Goal: Information Seeking & Learning: Check status

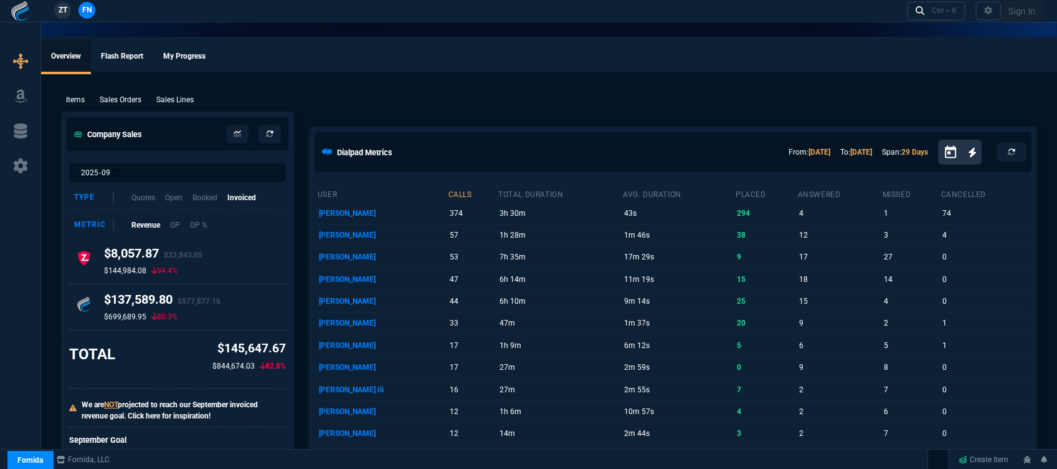
select select "12: [PERSON_NAME]"
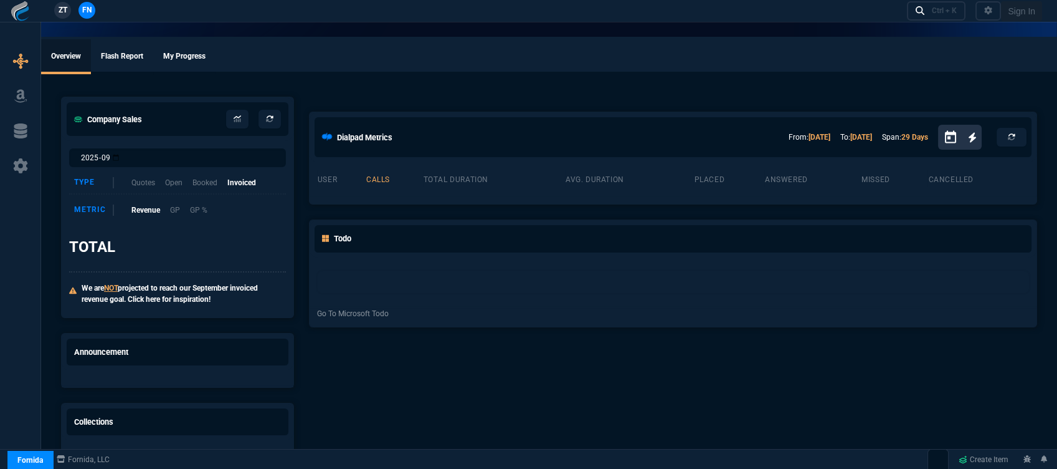
select select "12: [PERSON_NAME]"
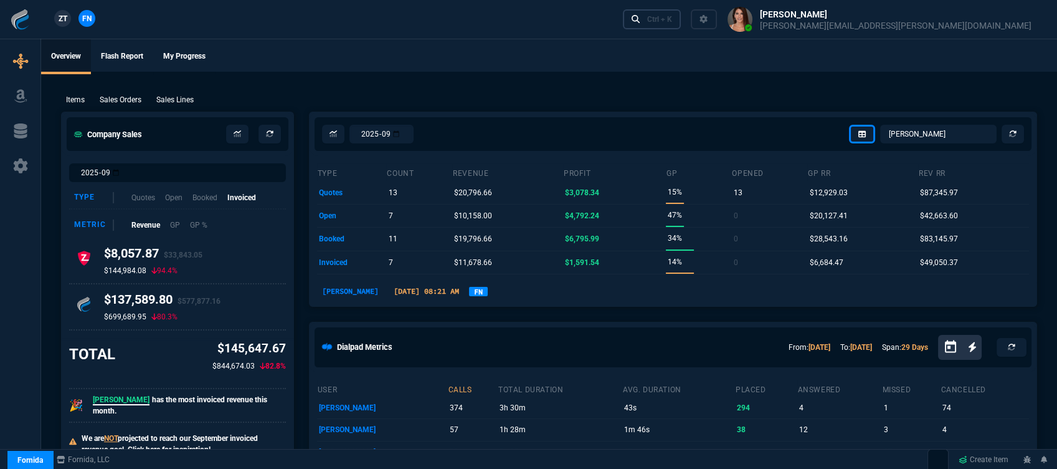
click at [672, 21] on div "Ctrl + K" at bounding box center [659, 19] width 25 height 10
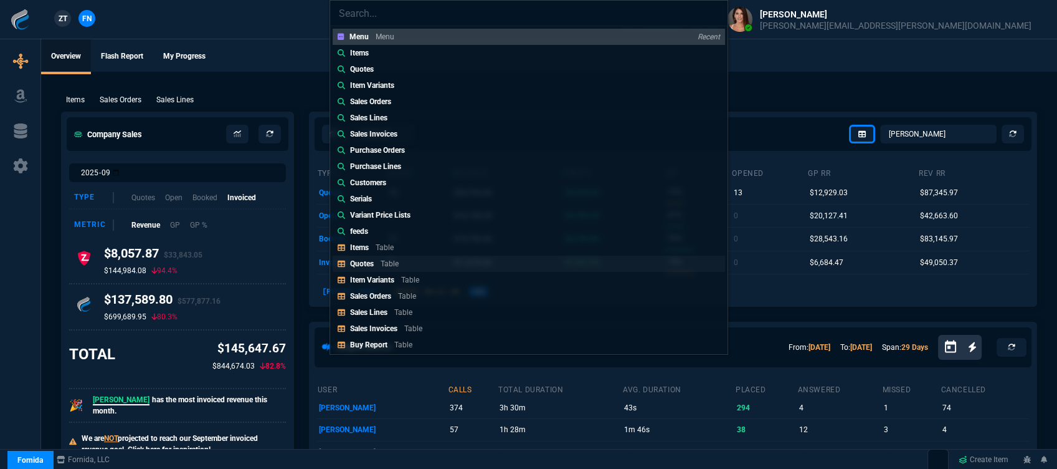
click at [408, 259] on link "Quotes Table" at bounding box center [529, 263] width 393 height 16
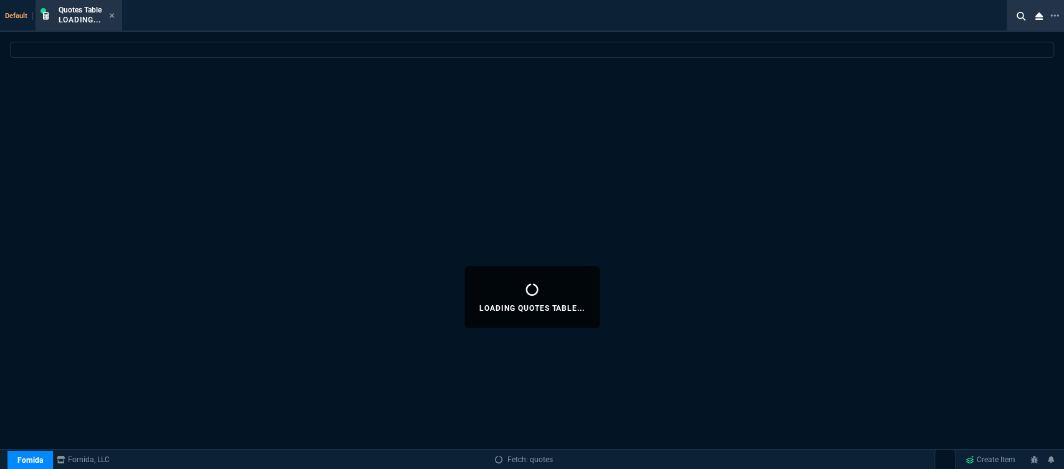
select select
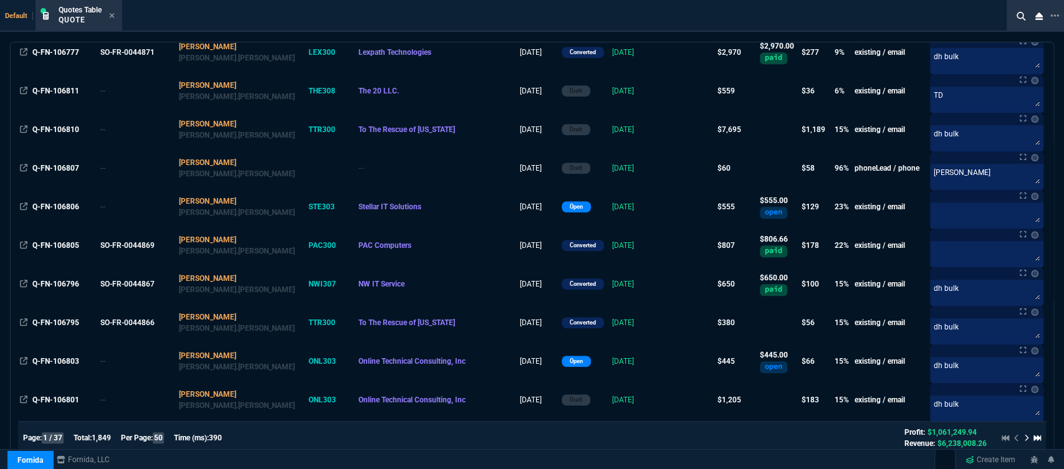
scroll to position [553, 0]
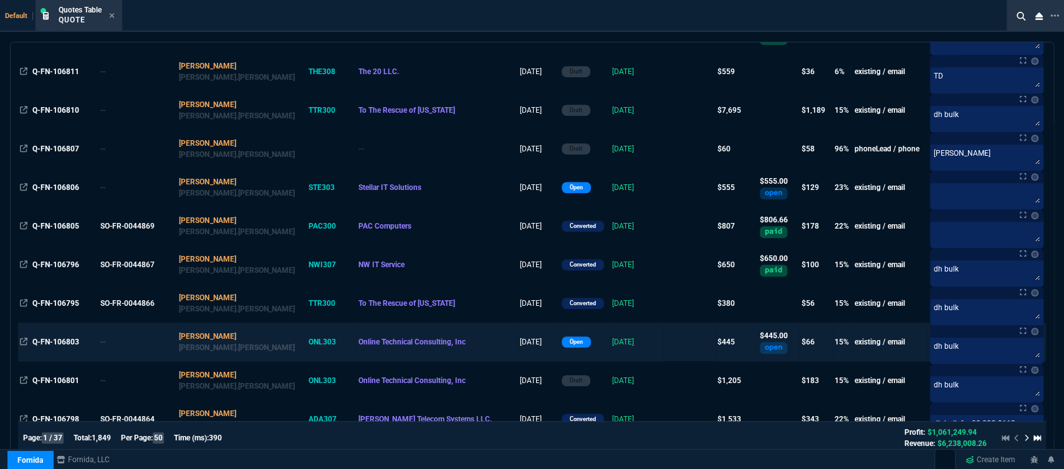
click at [621, 331] on td "[DATE]" at bounding box center [636, 342] width 53 height 39
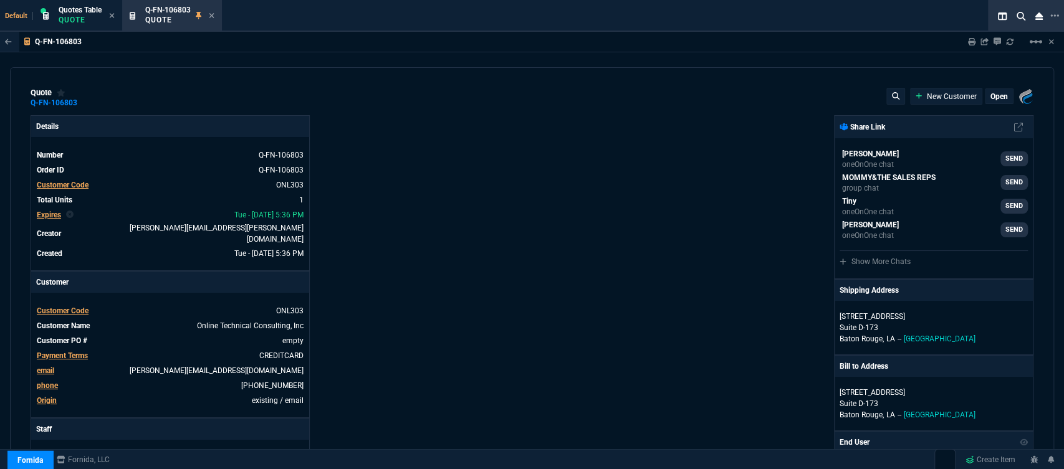
type input "19"
type input "86"
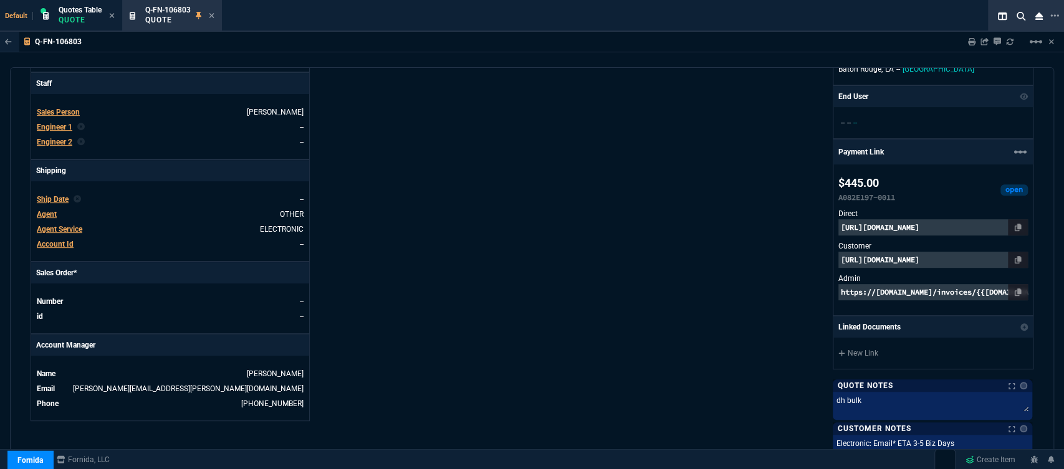
type input "590"
type input "25"
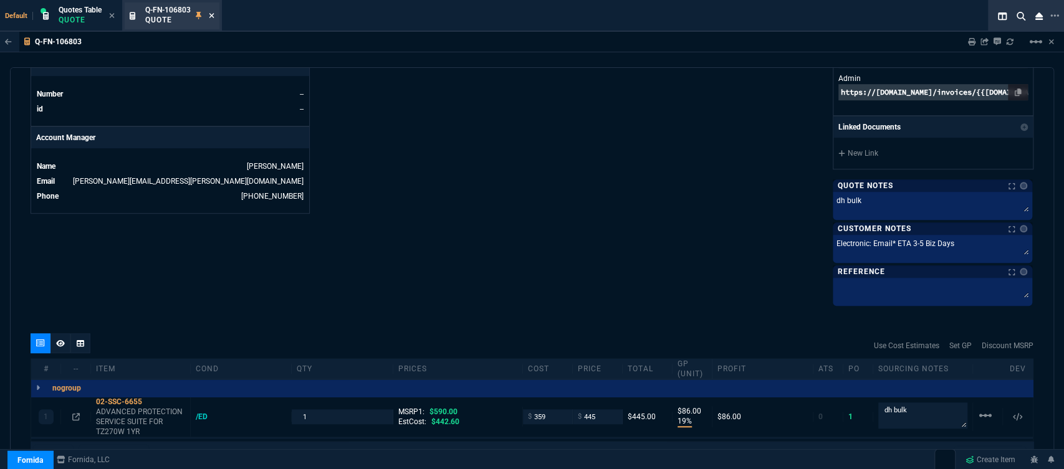
click at [214, 12] on fa-icon at bounding box center [212, 16] width 6 height 9
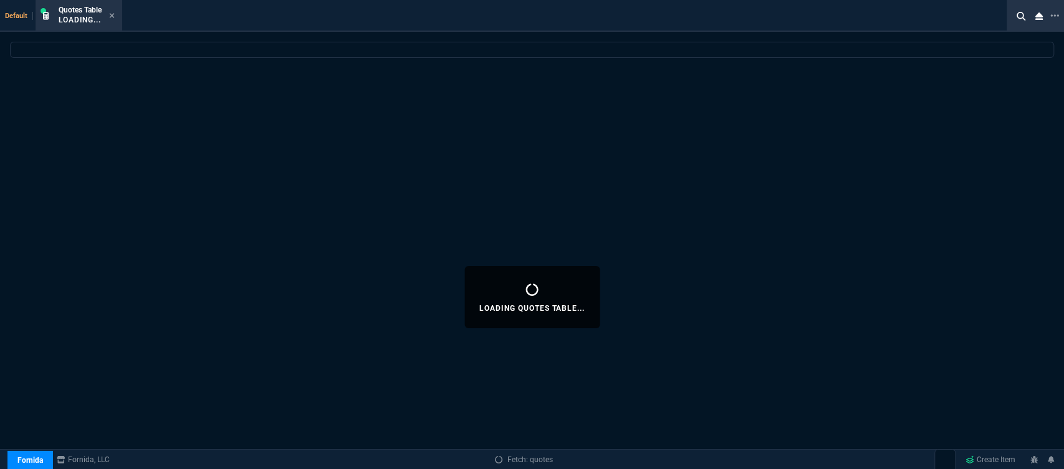
select select
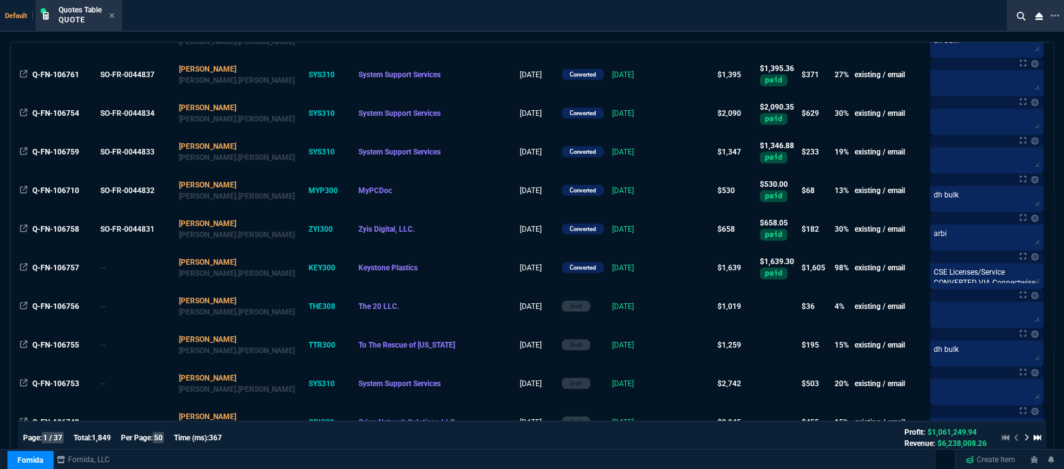
scroll to position [1693, 0]
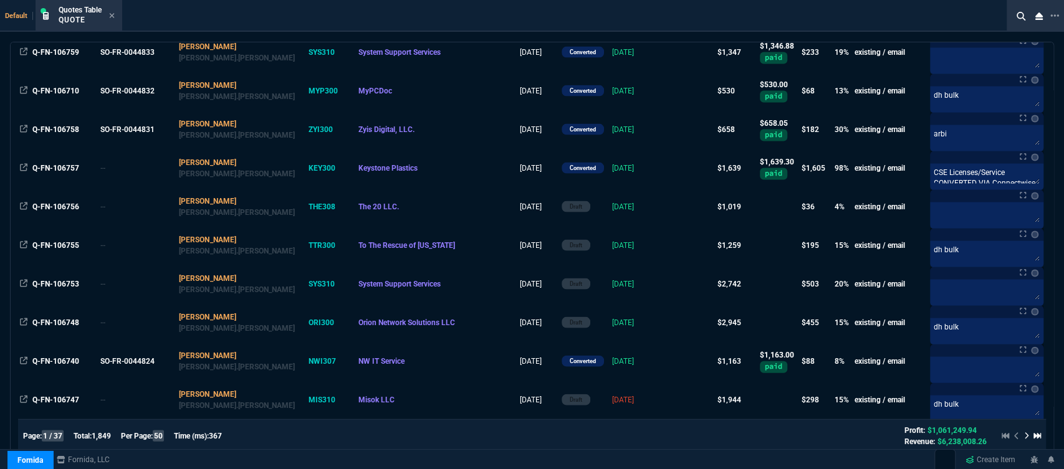
click at [1024, 432] on icon at bounding box center [1026, 435] width 5 height 7
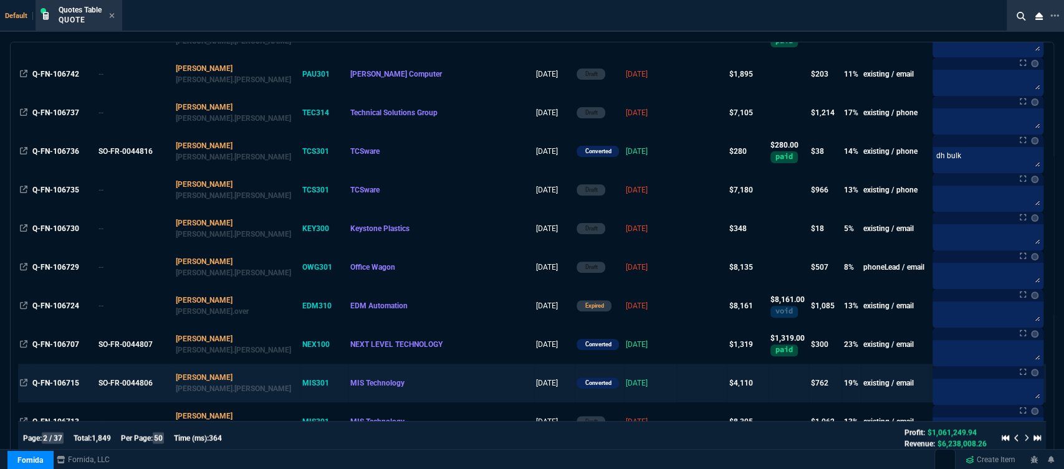
scroll to position [169, 0]
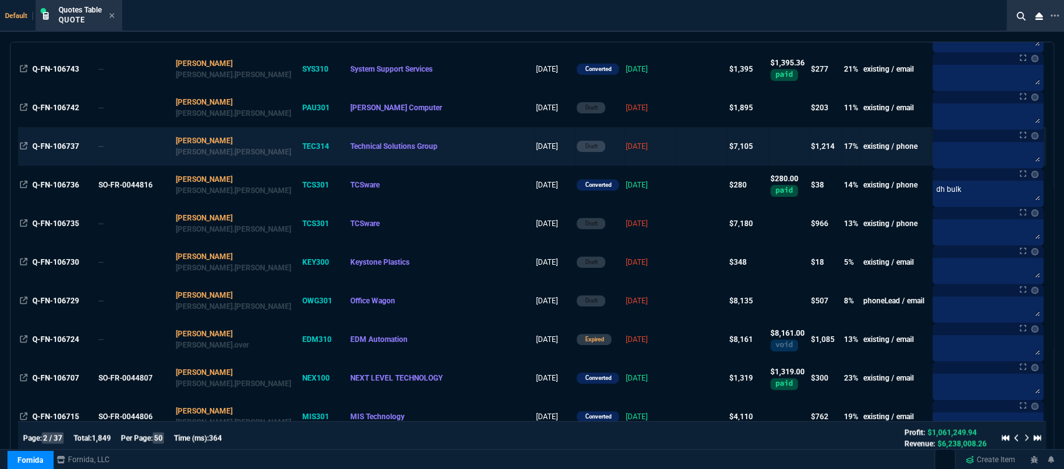
click at [676, 142] on td at bounding box center [701, 146] width 51 height 39
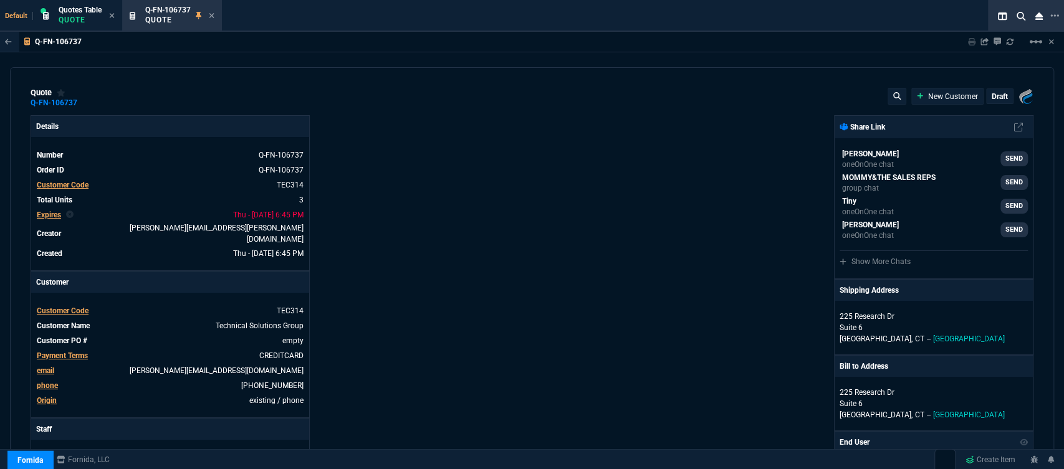
type input "20"
type input "242"
type input "20"
type input "590"
type input "24"
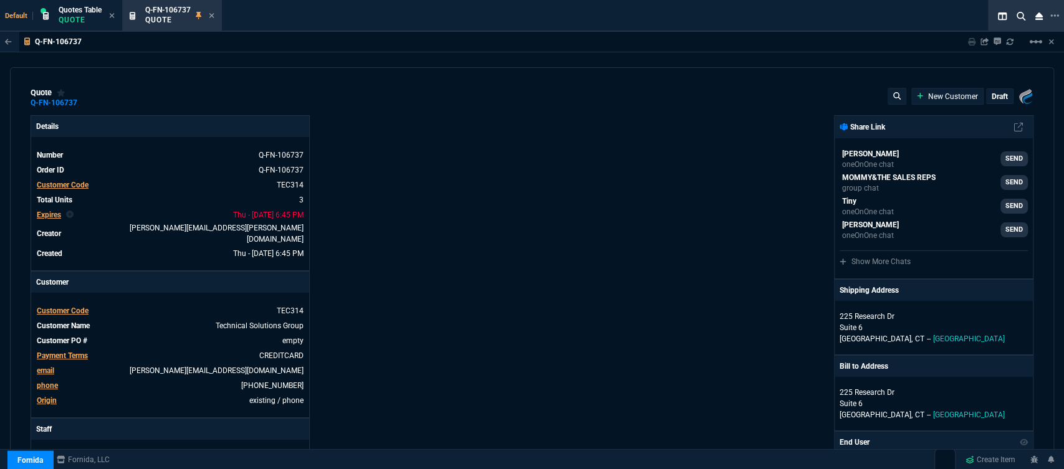
type input "689"
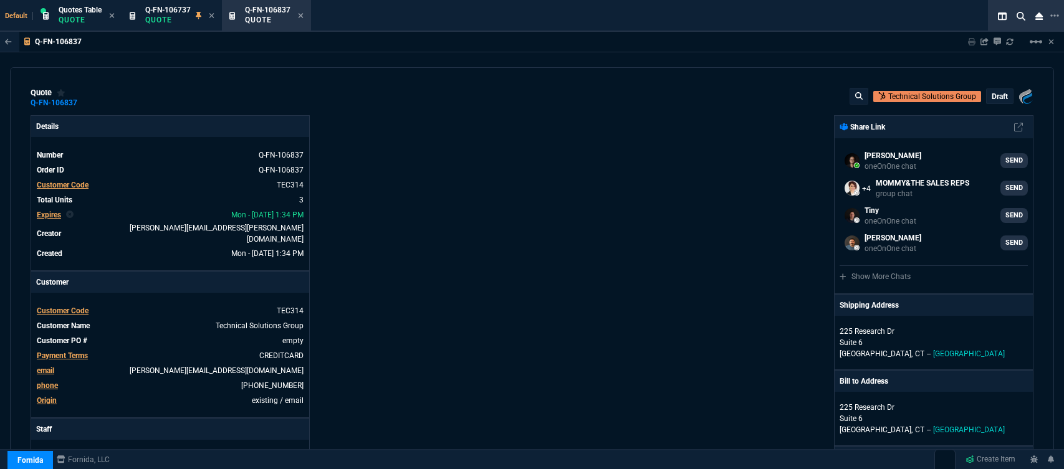
select select "12: [PERSON_NAME]"
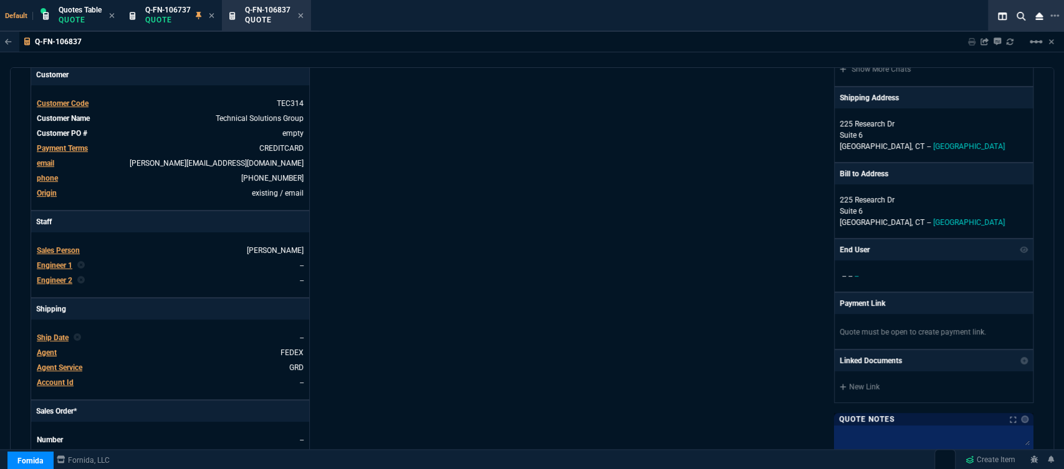
scroll to position [623, 0]
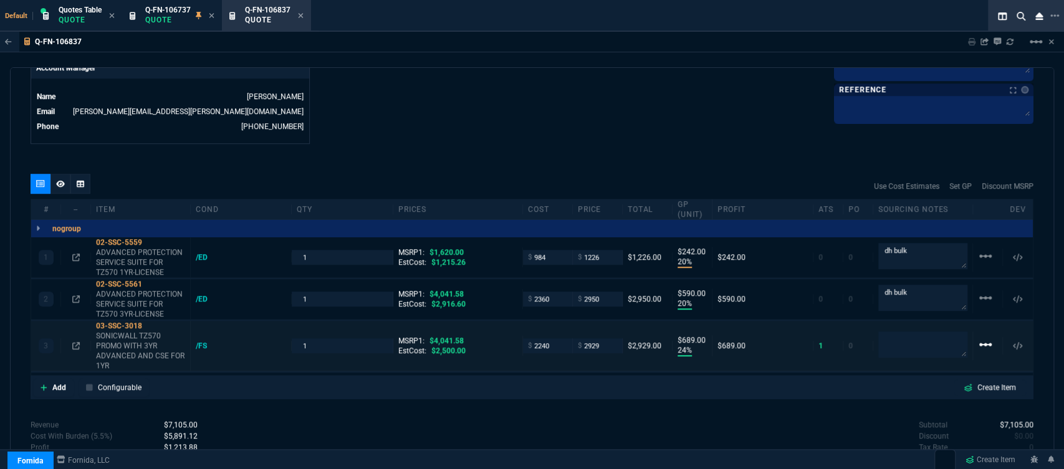
click at [984, 337] on mat-icon "linear_scale" at bounding box center [985, 344] width 15 height 15
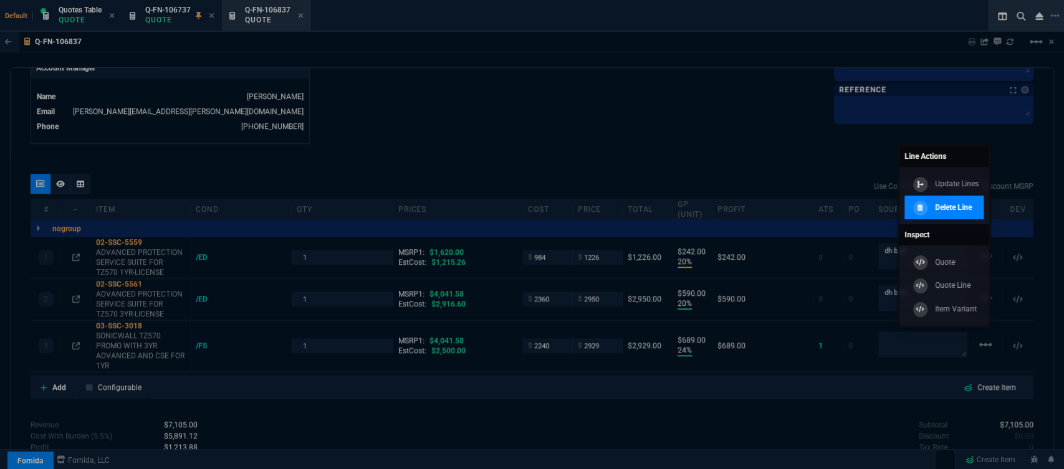
click at [948, 207] on p "Delete Line" at bounding box center [953, 207] width 37 height 11
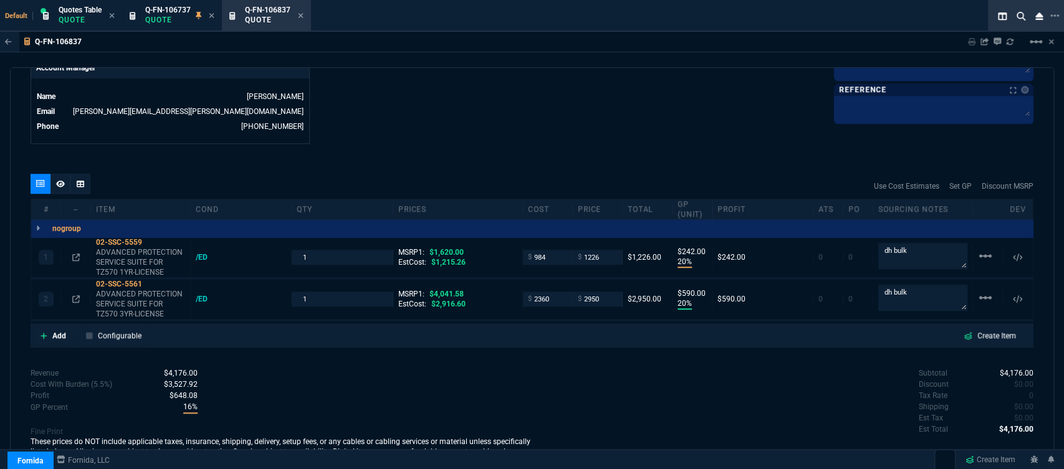
type input "20"
type input "242"
type input "20"
type input "590"
type input "24"
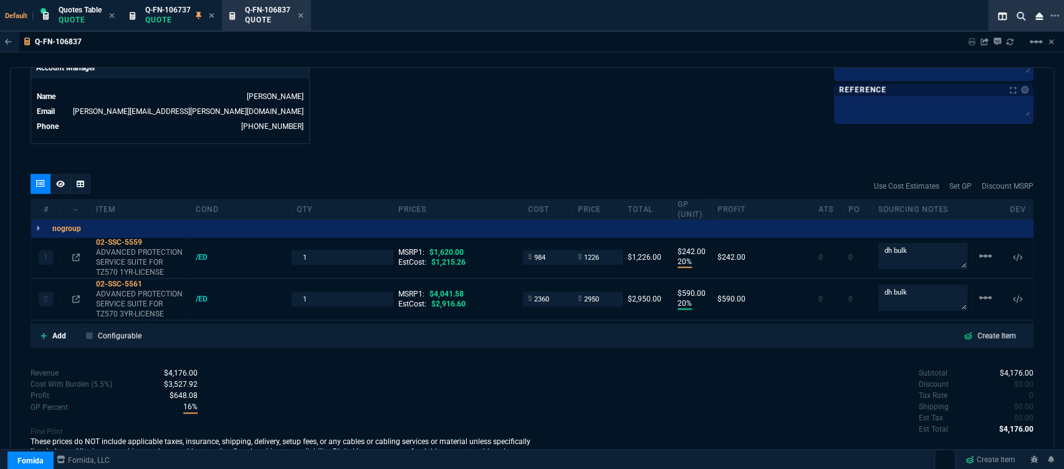
type input "27"
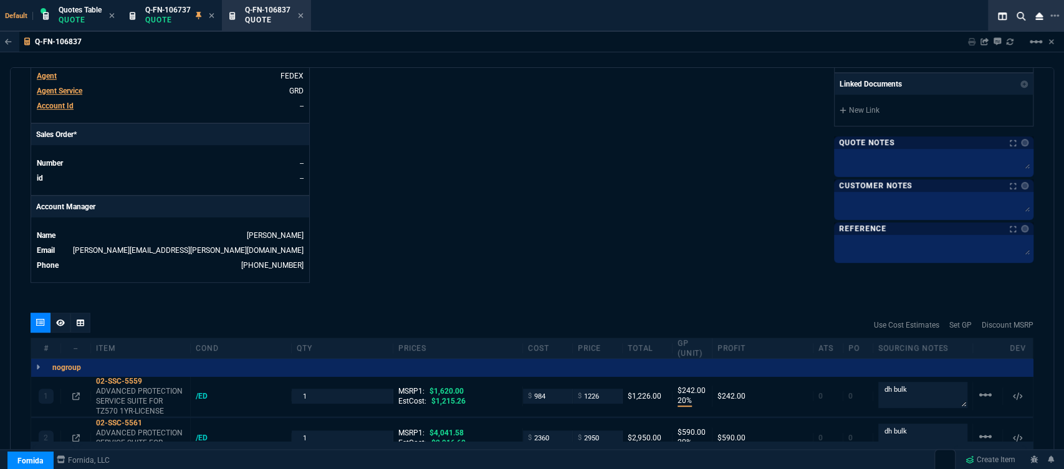
scroll to position [346, 0]
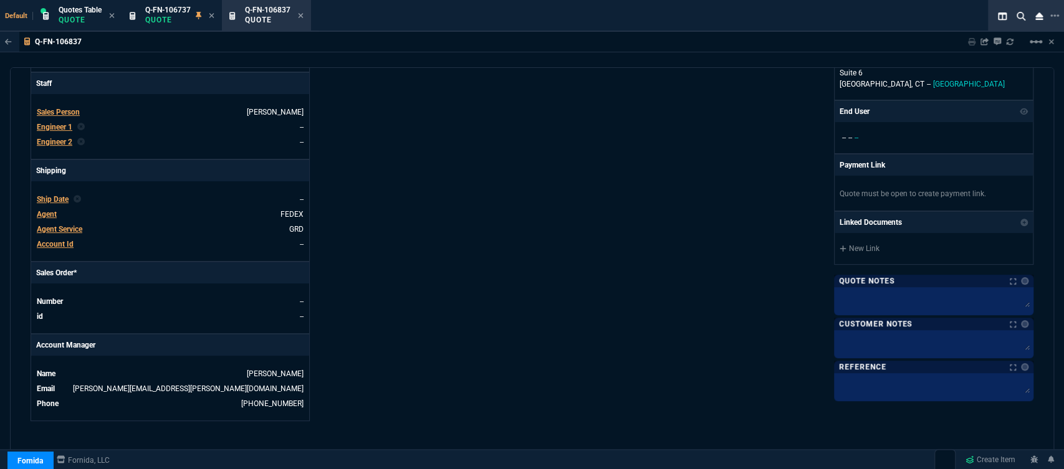
click at [45, 210] on span "Agent" at bounding box center [47, 214] width 20 height 9
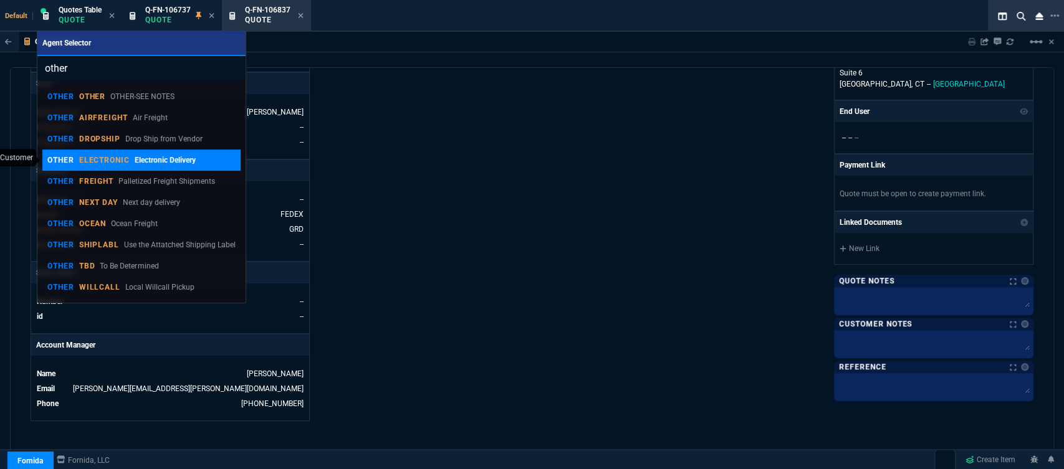
type input "other"
click at [106, 162] on p "ELECTRONIC" at bounding box center [104, 160] width 51 height 10
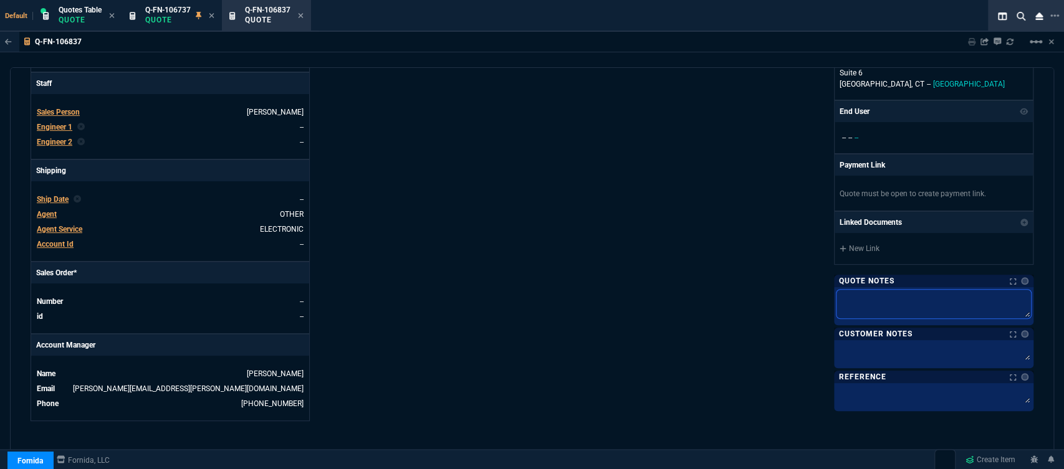
click at [890, 291] on textarea at bounding box center [933, 304] width 194 height 29
type textarea "d"
type textarea "dh"
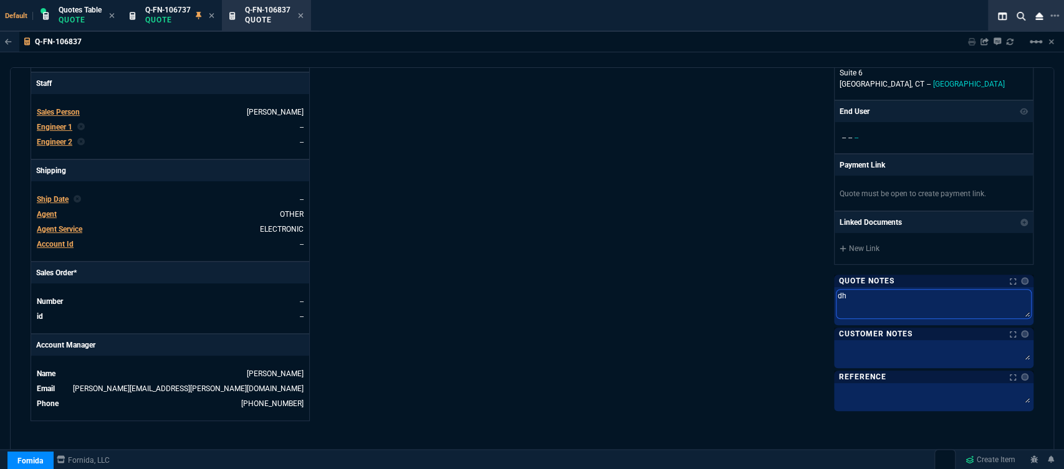
type textarea "dh"
type textarea "dh b"
type textarea "dh bu"
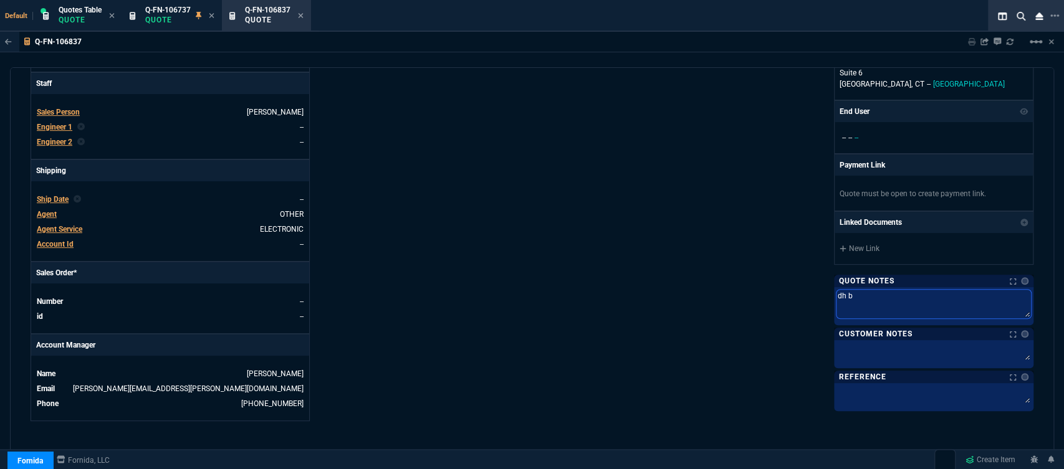
type textarea "dh bu"
type textarea "dh bul"
type textarea "dh bulk"
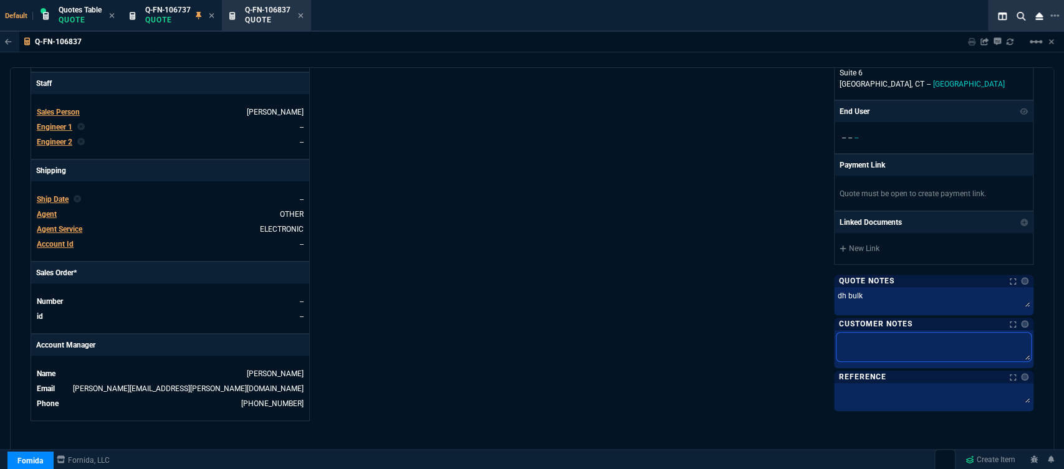
click at [867, 358] on textarea at bounding box center [933, 347] width 194 height 29
type textarea "E"
type textarea "EL"
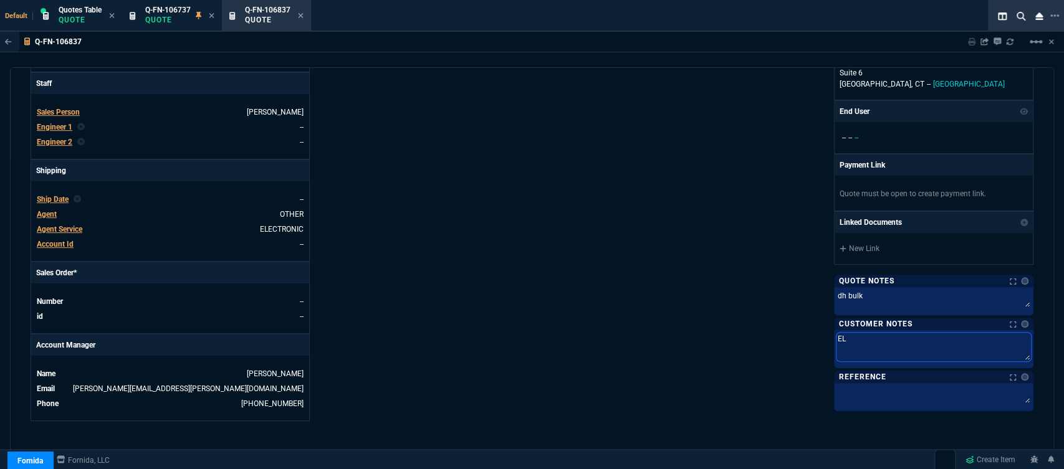
type textarea "ELE"
type textarea "ELEC"
type textarea "ELECT"
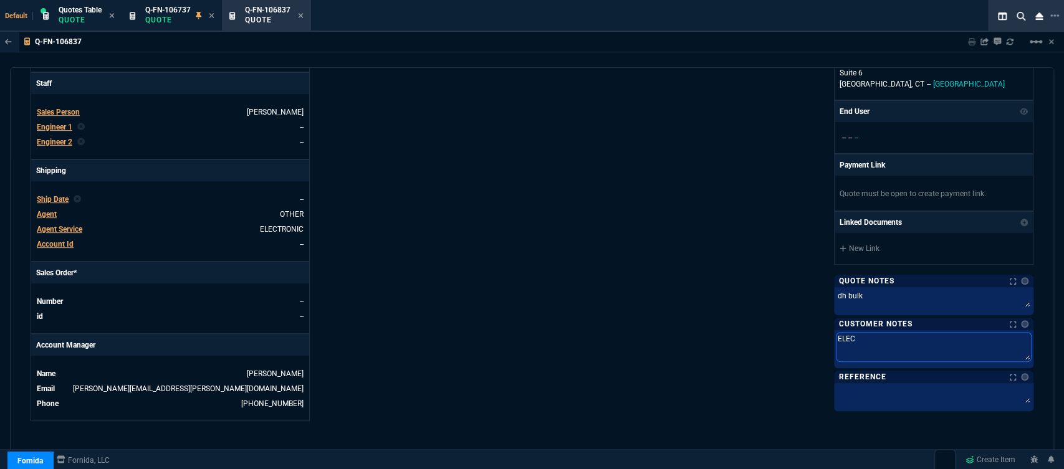
type textarea "ELECT"
type textarea "ELECTR"
type textarea "ELECTRO"
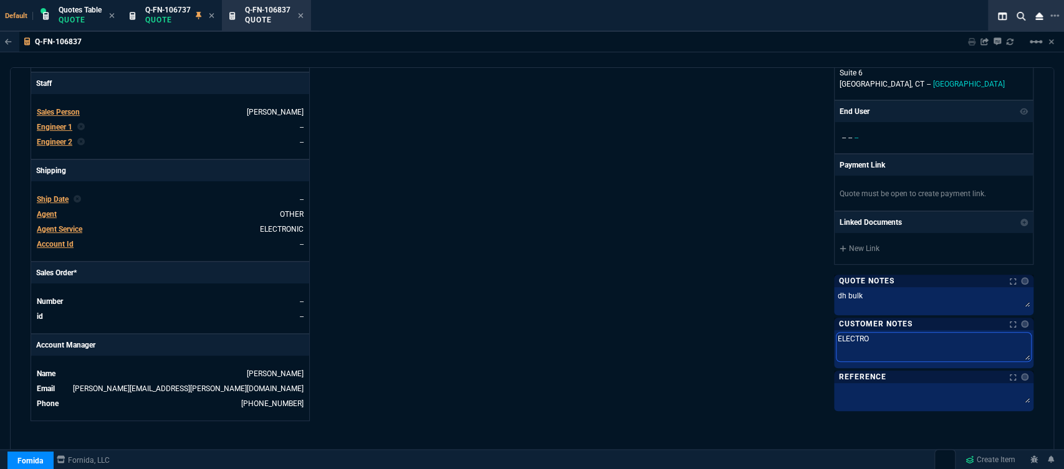
type textarea "ELECTRON"
type textarea "ELECTRONI"
type textarea "ELECTRONIC"
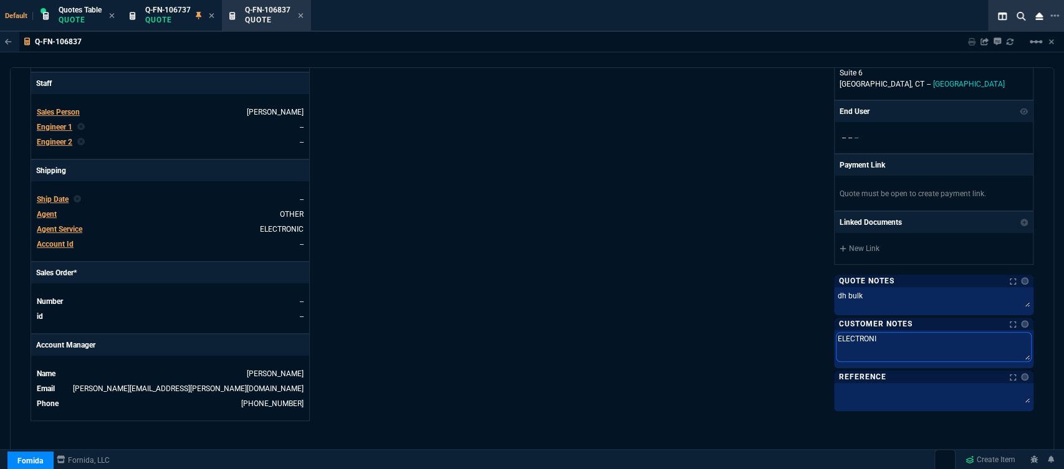
type textarea "ELECTRONIC"
type textarea "ELECTRONIC:"
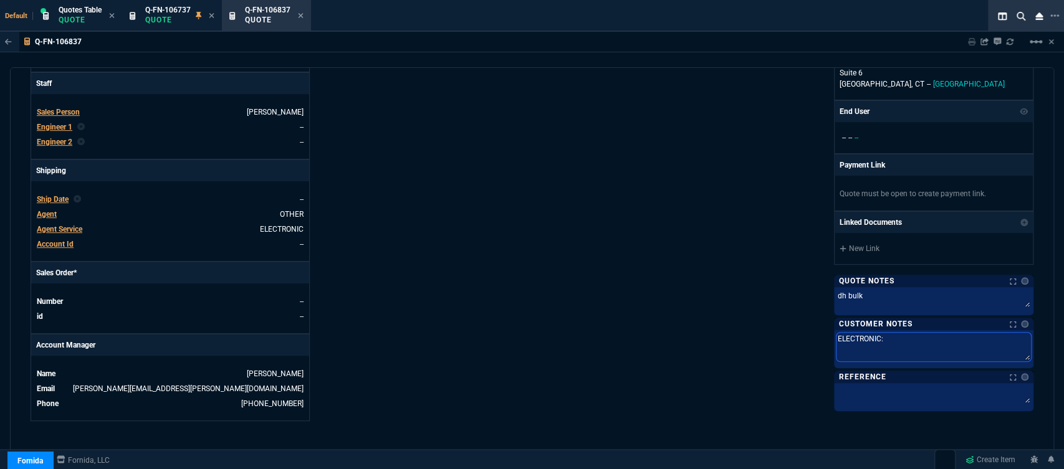
type textarea "ELECTRONIC: E"
type textarea "ELECTRONIC: EM"
type textarea "ELECTRONIC: EMA"
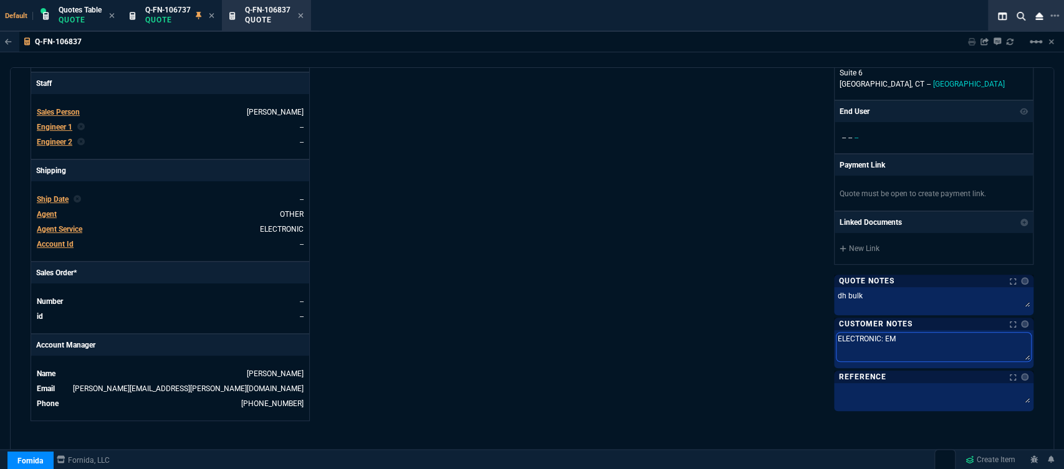
type textarea "ELECTRONIC: EMA"
type textarea "ELECTRONIC: EMAL"
type textarea "ELECTRONIC: EMA"
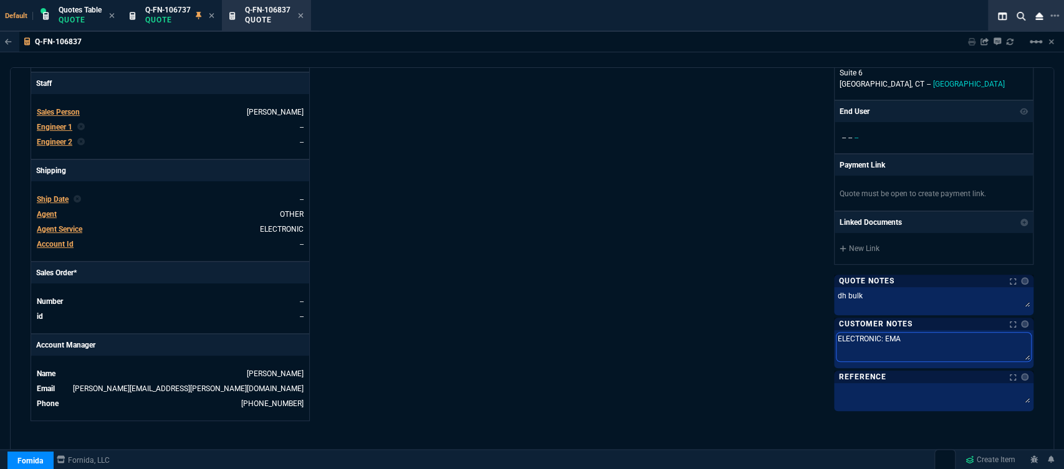
type textarea "ELECTRONIC: EMAI"
type textarea "ELECTRONIC: EMAIL"
type textarea "ELECTRONIC: EMAIL*"
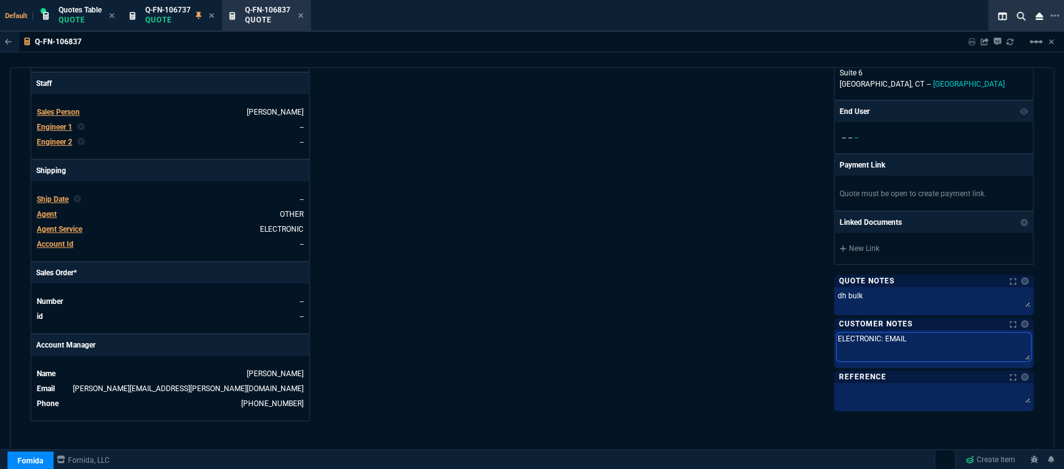
type textarea "ELECTRONIC: EMAIL*"
type textarea "ELECTRONIC: EMAIL*E"
type textarea "ELECTRONIC: EMAIL*ET"
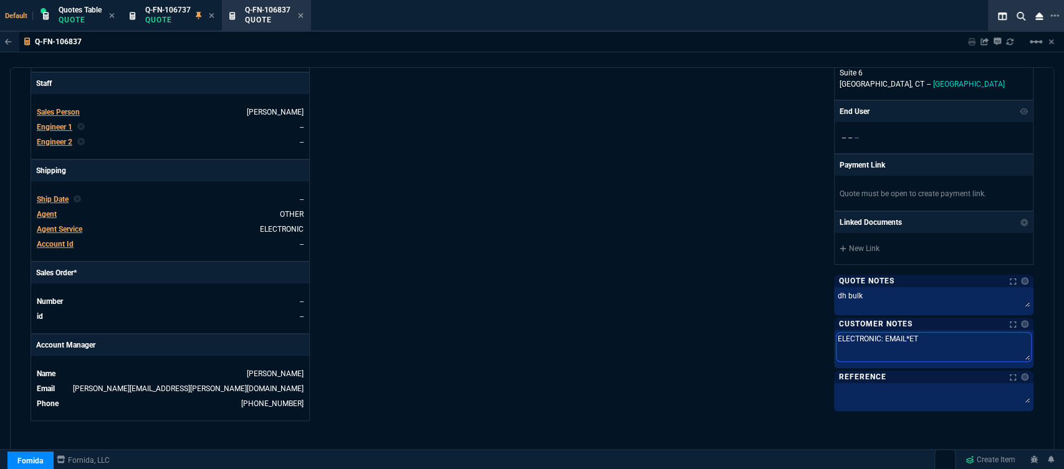
type textarea "ELECTRONIC: EMAIL*ETA"
type textarea "ELECTRONIC: EMAIL*ETA 3"
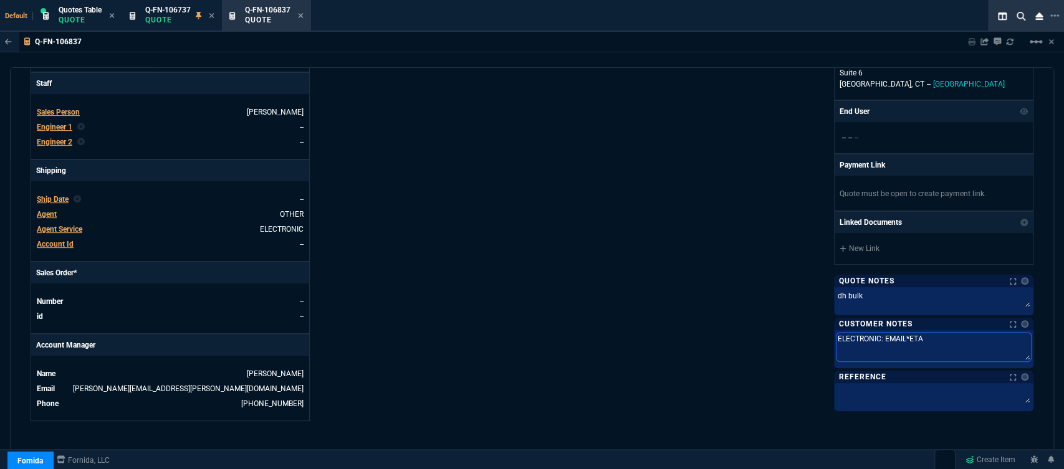
type textarea "ELECTRONIC: EMAIL*ETA 3"
type textarea "ELECTRONIC: EMAIL*ETA 3-"
type textarea "ELECTRONIC: EMAIL*ETA 3-5"
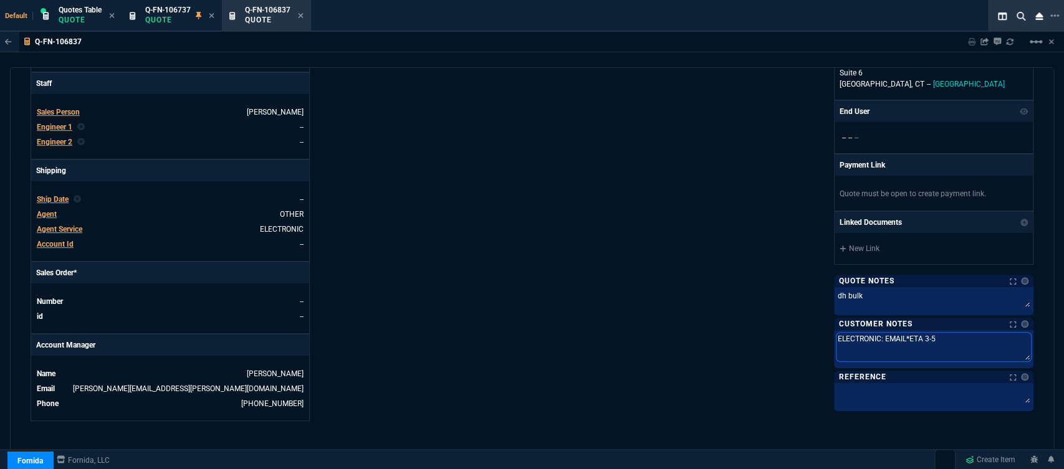
type textarea "ELECTRONIC: EMAIL*ETA 3-5"
type textarea "ELECTRONIC: EMAIL*ETA 3-5 B"
type textarea "ELECTRONIC: EMAIL*ETA 3-5 Bi"
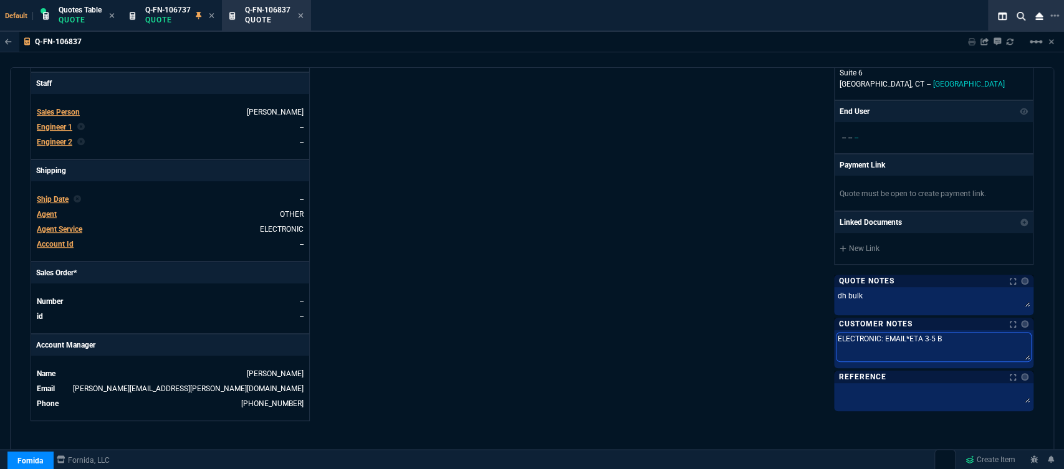
type textarea "ELECTRONIC: EMAIL*ETA 3-5 Bi"
type textarea "ELECTRONIC: EMAIL*ETA 3-5 Biz"
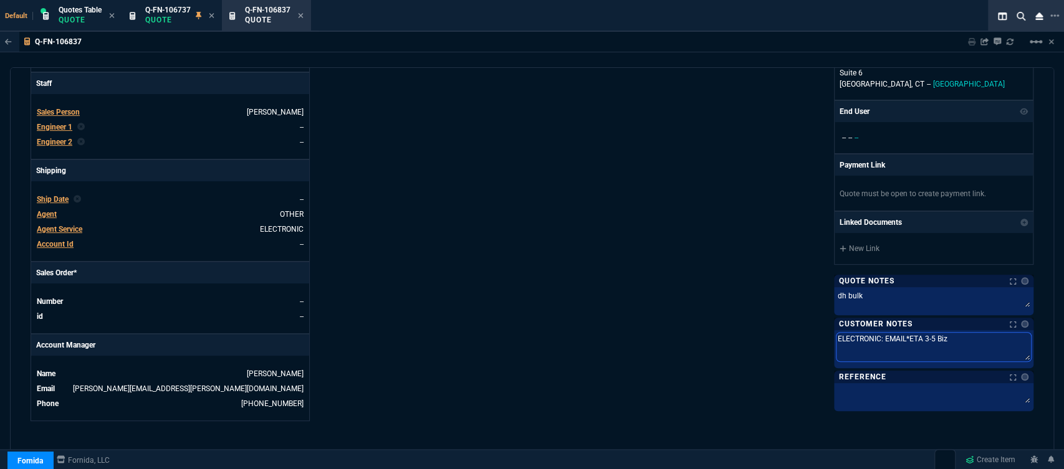
type textarea "ELECTRONIC: EMAIL*ETA 3-5 Biz D"
type textarea "ELECTRONIC: EMAIL*ETA 3-5 Biz Da"
type textarea "ELECTRONIC: EMAIL*ETA 3-5 Biz Day"
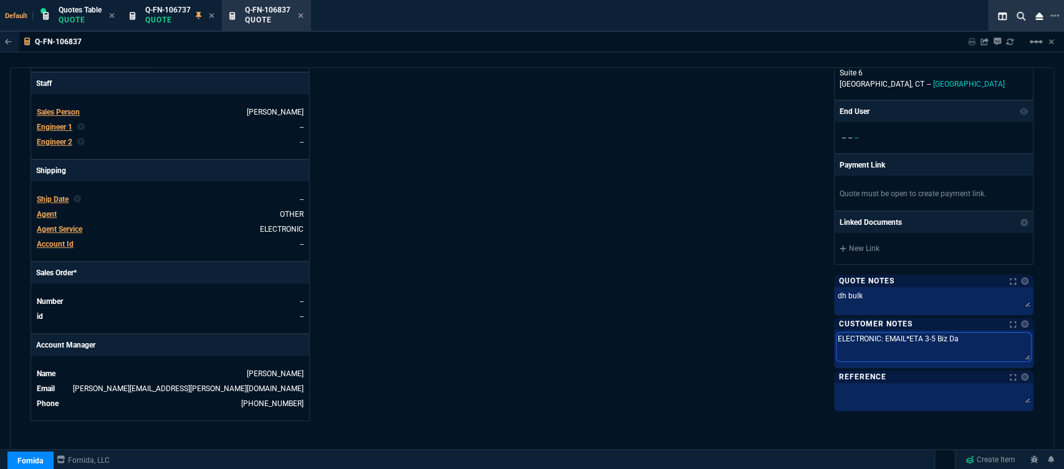
type textarea "ELECTRONIC: EMAIL*ETA 3-5 Biz Day"
type textarea "ELECTRONIC: EMAIL*ETA 3-5 Biz Days"
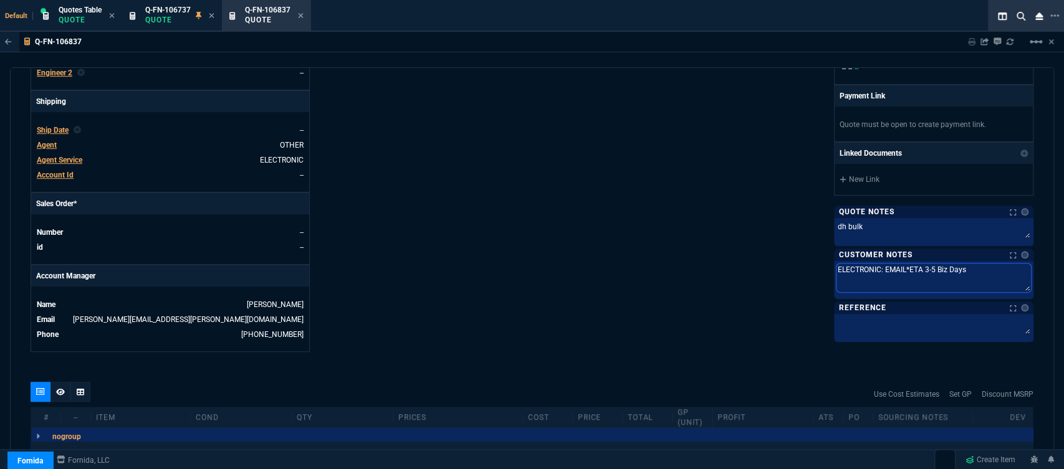
scroll to position [553, 0]
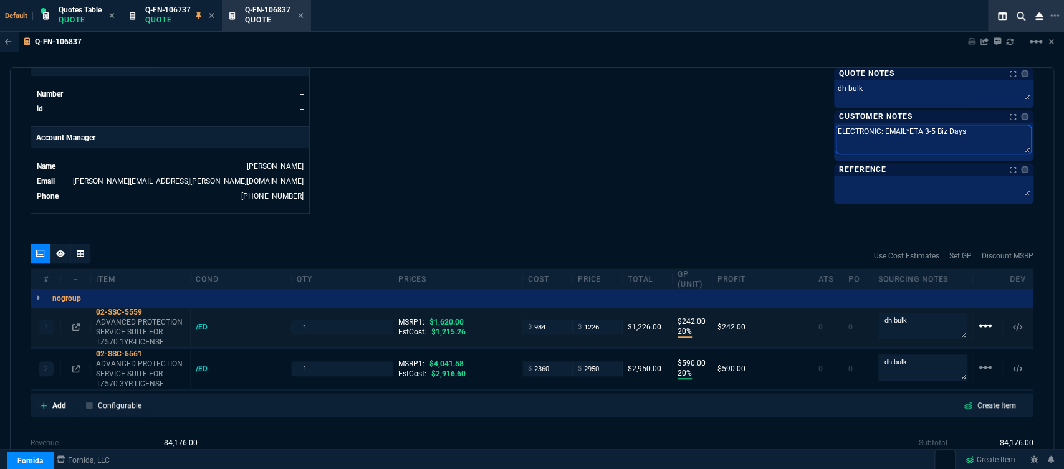
type textarea "ELECTRONIC: EMAIL*ETA 3-5 Biz Days"
click at [978, 318] on mat-icon "linear_scale" at bounding box center [985, 325] width 15 height 15
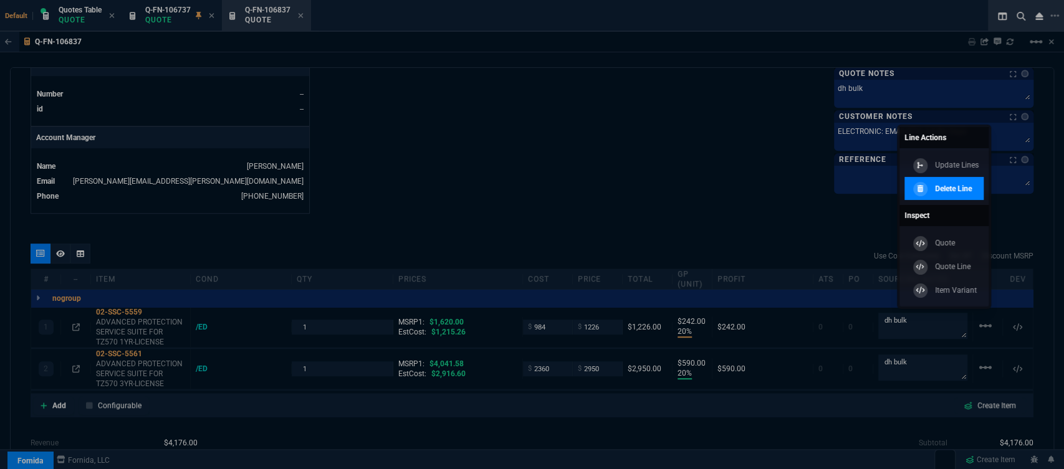
click at [950, 193] on p "Delete Line" at bounding box center [953, 188] width 37 height 11
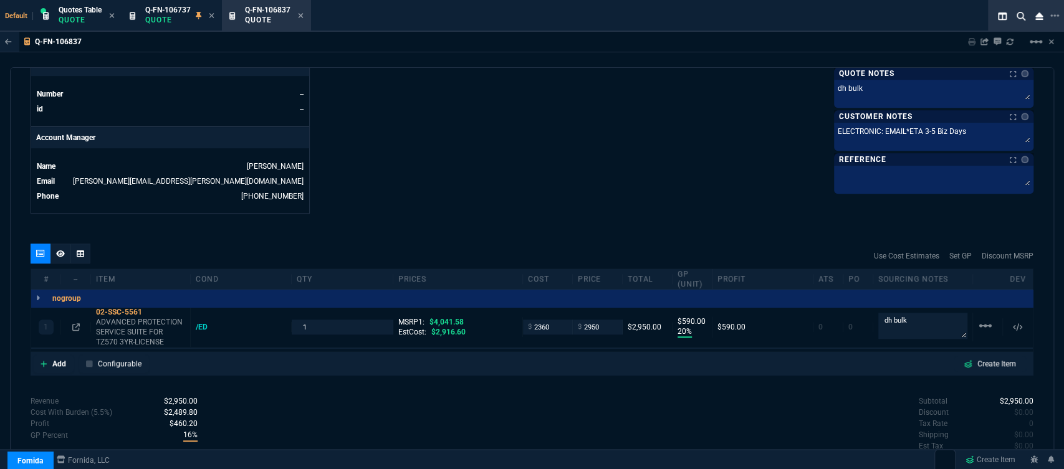
type input "20"
type input "590"
type input "27"
click at [149, 308] on icon at bounding box center [150, 311] width 7 height 7
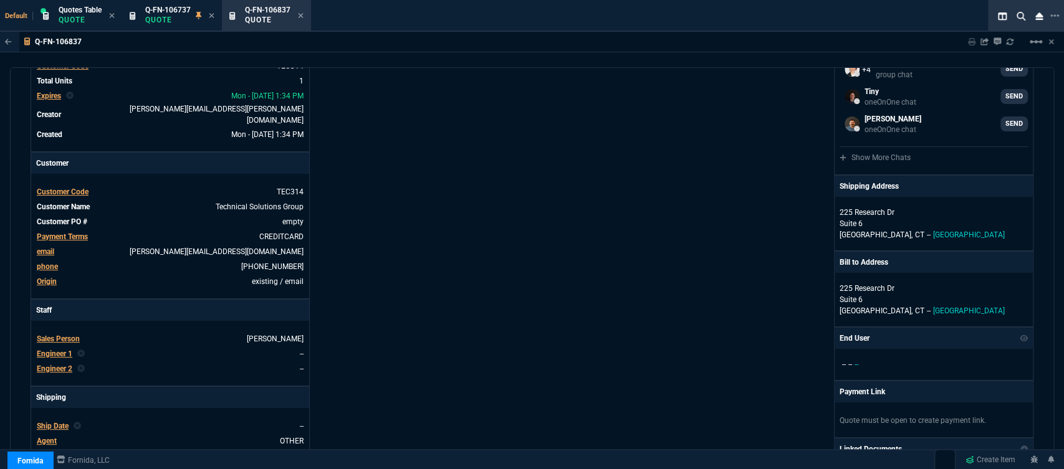
scroll to position [0, 0]
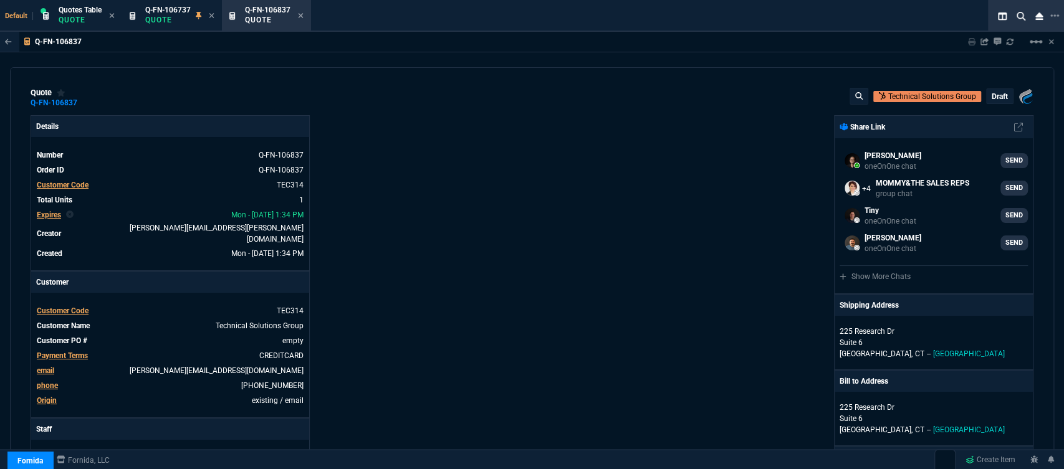
click at [999, 97] on p "draft" at bounding box center [999, 97] width 16 height 10
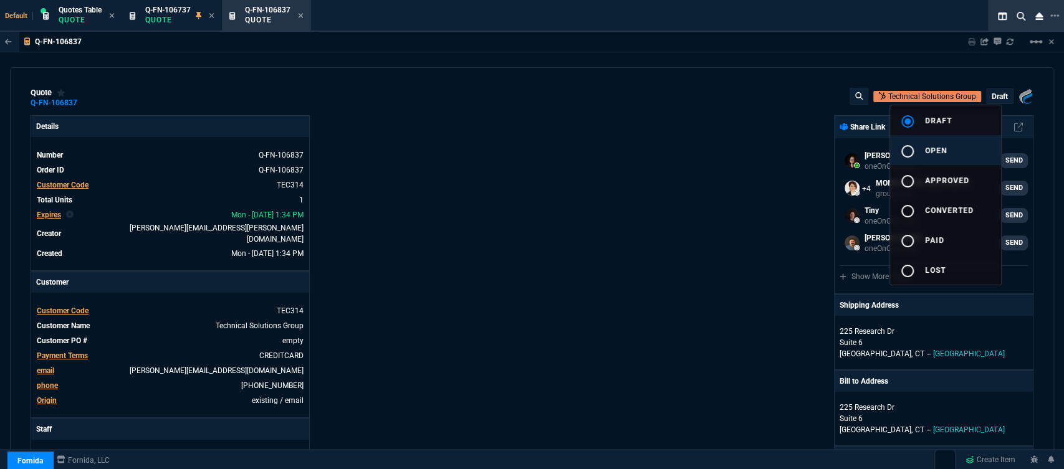
click at [940, 158] on button "radio_button_unchecked open" at bounding box center [945, 150] width 111 height 30
click at [689, 204] on div at bounding box center [532, 234] width 1064 height 469
type input "4041.58"
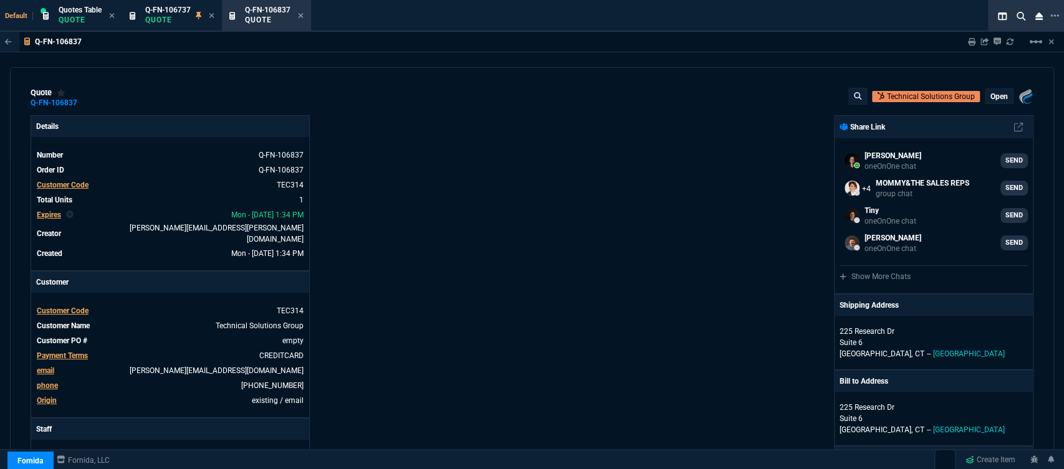
type input "20"
type input "590"
type input "27"
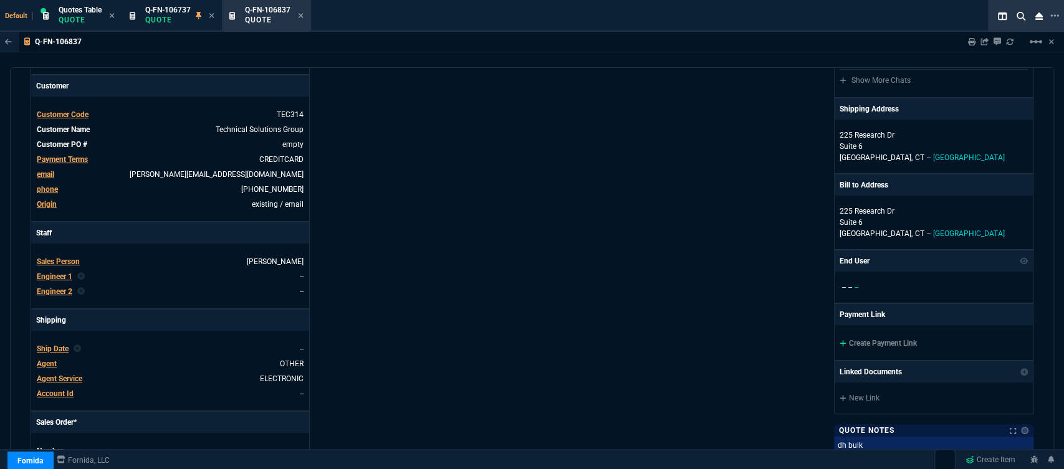
scroll to position [277, 0]
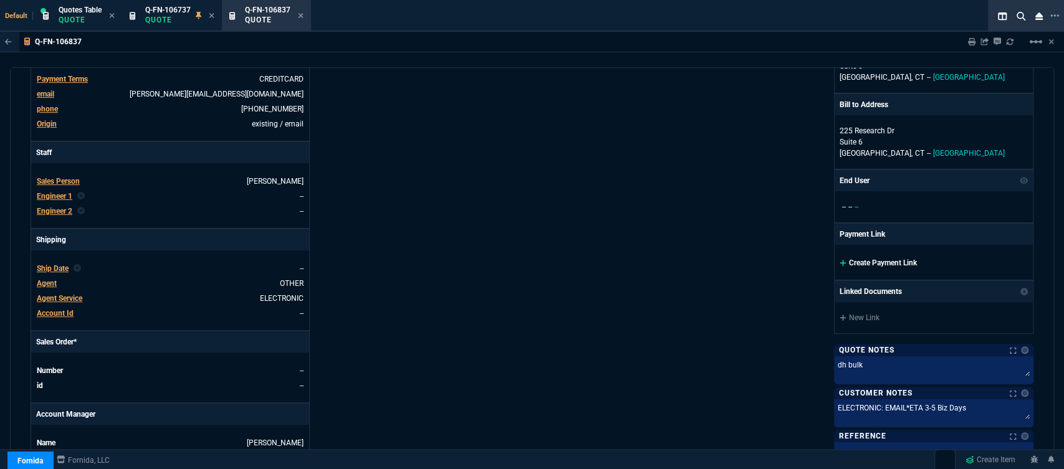
click at [839, 262] on icon at bounding box center [842, 262] width 7 height 7
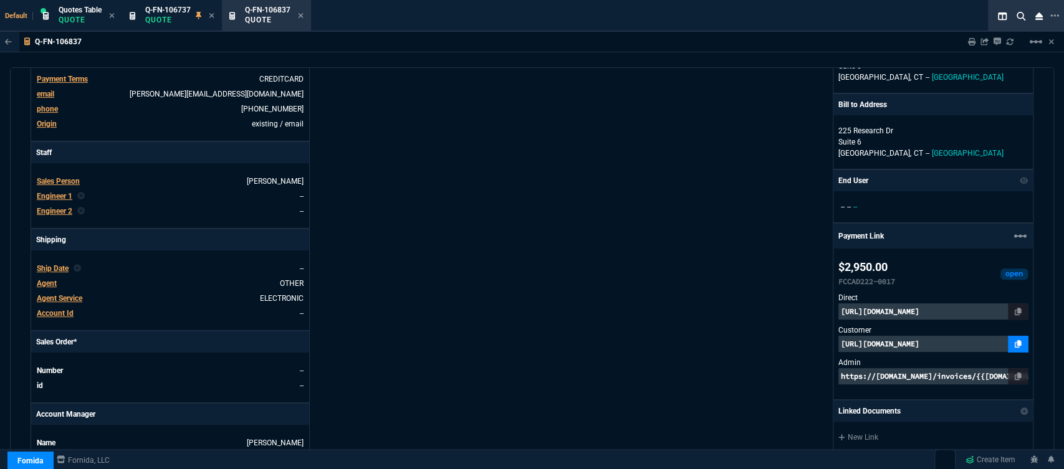
click at [1014, 343] on icon at bounding box center [1017, 343] width 7 height 7
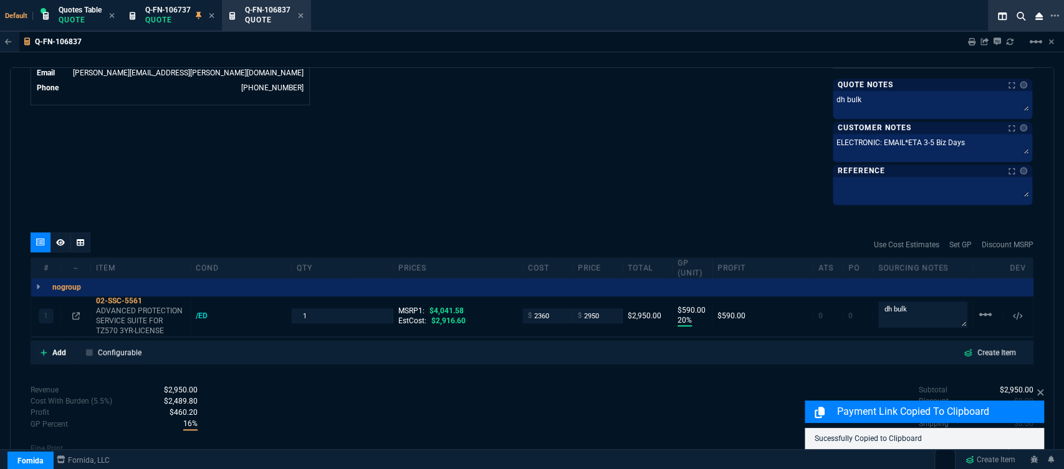
scroll to position [666, 0]
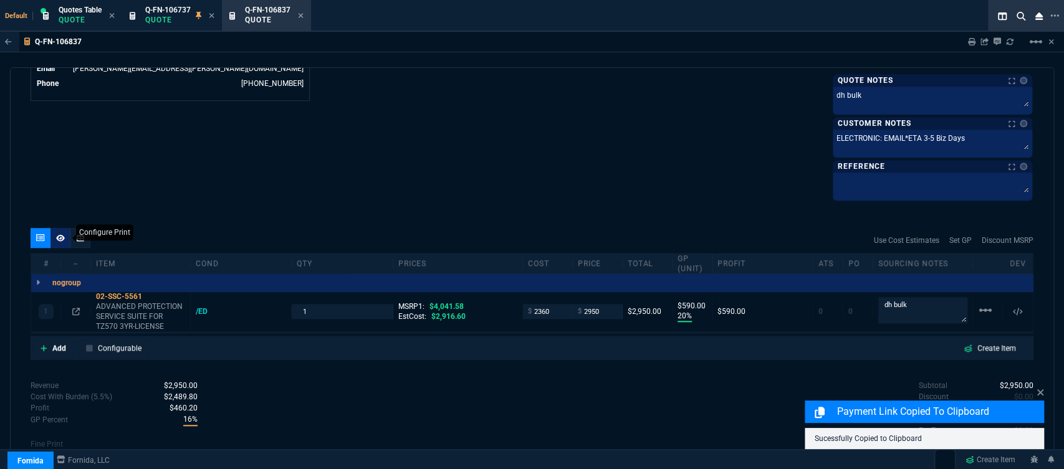
click at [62, 240] on icon at bounding box center [60, 237] width 9 height 7
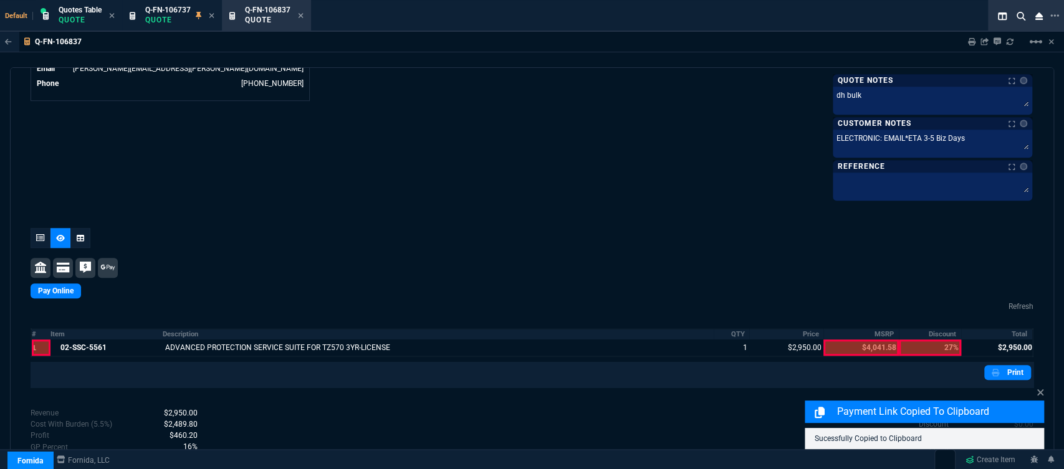
scroll to position [721, 0]
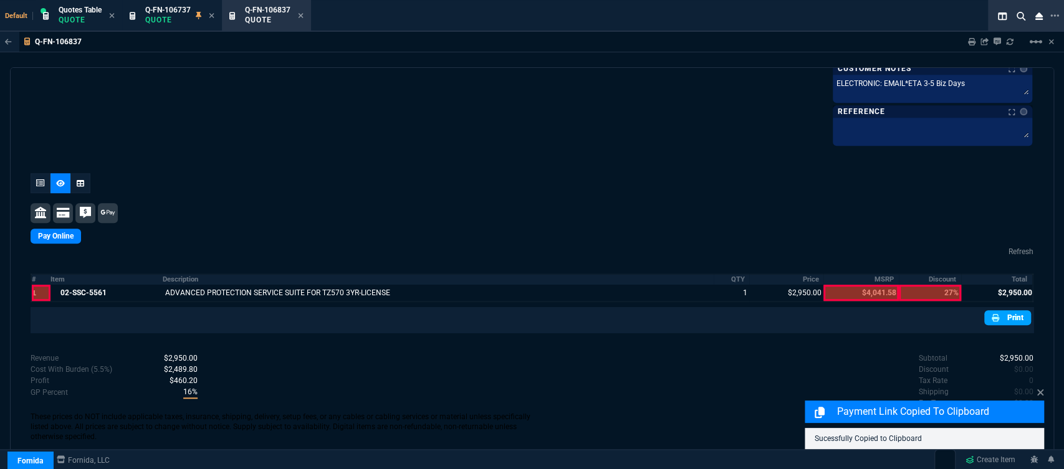
click at [1015, 318] on link "Print" at bounding box center [1007, 317] width 47 height 15
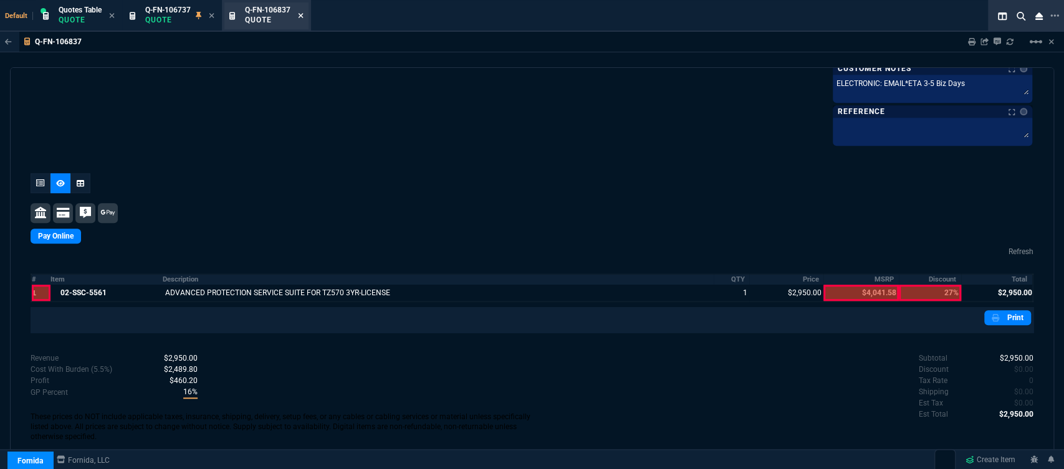
click at [302, 13] on icon at bounding box center [301, 15] width 6 height 7
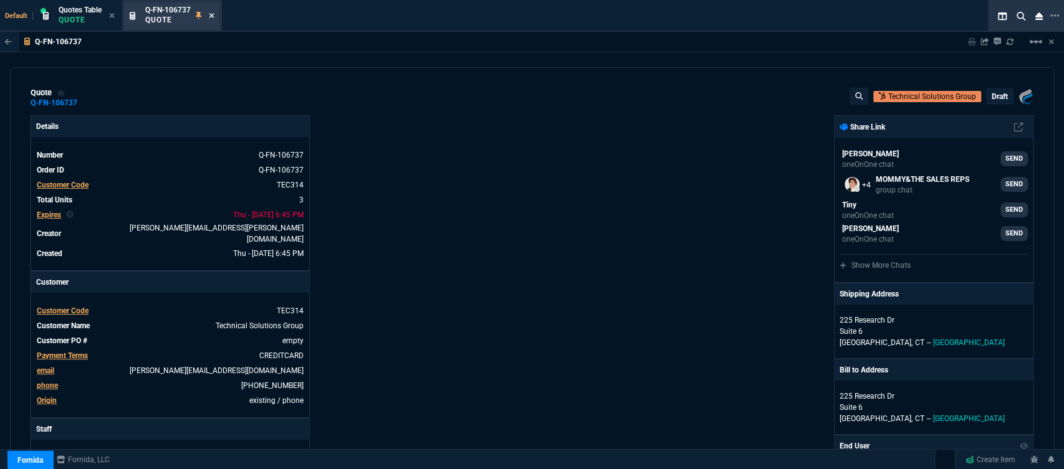
click at [212, 12] on icon at bounding box center [212, 15] width 6 height 7
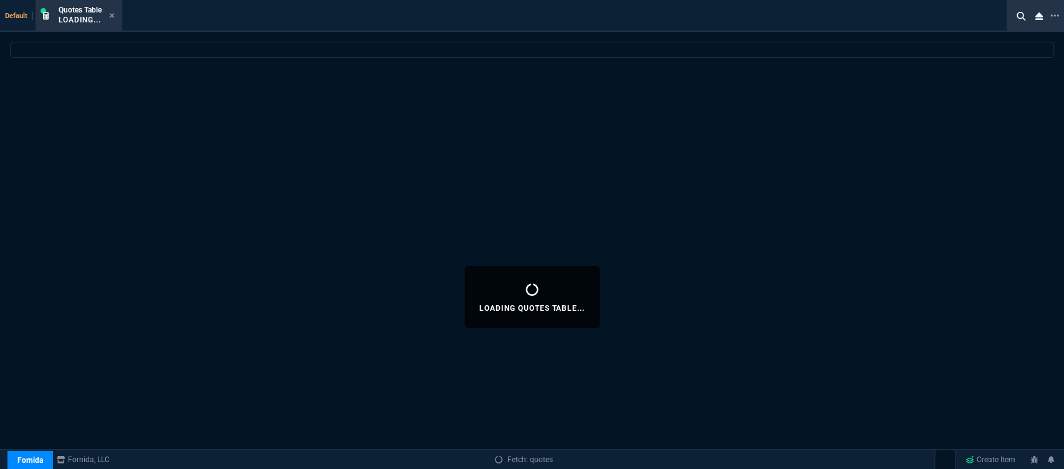
select select
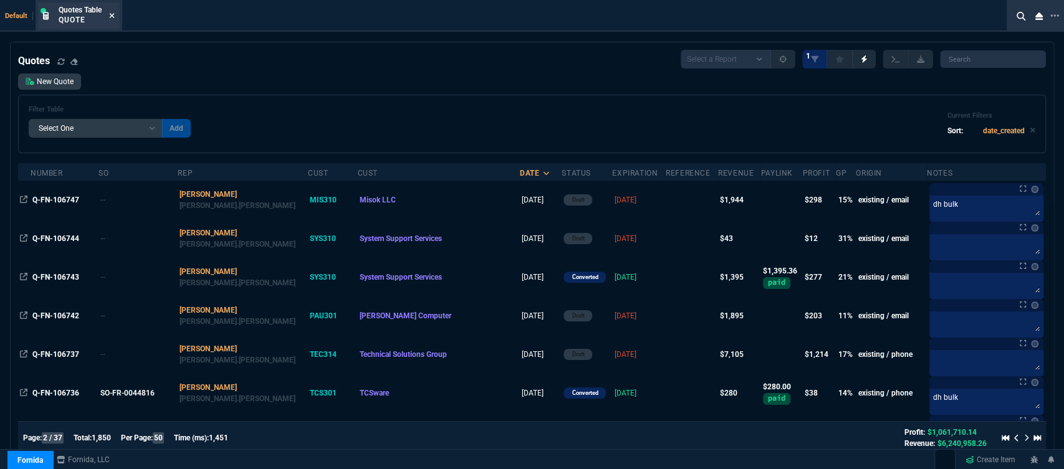
click at [112, 17] on icon at bounding box center [112, 15] width 6 height 7
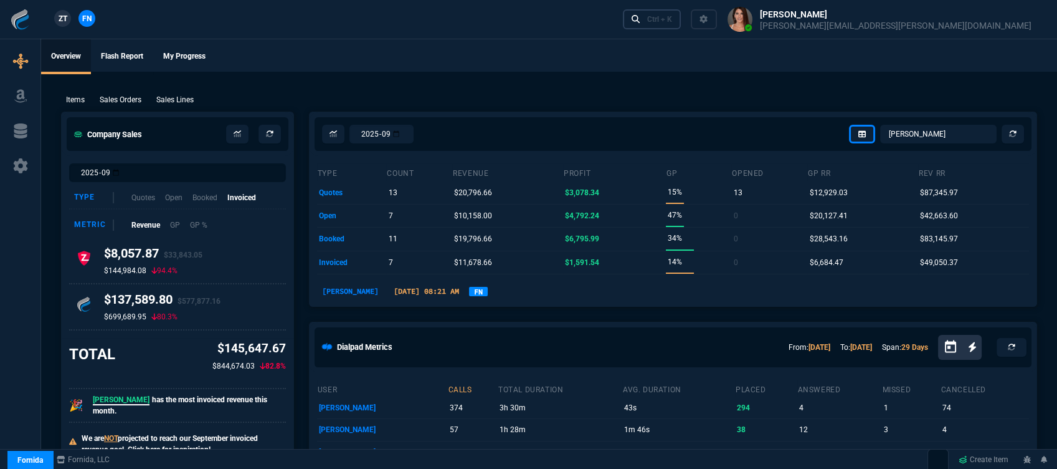
click at [682, 26] on link "Ctrl + K" at bounding box center [652, 18] width 59 height 19
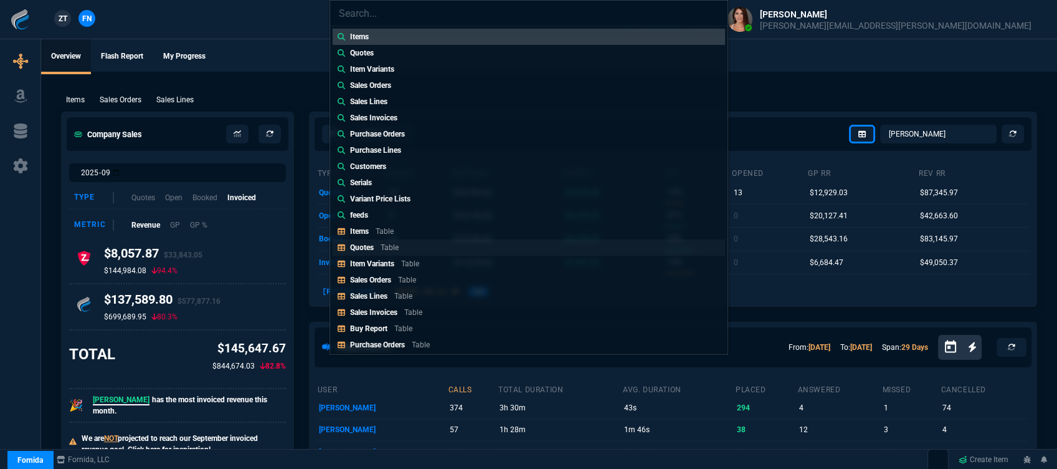
click at [428, 239] on link "Quotes Table" at bounding box center [529, 247] width 393 height 16
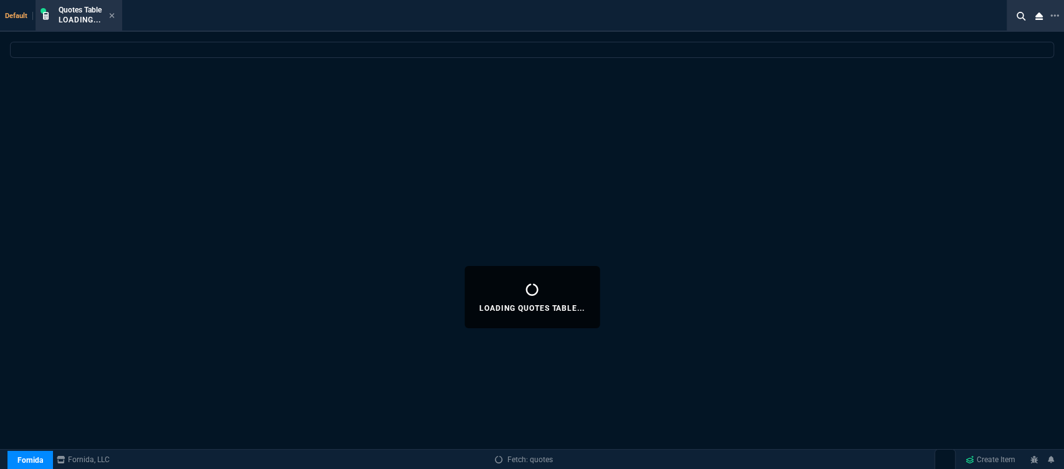
select select
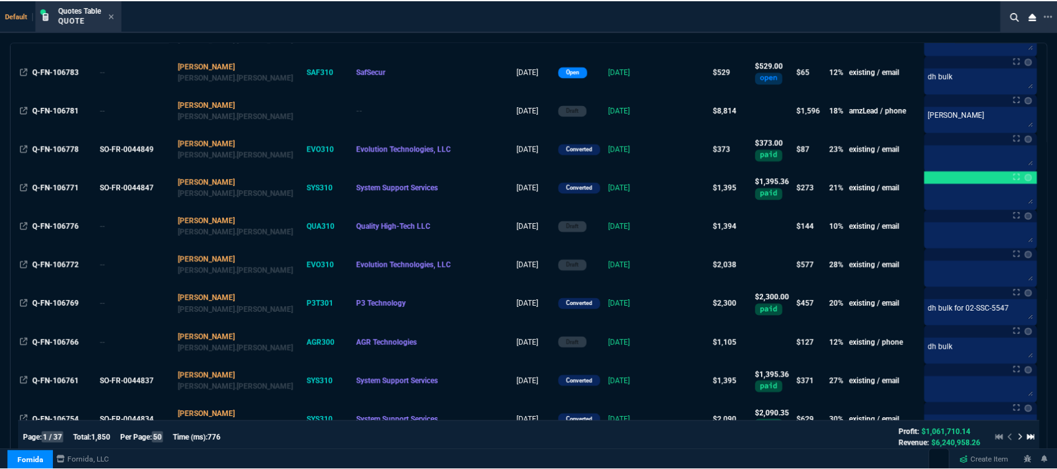
scroll to position [1208, 0]
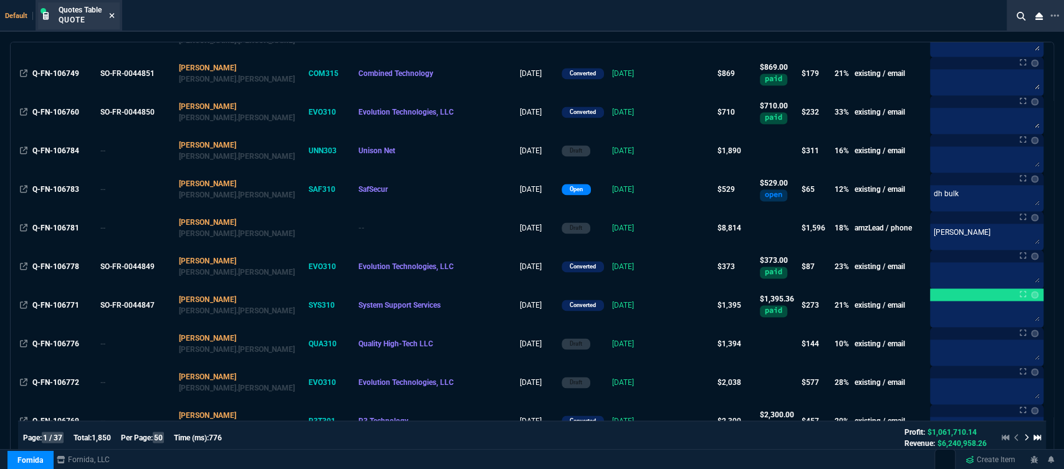
click at [112, 16] on icon at bounding box center [112, 15] width 5 height 5
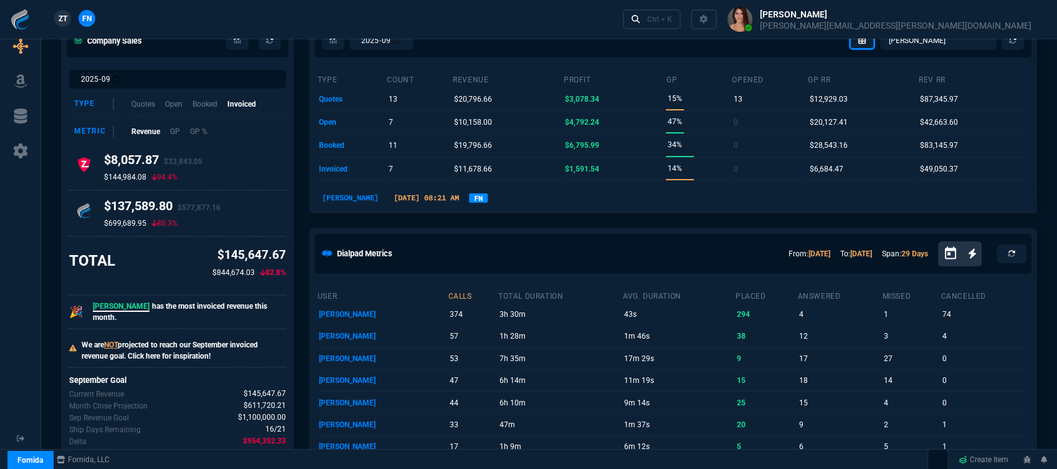
scroll to position [69, 0]
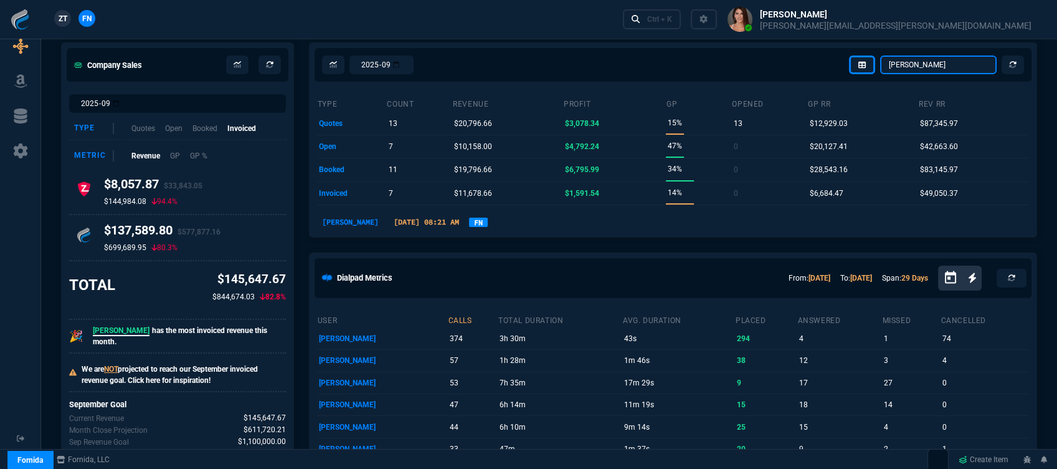
click at [960, 65] on select "Omar Brian Over Farzad Vahid Steven Huang Seti Shadab Alicia Bostic Wafek Moham…" at bounding box center [938, 64] width 117 height 19
click at [881, 55] on select "Omar Brian Over Farzad Vahid Steven Huang Seti Shadab Alicia Bostic Wafek Moham…" at bounding box center [938, 64] width 117 height 19
click at [938, 62] on select "Omar Brian Over Farzad Vahid Steven Huang Seti Shadab Alicia Bostic Wafek Moham…" at bounding box center [938, 64] width 117 height 19
select select "12: [PERSON_NAME]"
click at [881, 55] on select "Omar Brian Over Farzad Vahid Steven Huang Seti Shadab Alicia Bostic Wafek Moham…" at bounding box center [938, 64] width 117 height 19
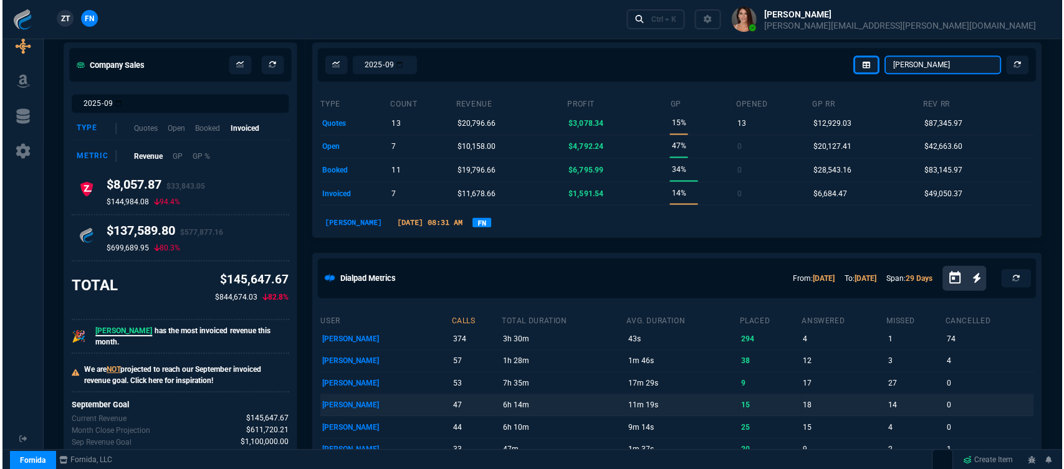
scroll to position [0, 0]
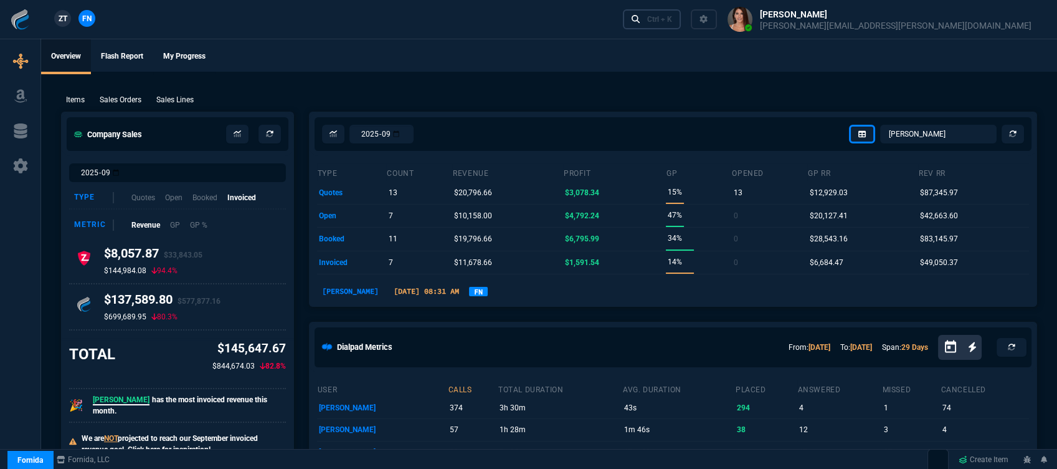
click at [672, 14] on div "Ctrl + K" at bounding box center [659, 19] width 25 height 10
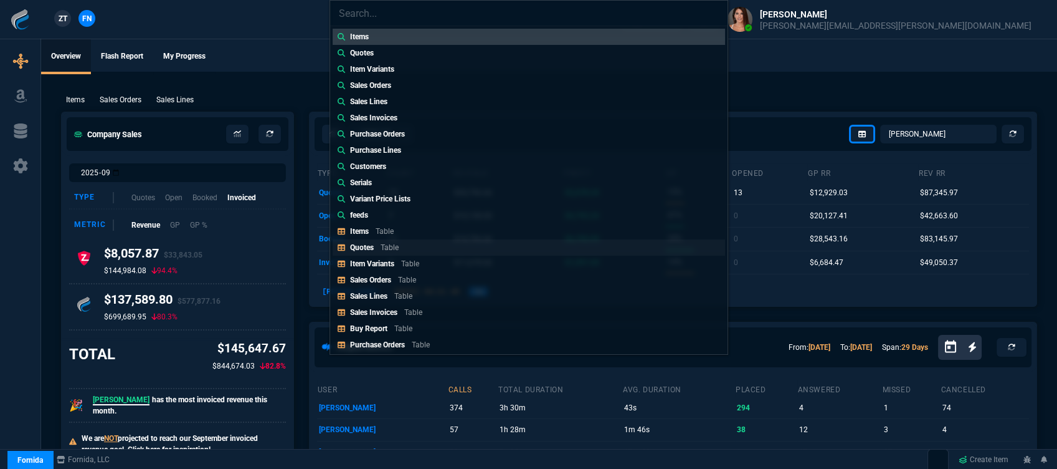
click at [429, 250] on link "Quotes Table" at bounding box center [529, 247] width 393 height 16
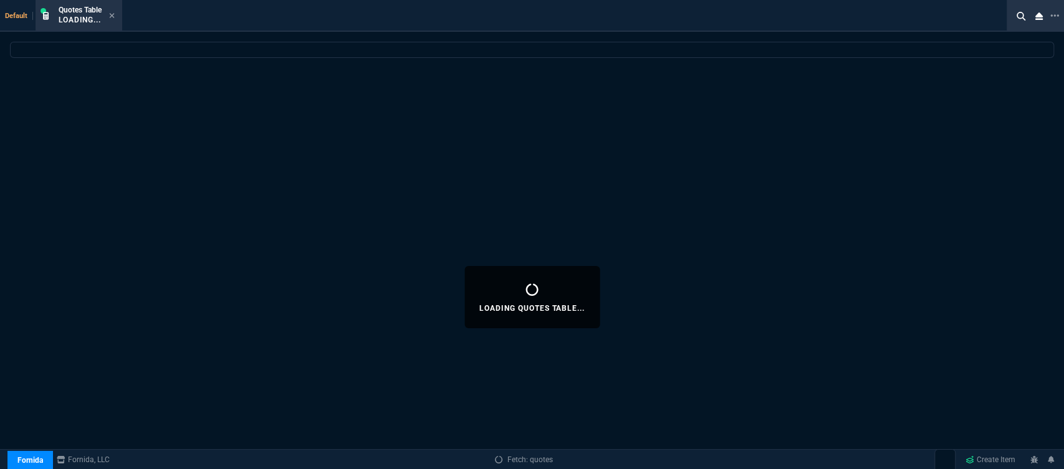
select select
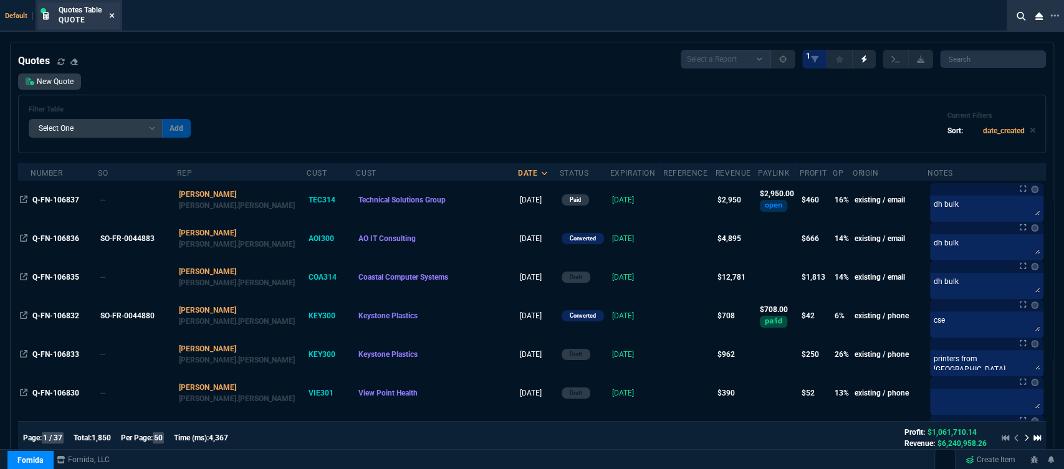
click at [113, 17] on icon at bounding box center [112, 15] width 6 height 7
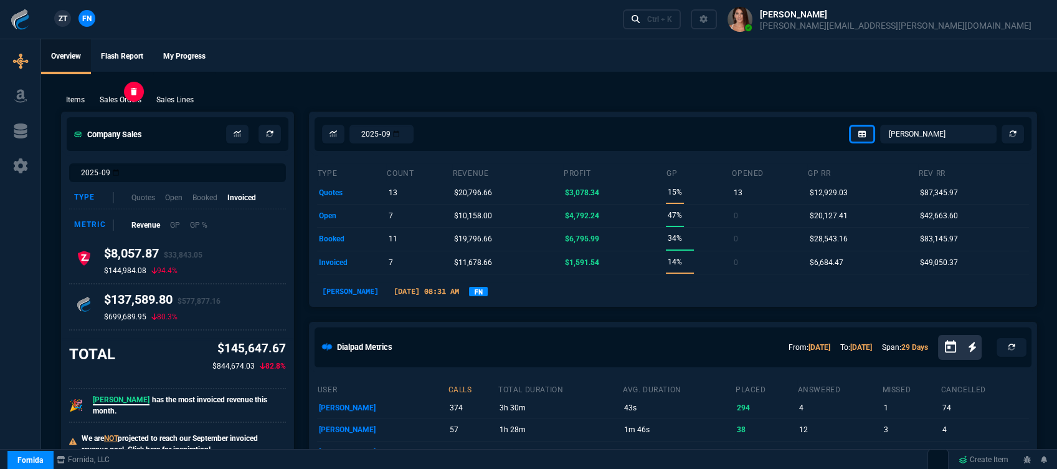
click at [136, 98] on p "Sales Orders" at bounding box center [121, 99] width 42 height 11
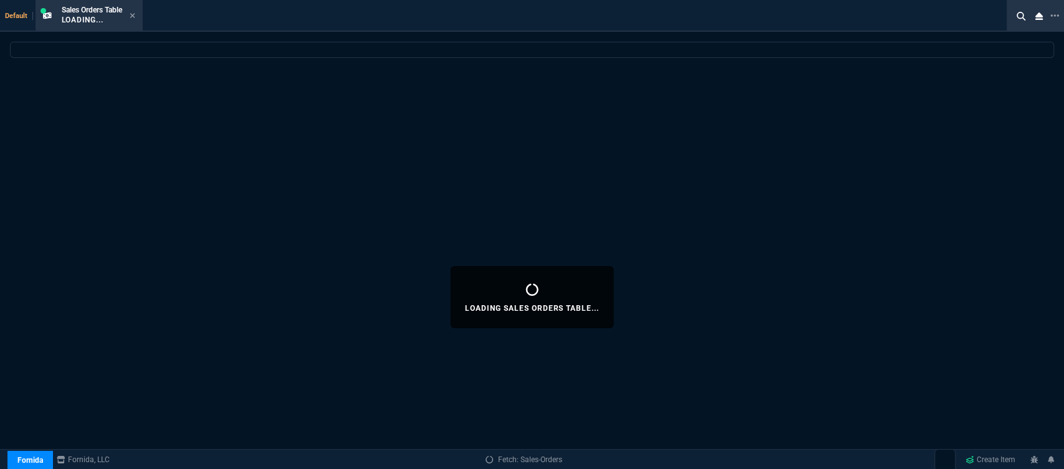
select select
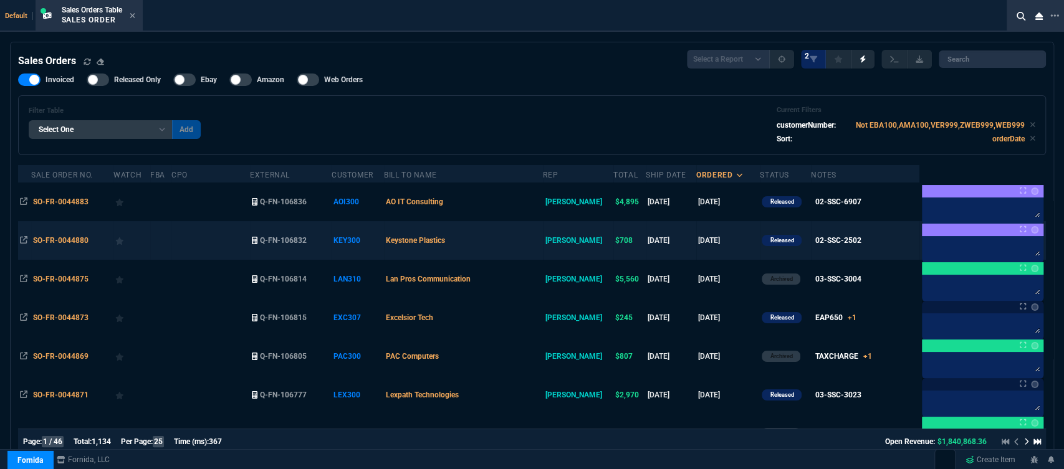
click at [504, 239] on td "Keystone Plastics" at bounding box center [463, 240] width 159 height 39
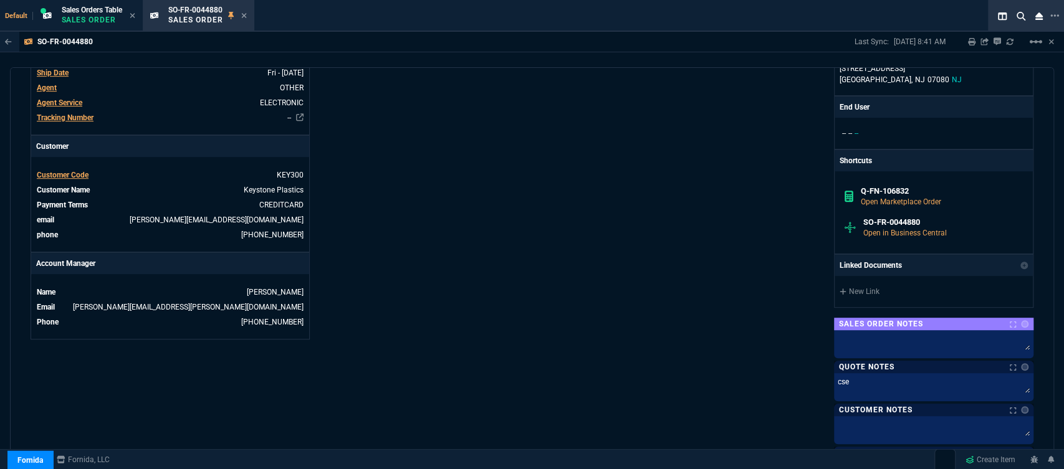
scroll to position [636, 0]
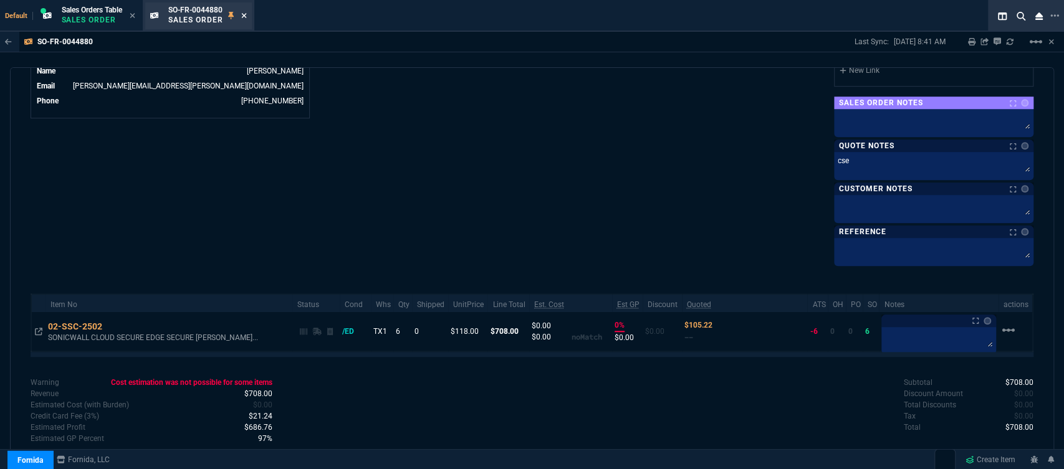
click at [247, 16] on icon at bounding box center [244, 15] width 6 height 7
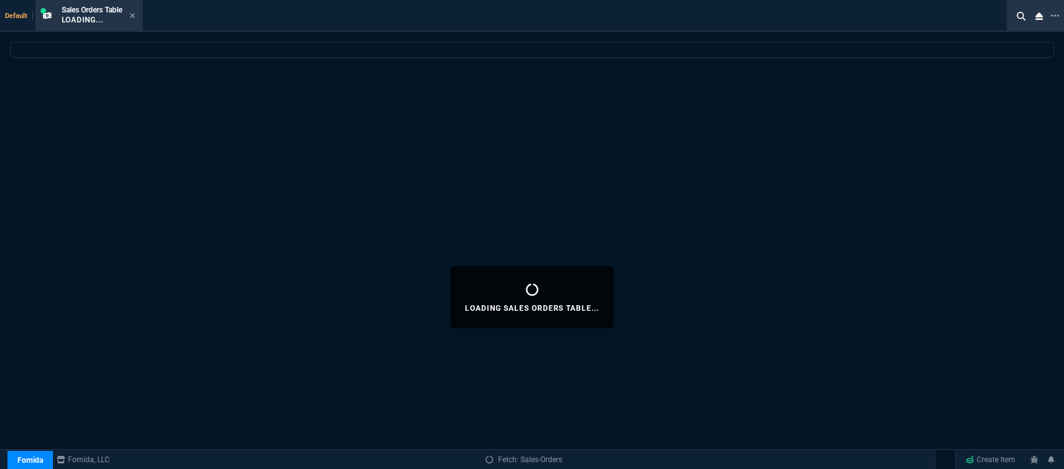
select select
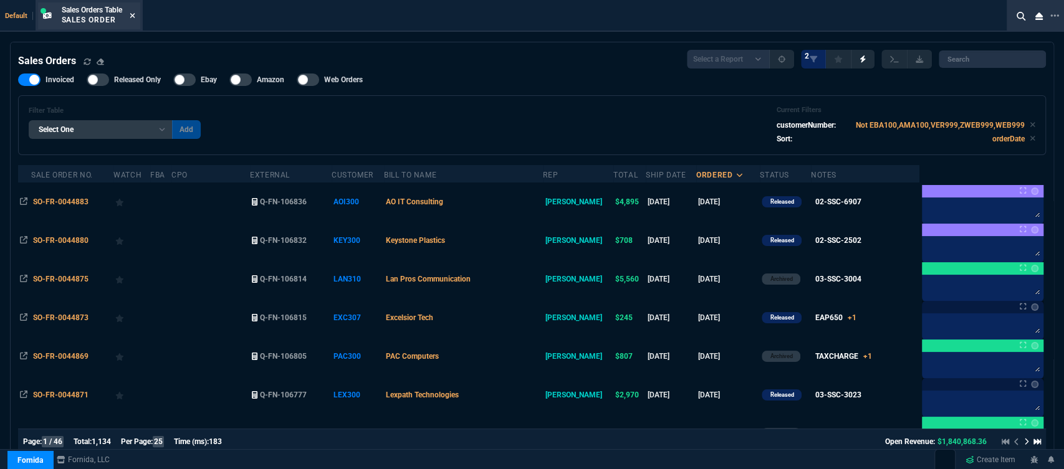
click at [135, 14] on icon at bounding box center [133, 15] width 6 height 7
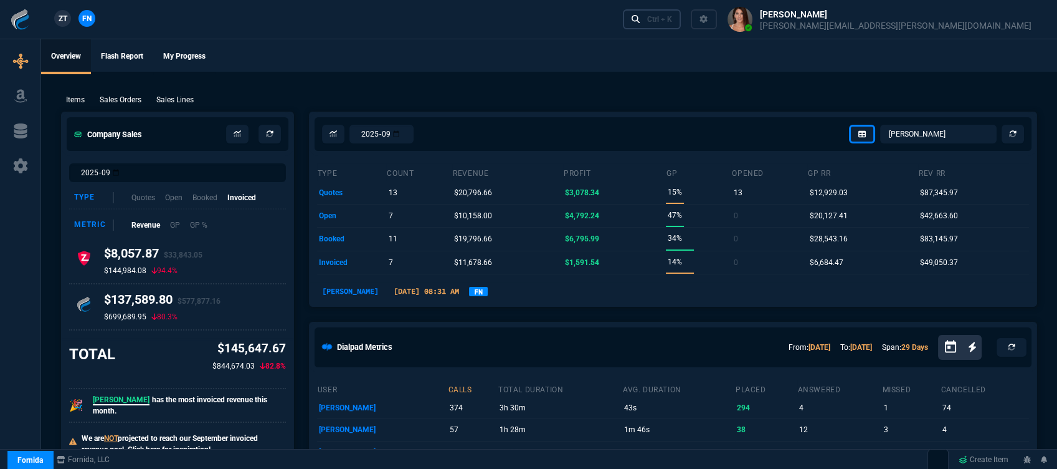
click at [672, 19] on div "Ctrl + K" at bounding box center [659, 19] width 25 height 10
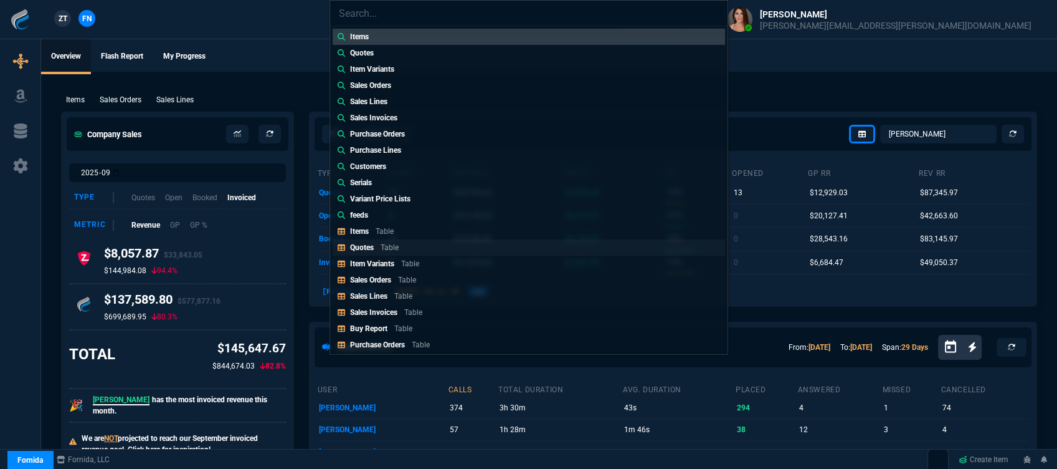
click at [372, 244] on p "Quotes" at bounding box center [362, 247] width 24 height 9
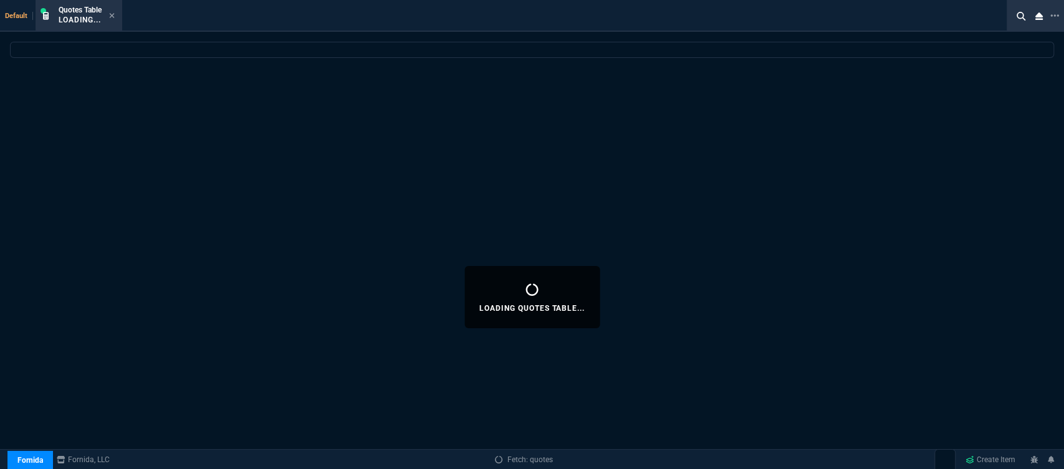
select select
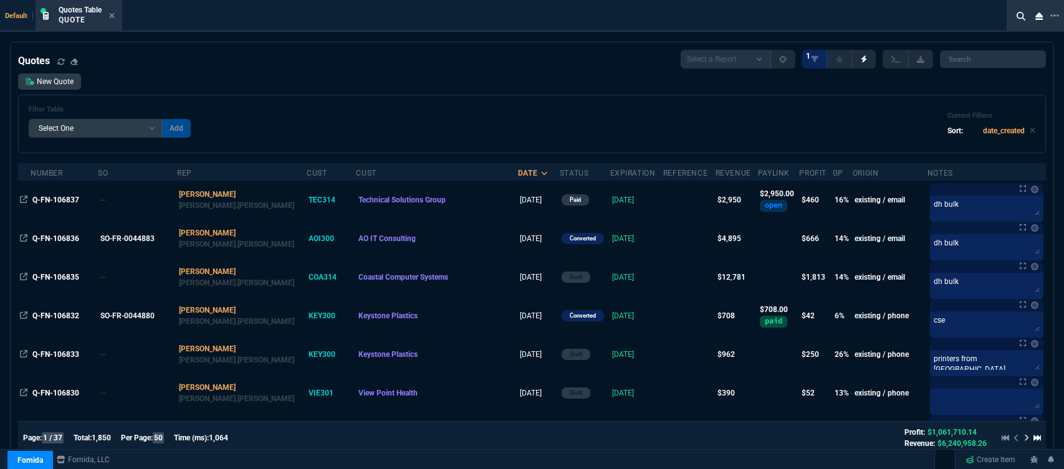
select select "12: [PERSON_NAME]"
select select
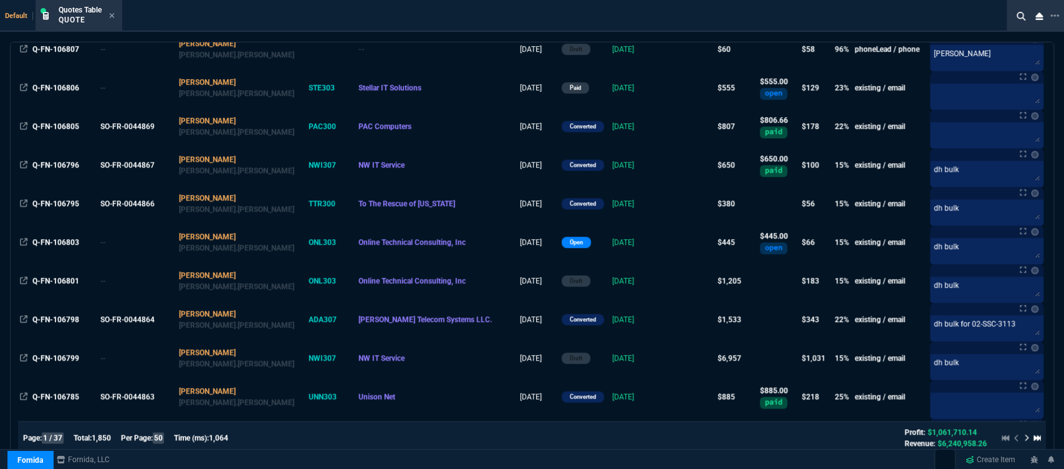
scroll to position [692, 0]
click at [111, 12] on icon at bounding box center [112, 15] width 6 height 7
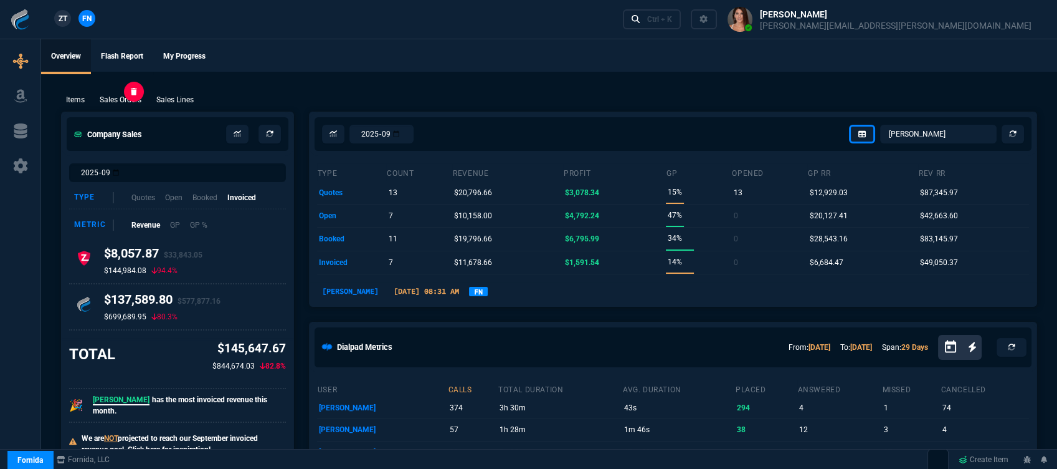
click at [129, 95] on p "Sales Orders" at bounding box center [121, 99] width 42 height 11
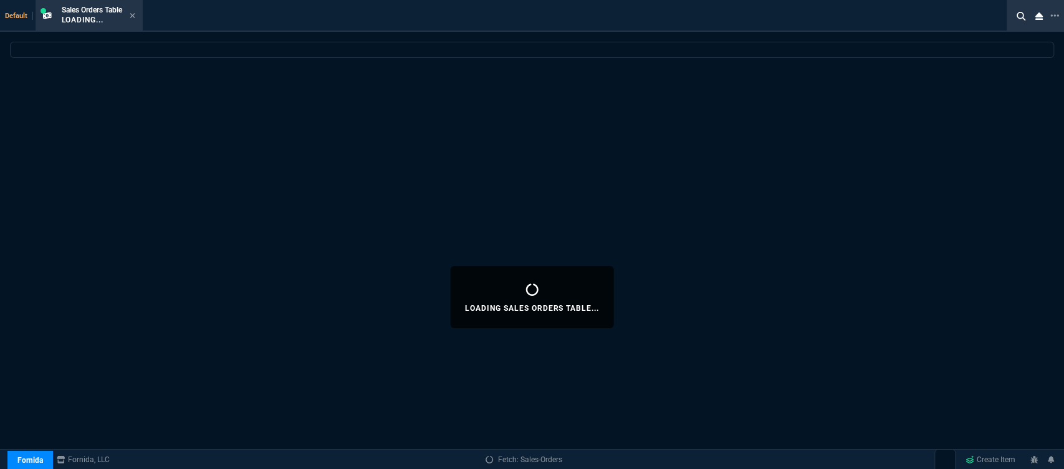
select select
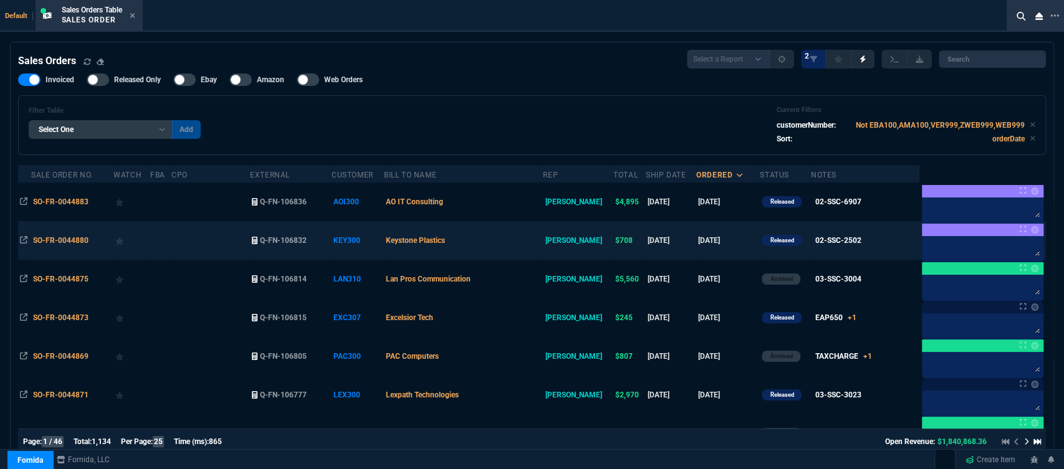
click at [520, 233] on td "Keystone Plastics" at bounding box center [463, 240] width 159 height 39
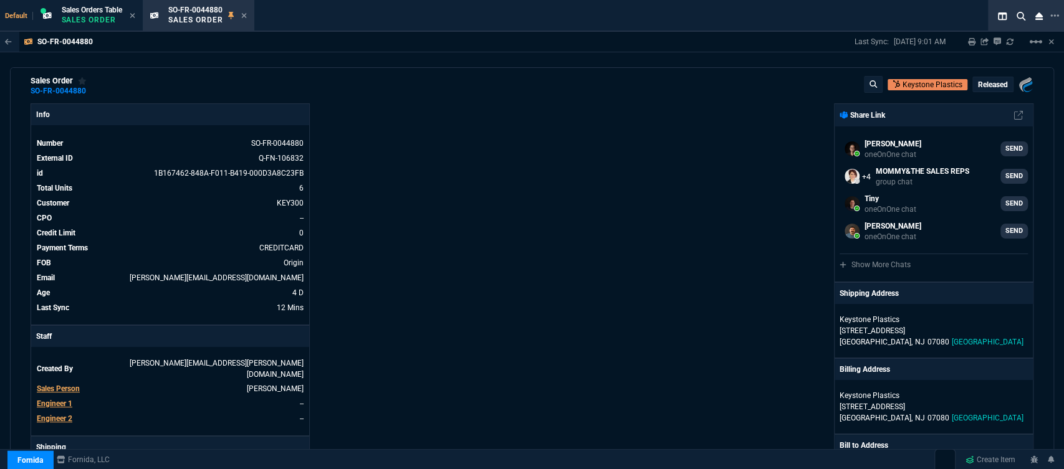
scroll to position [0, 0]
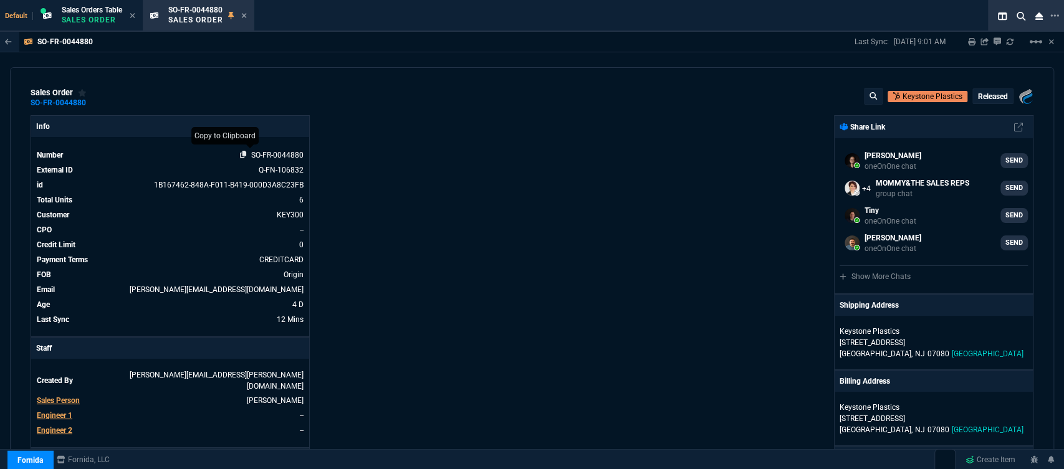
click at [241, 155] on icon at bounding box center [243, 154] width 7 height 7
click at [242, 17] on div "SO-FR-0044880 Sales Order" at bounding box center [207, 16] width 79 height 22
click at [246, 12] on icon at bounding box center [244, 15] width 6 height 7
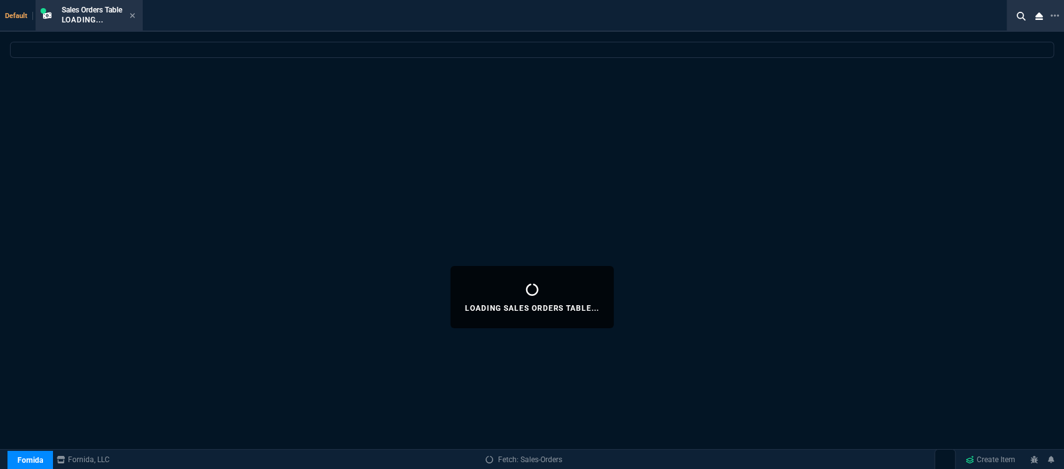
select select
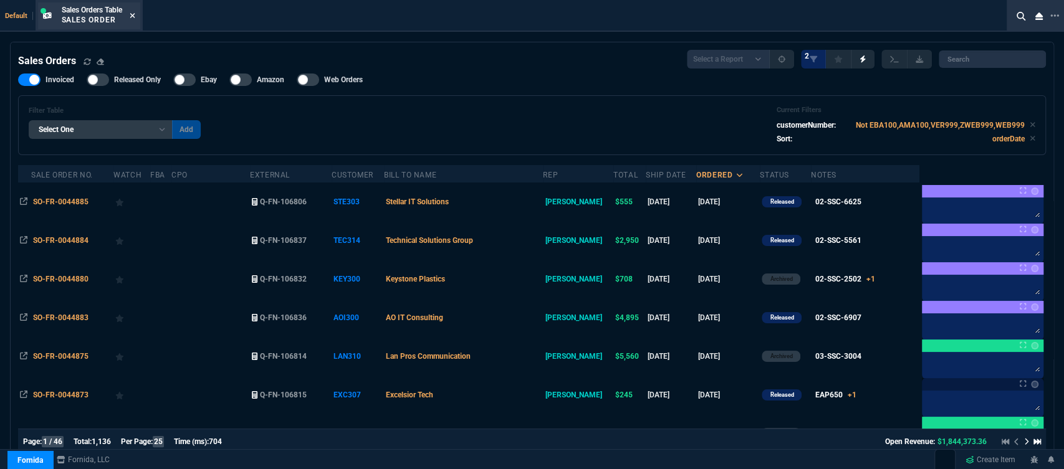
click at [135, 16] on icon at bounding box center [132, 15] width 5 height 5
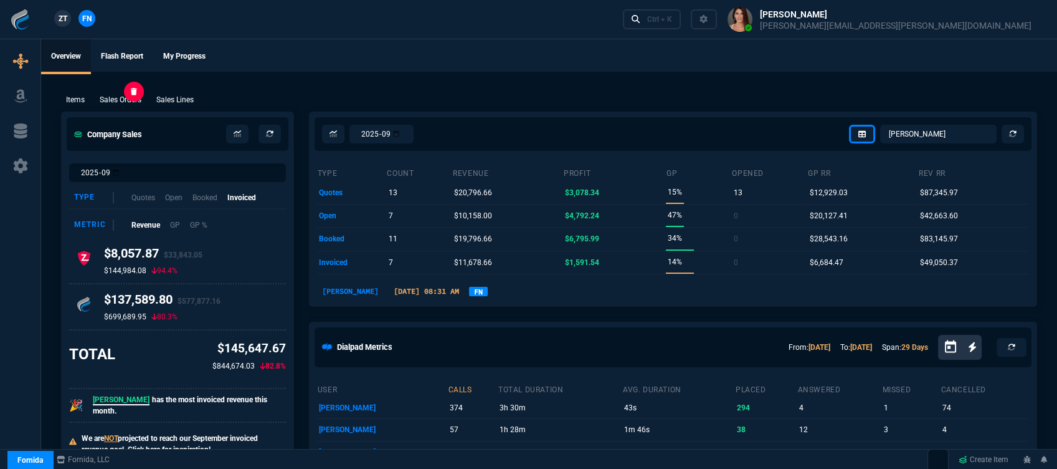
click at [126, 101] on p "Sales Orders" at bounding box center [121, 99] width 42 height 11
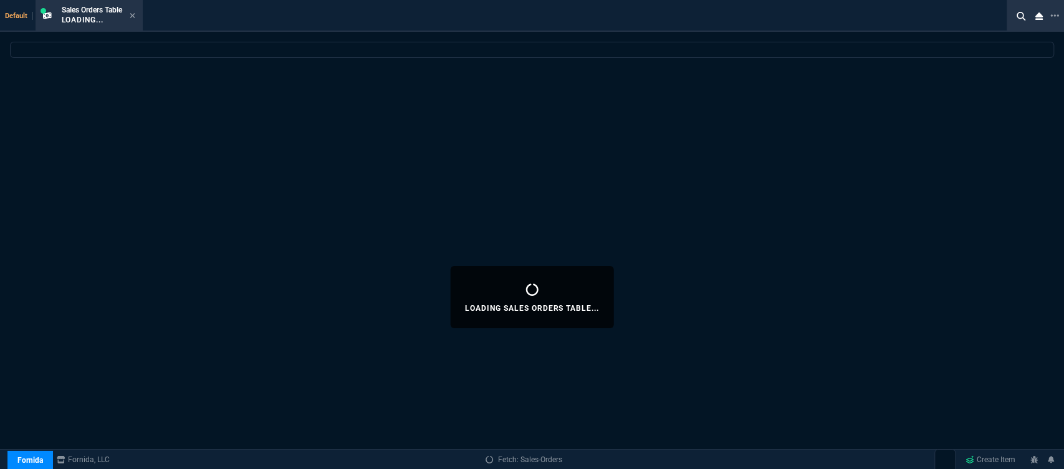
select select
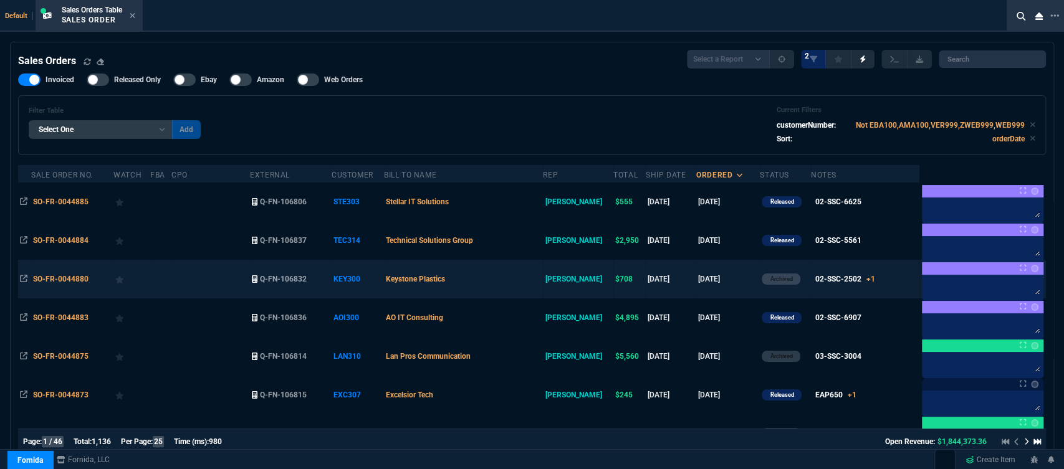
click at [877, 279] on td "02-SSC-2502 +1 x6 02-SSC-2502 x6 03-SSC-2502" at bounding box center [865, 279] width 108 height 39
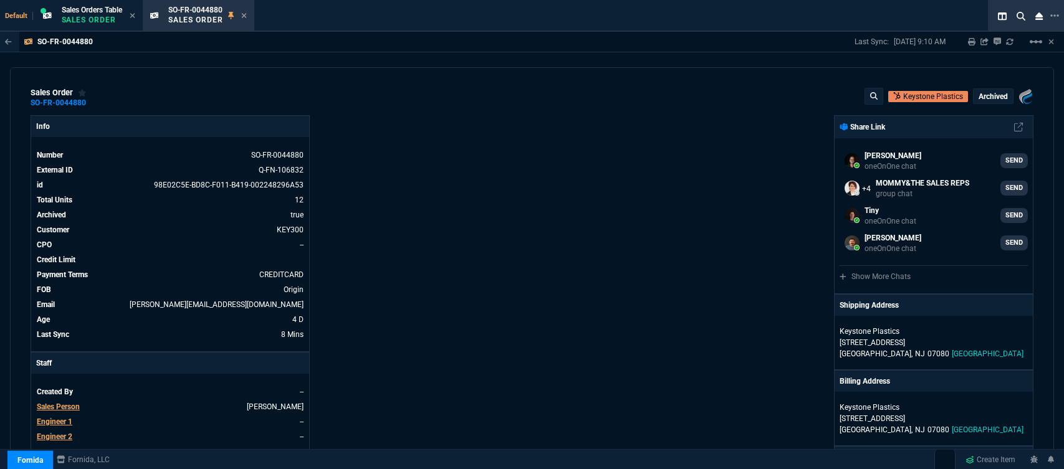
select select "12: [PERSON_NAME]"
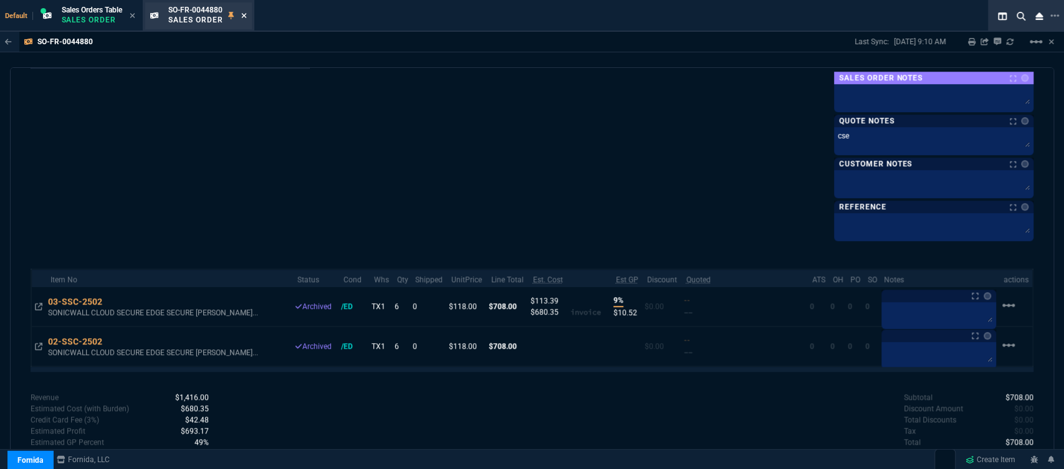
click at [245, 15] on icon at bounding box center [243, 15] width 5 height 5
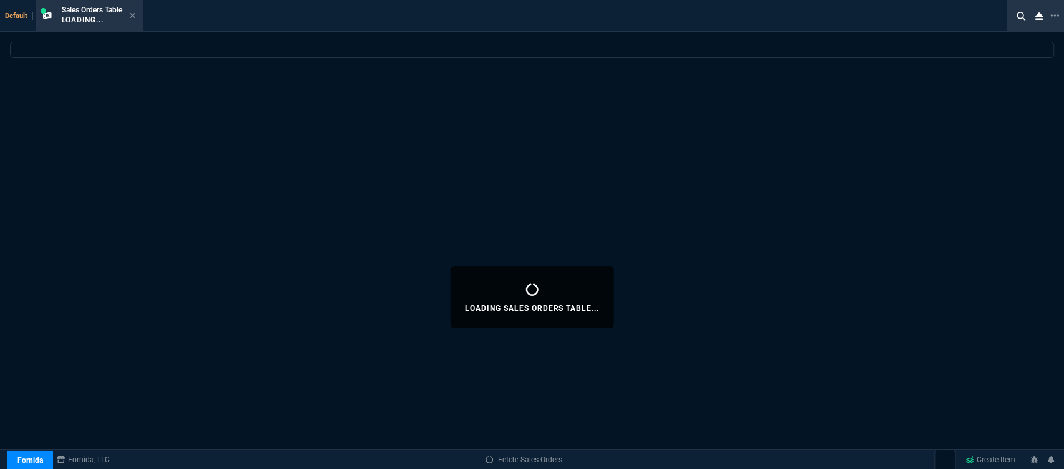
select select
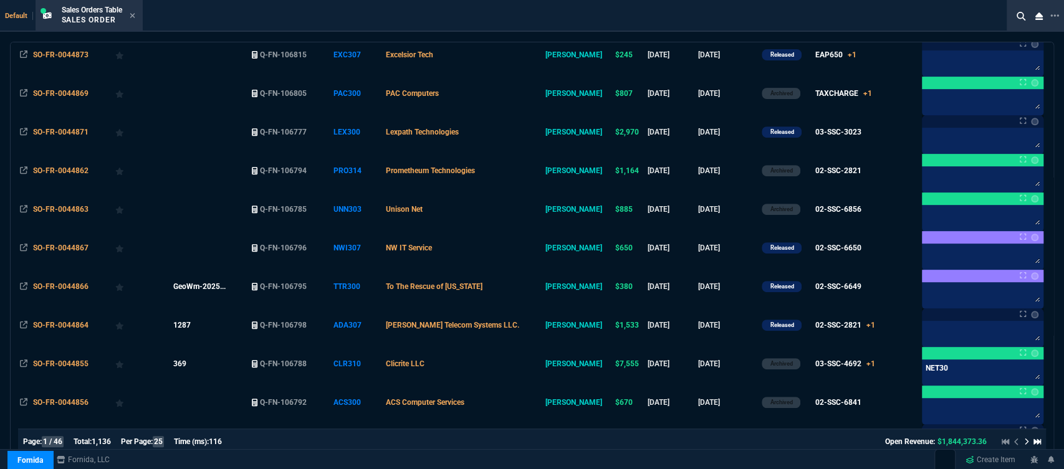
scroll to position [346, 0]
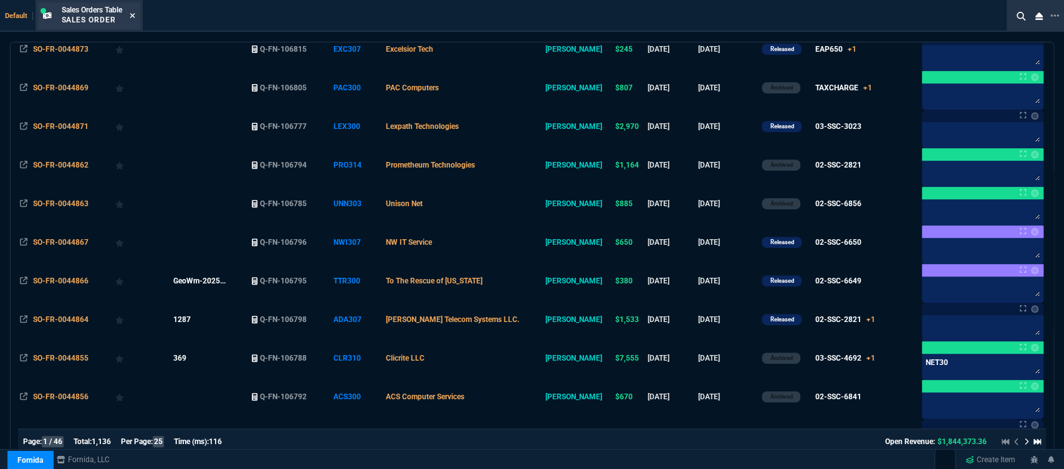
click at [135, 18] on icon at bounding box center [133, 15] width 6 height 7
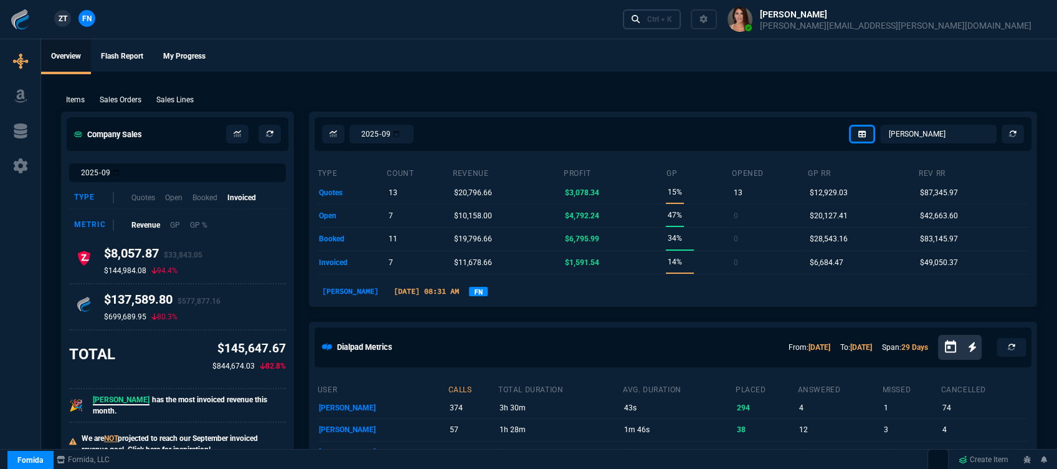
click at [672, 20] on div "Ctrl + K" at bounding box center [659, 19] width 25 height 10
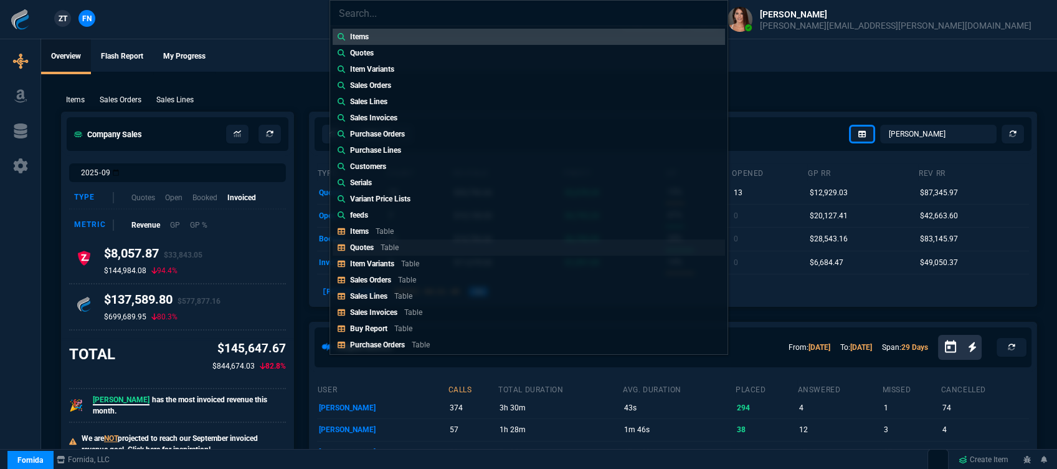
click at [408, 248] on link "Quotes Table" at bounding box center [529, 247] width 393 height 16
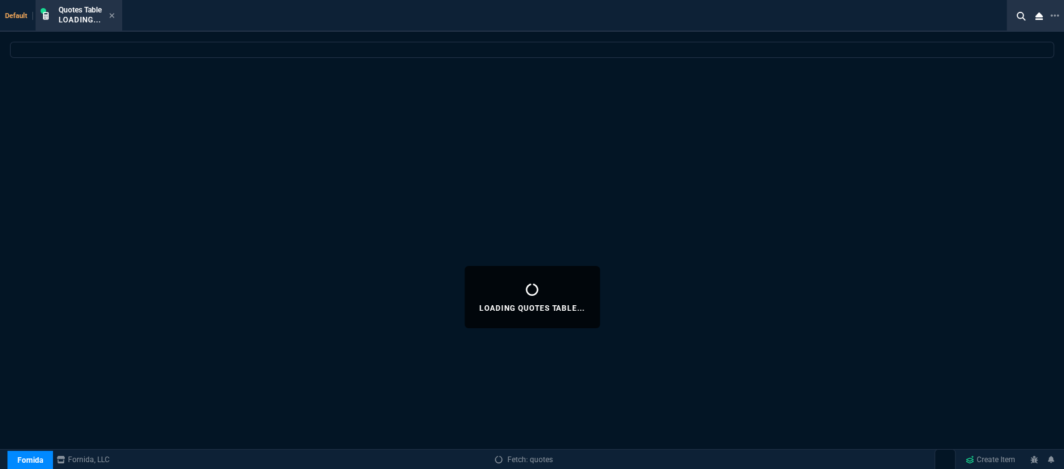
select select
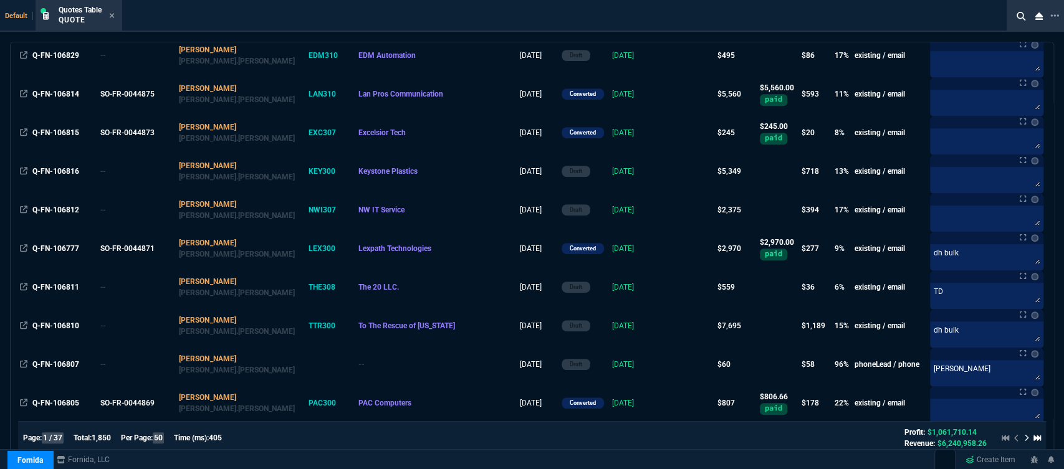
scroll to position [692, 0]
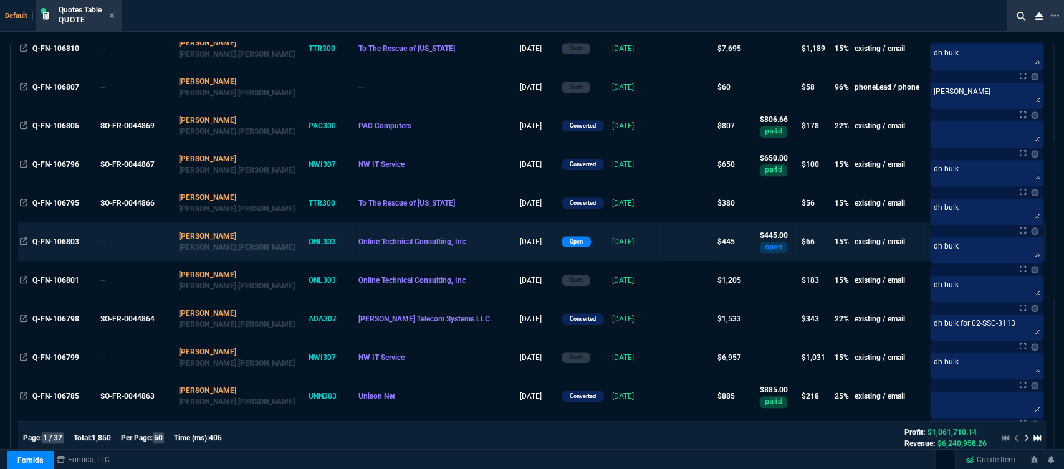
click at [623, 235] on td "9/16/25" at bounding box center [636, 241] width 53 height 39
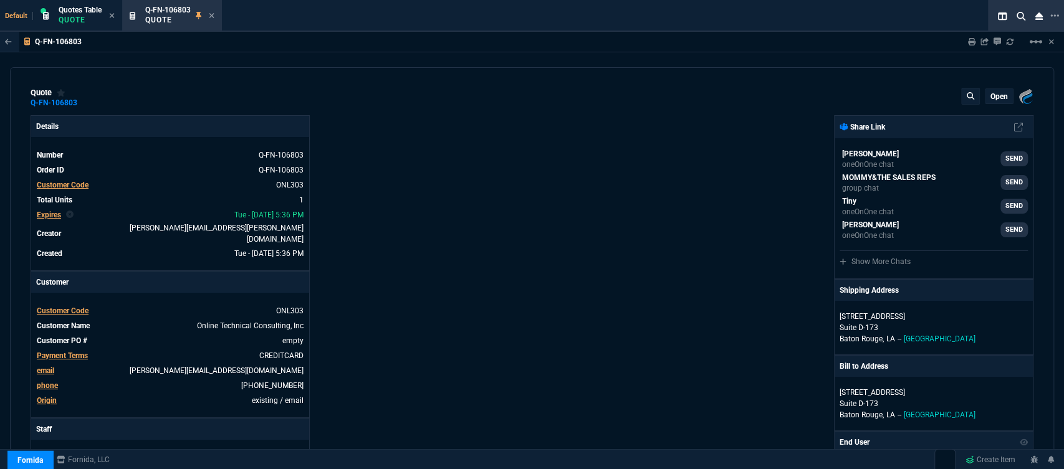
type input "19"
type input "86"
type input "590"
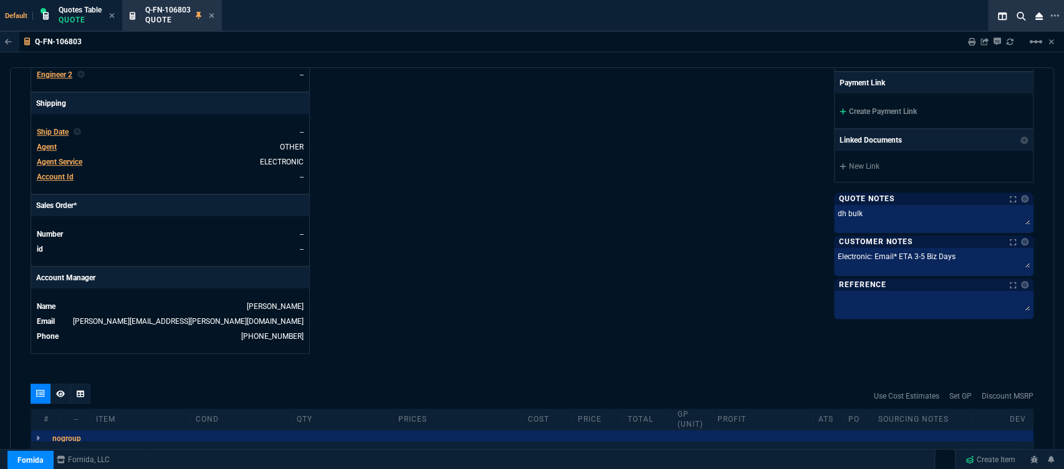
type input "25"
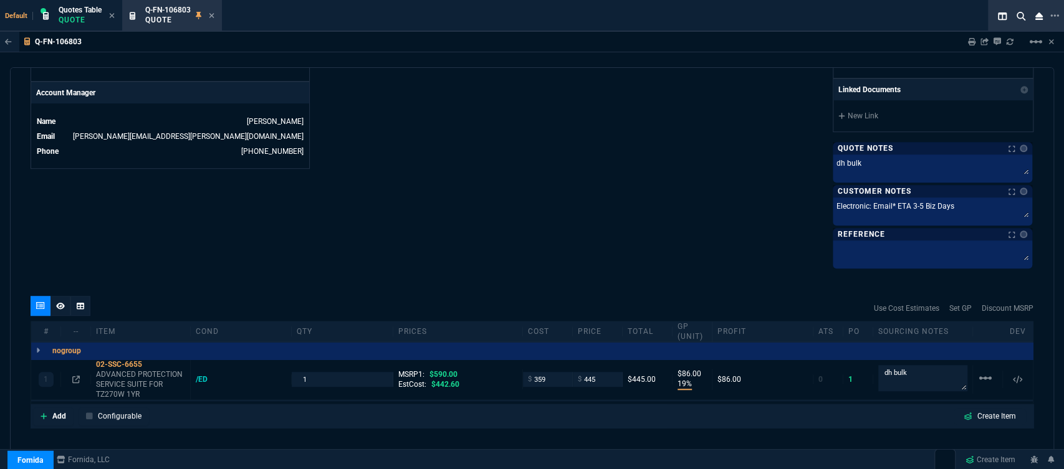
scroll to position [700, 0]
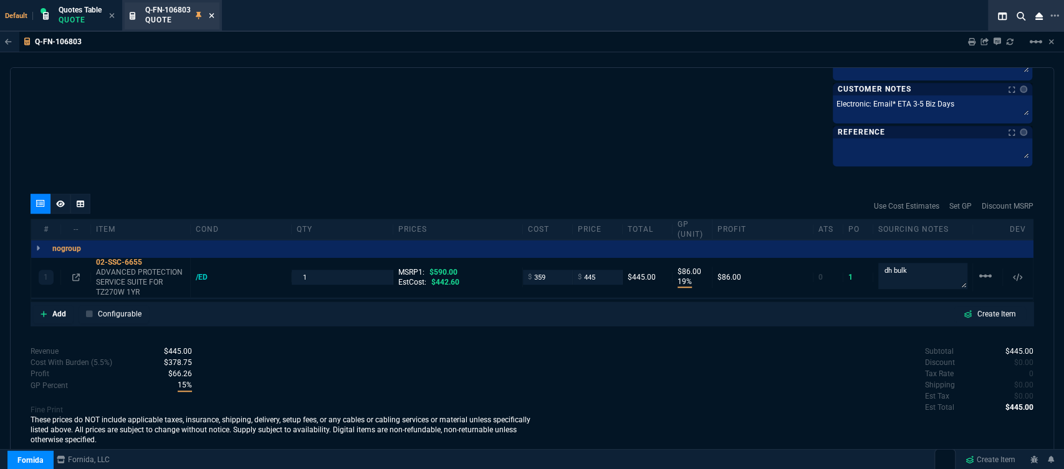
click at [214, 16] on icon at bounding box center [212, 15] width 6 height 7
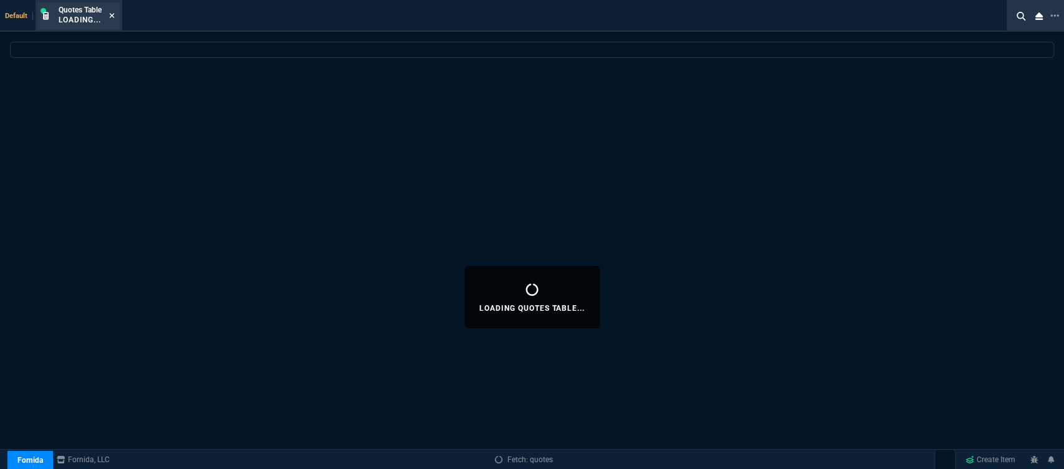
click at [113, 14] on icon at bounding box center [112, 15] width 6 height 7
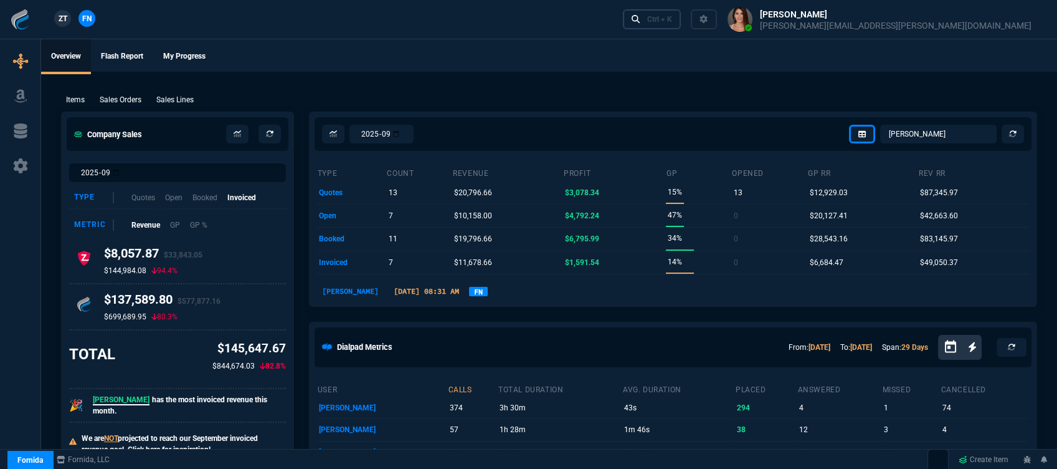
click at [672, 21] on div "Ctrl + K" at bounding box center [659, 19] width 25 height 10
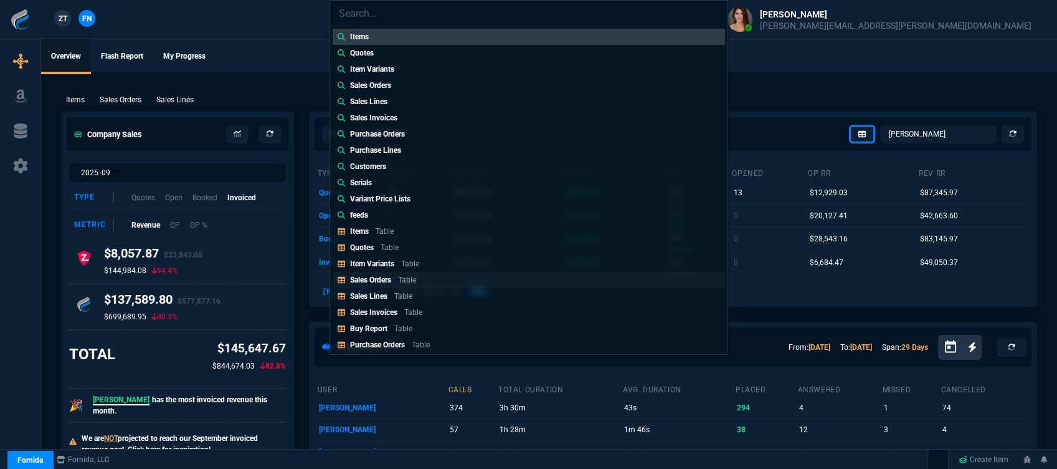
click at [402, 285] on link "Sales Orders Table" at bounding box center [529, 280] width 393 height 16
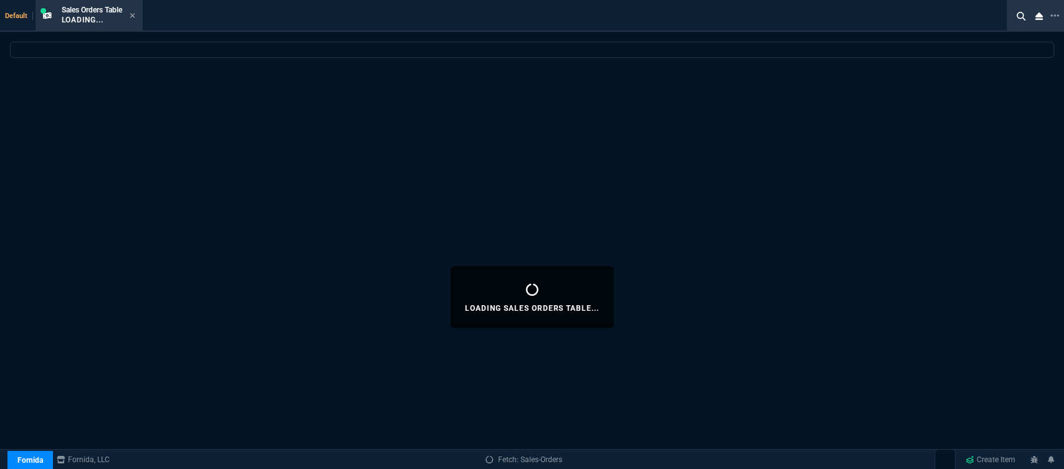
select select
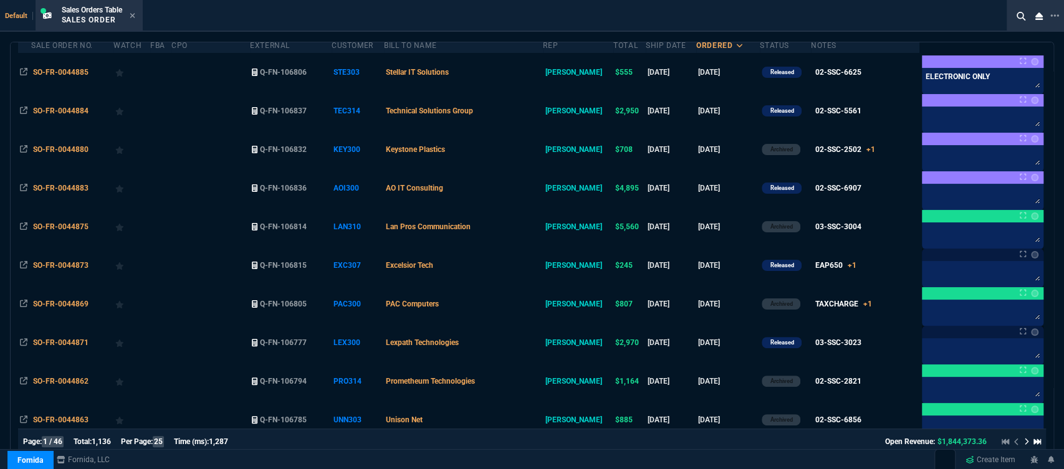
scroll to position [138, 0]
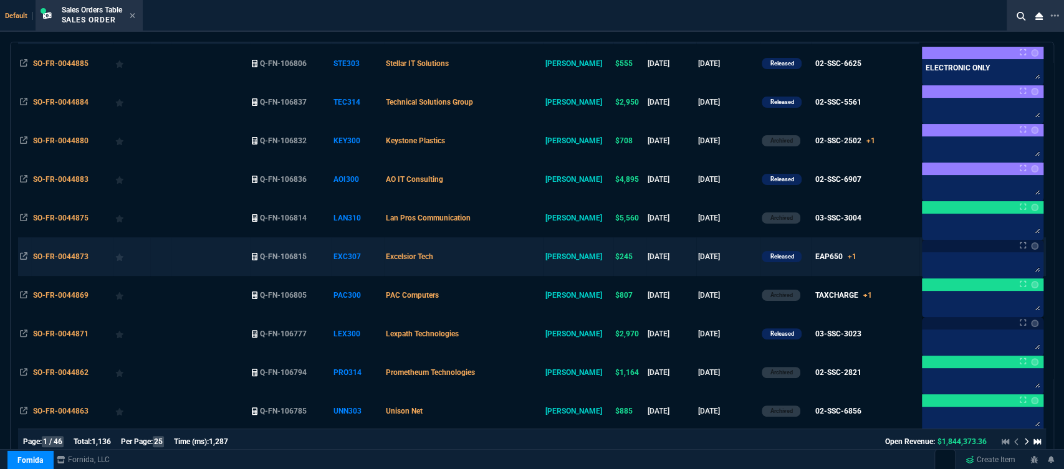
click at [505, 260] on td "Excelsior Tech" at bounding box center [463, 256] width 159 height 39
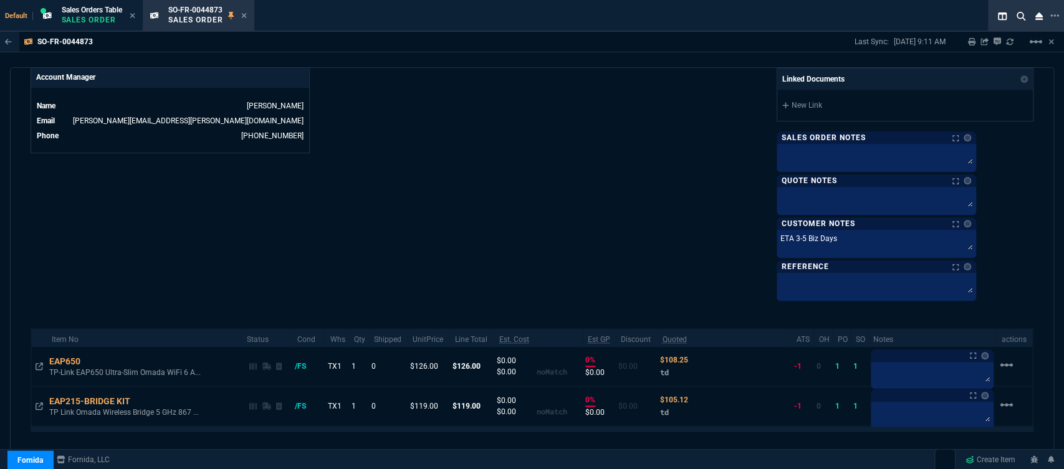
scroll to position [614, 0]
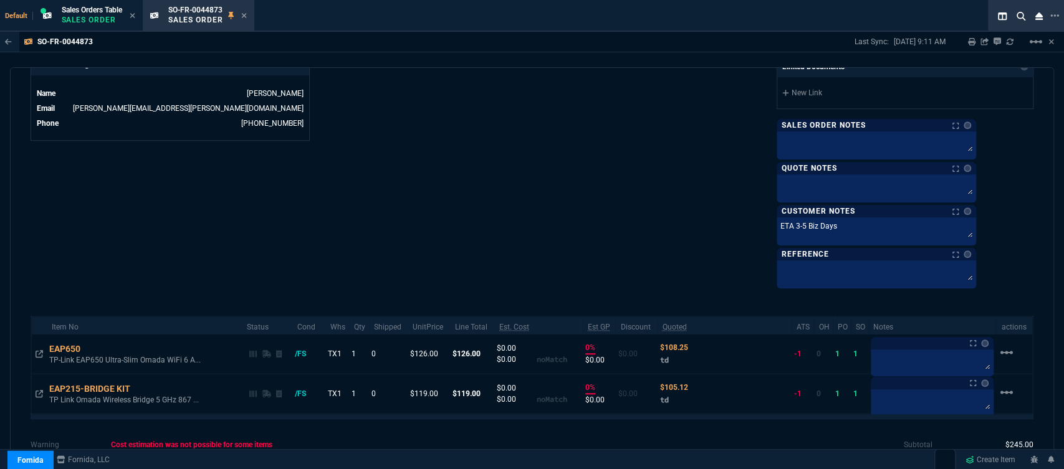
click at [244, 16] on icon at bounding box center [244, 15] width 6 height 7
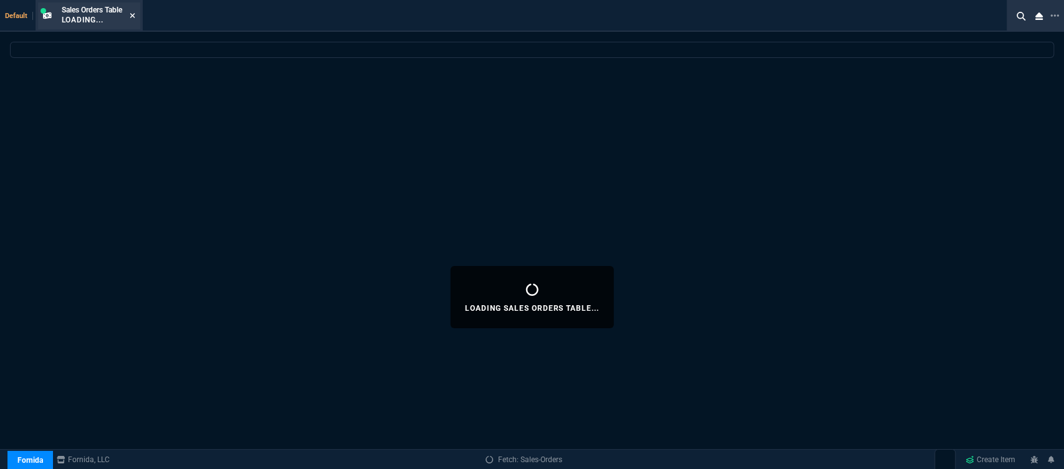
select select
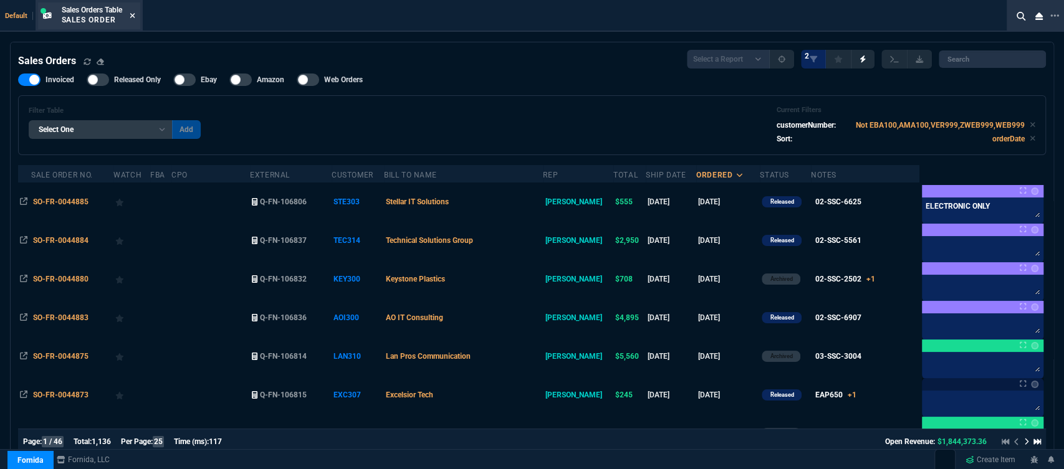
click at [135, 16] on icon at bounding box center [133, 15] width 6 height 7
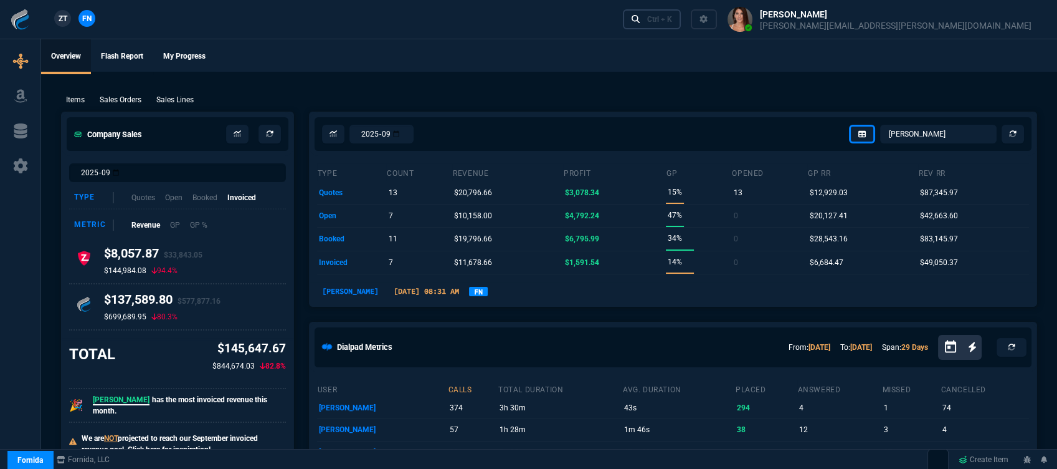
click at [672, 22] on div "Ctrl + K" at bounding box center [659, 19] width 25 height 10
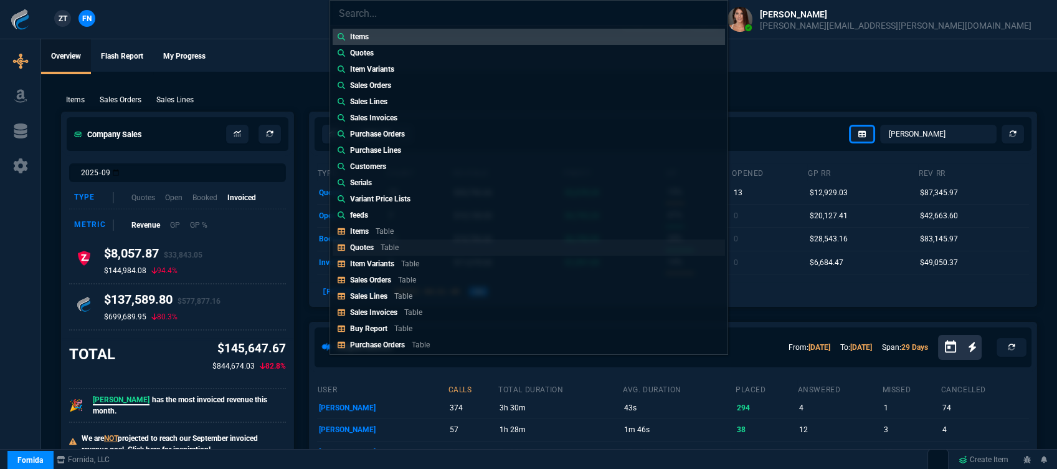
click at [371, 249] on p "Quotes" at bounding box center [362, 247] width 24 height 9
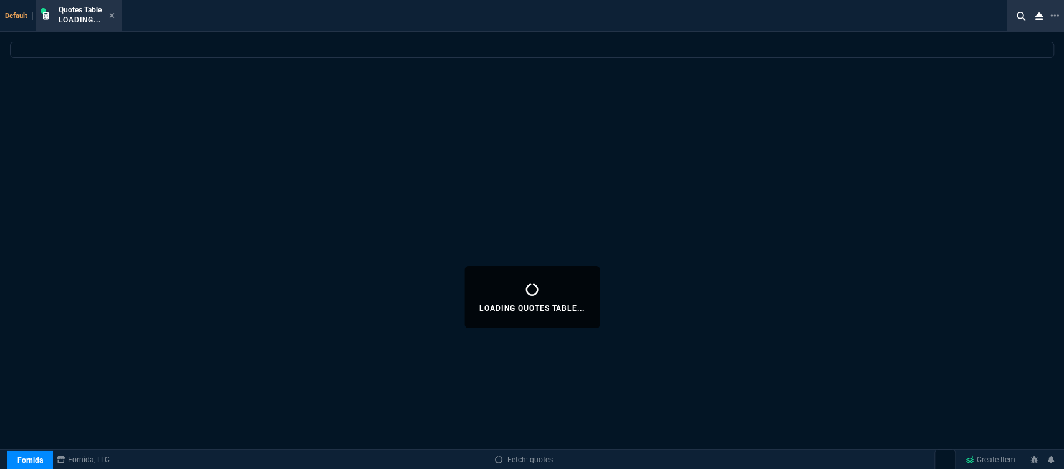
select select
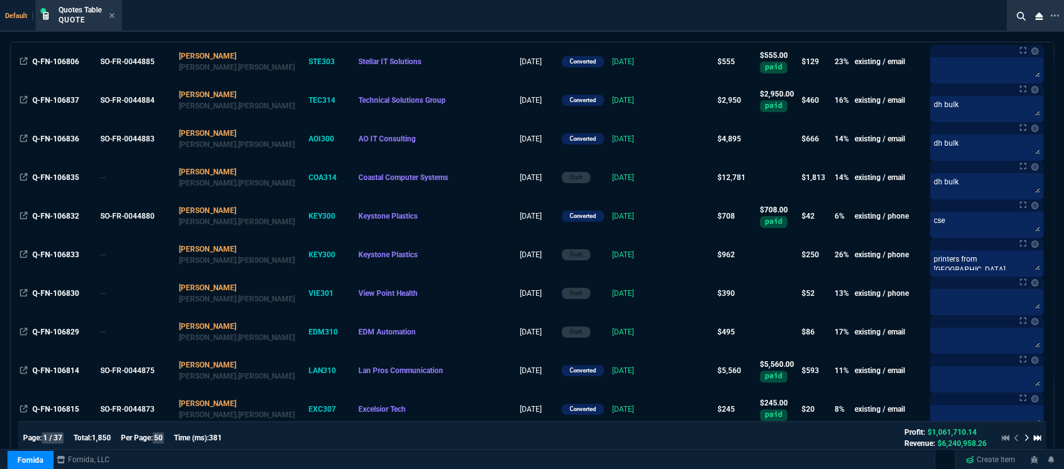
scroll to position [207, 0]
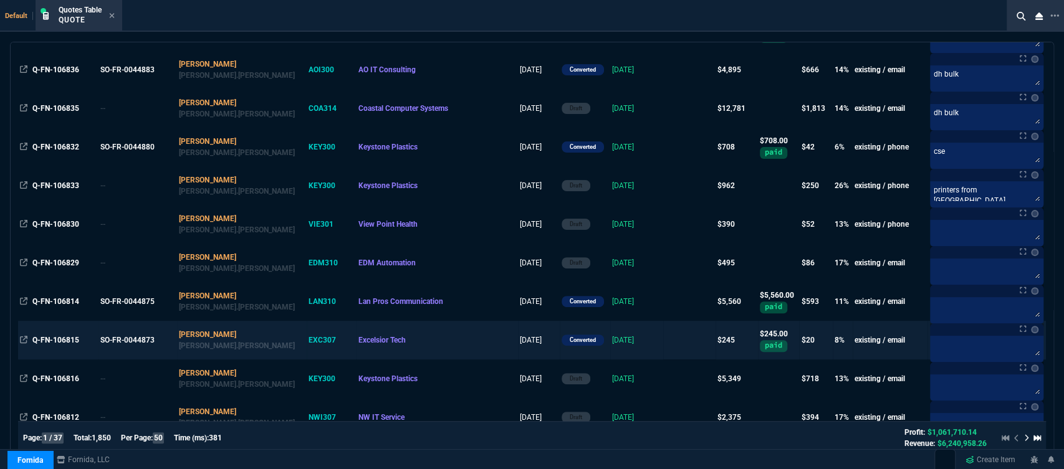
click at [621, 333] on td "9/18/25" at bounding box center [636, 340] width 53 height 39
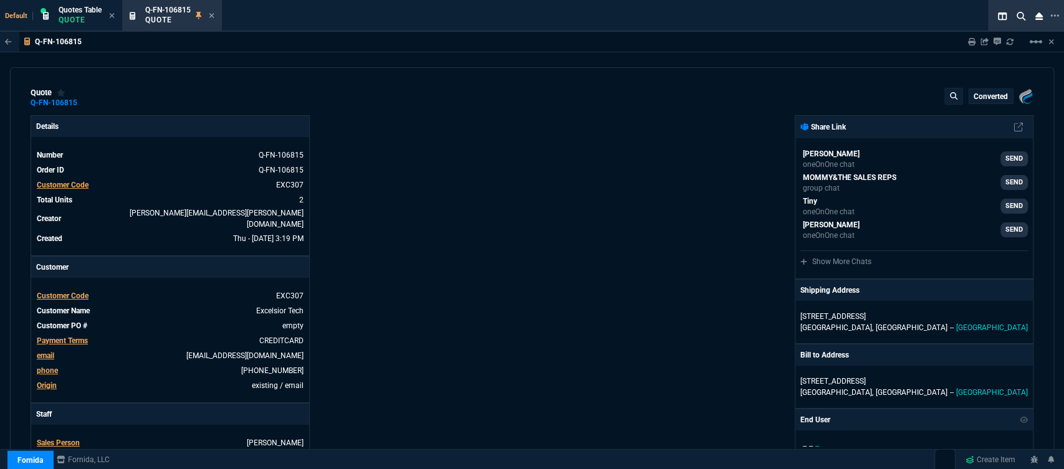
type input "14"
type input "18"
type input "12"
type input "14"
type input "-5"
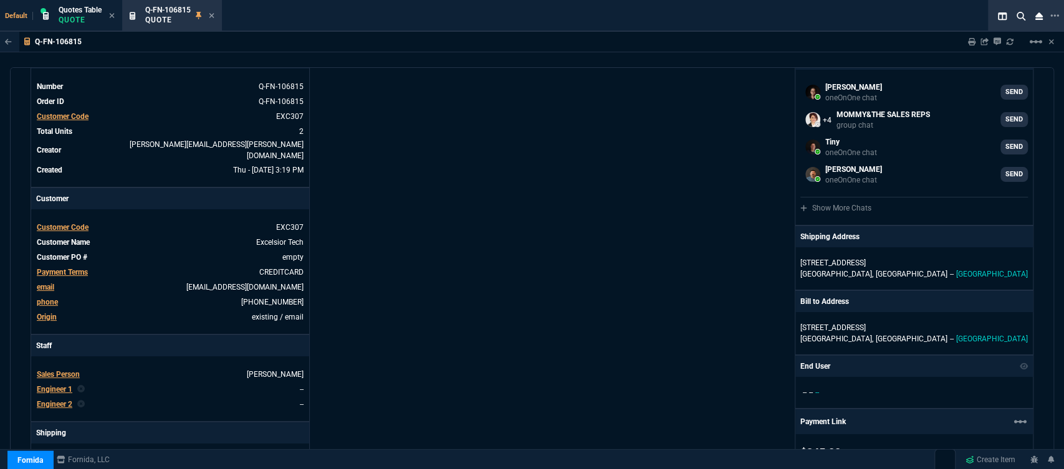
scroll to position [0, 0]
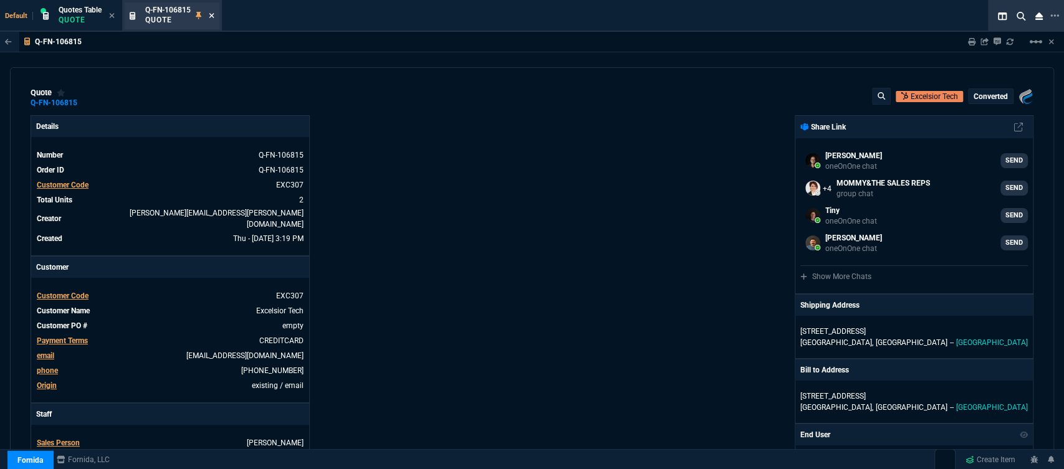
click at [214, 16] on icon at bounding box center [212, 15] width 6 height 7
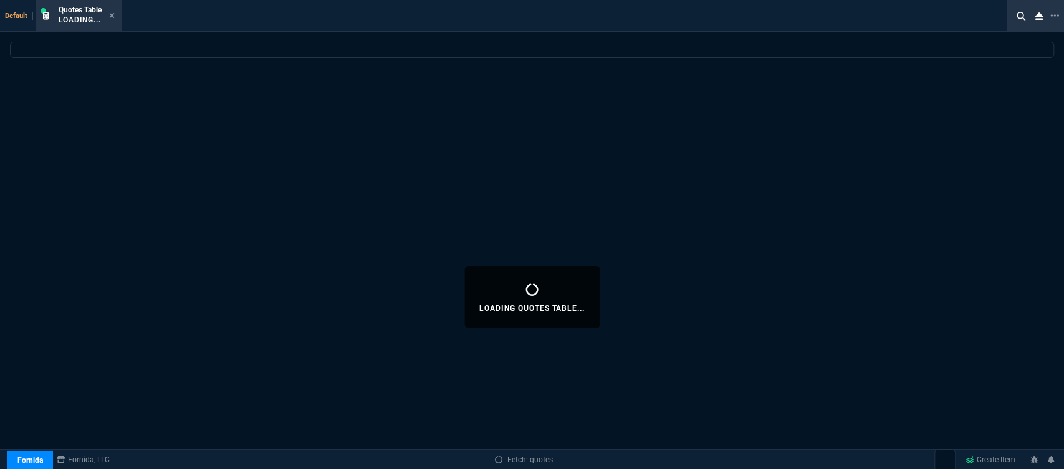
select select
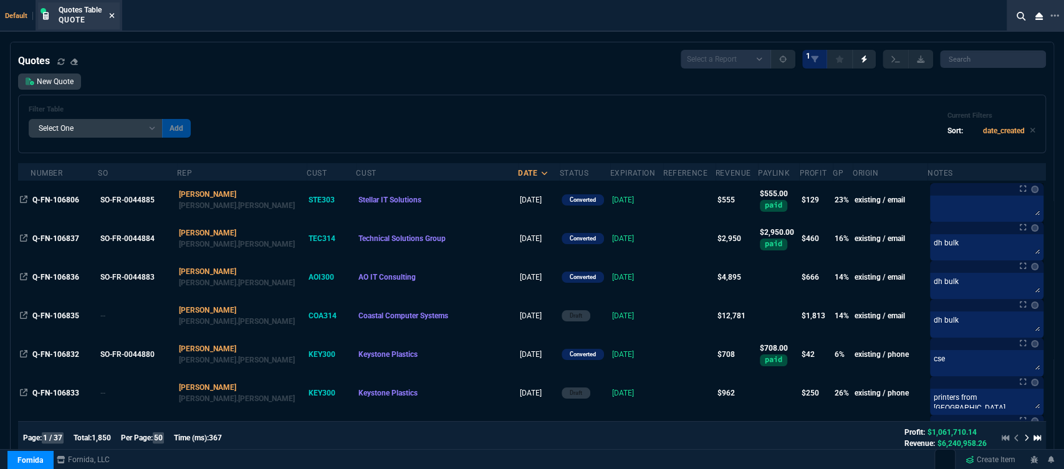
click at [111, 14] on icon at bounding box center [112, 15] width 5 height 5
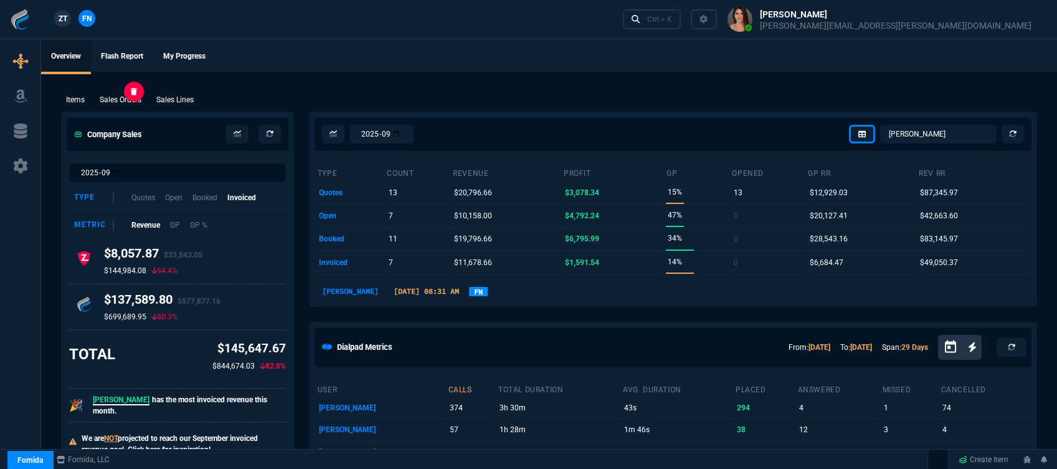
click at [130, 103] on p "Sales Orders" at bounding box center [121, 99] width 42 height 11
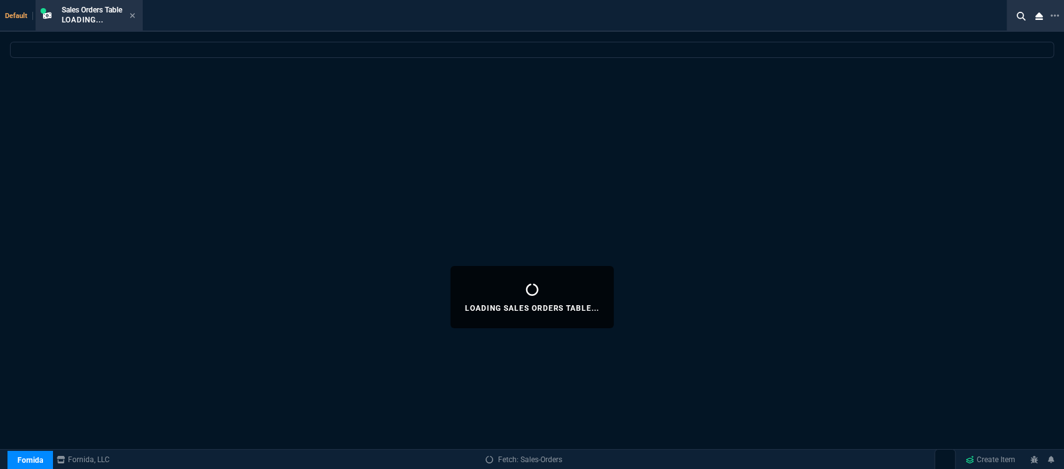
select select
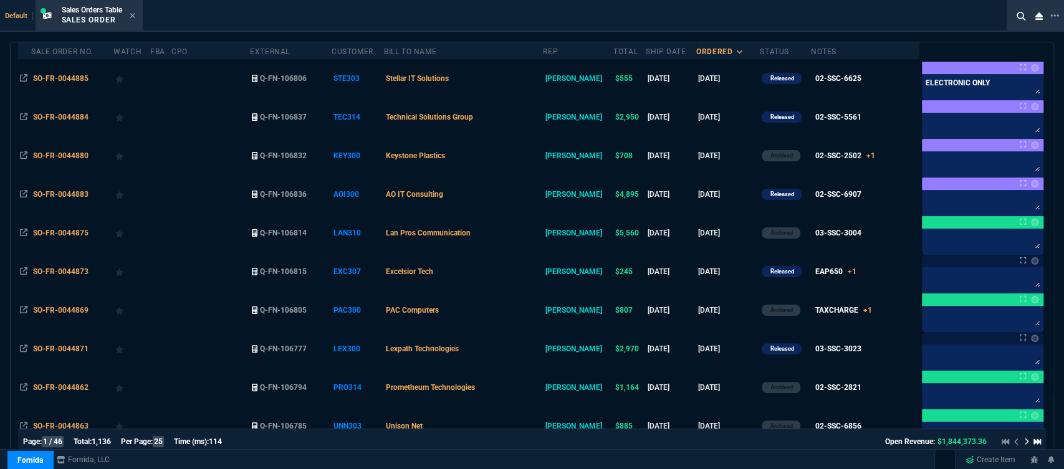
scroll to position [138, 0]
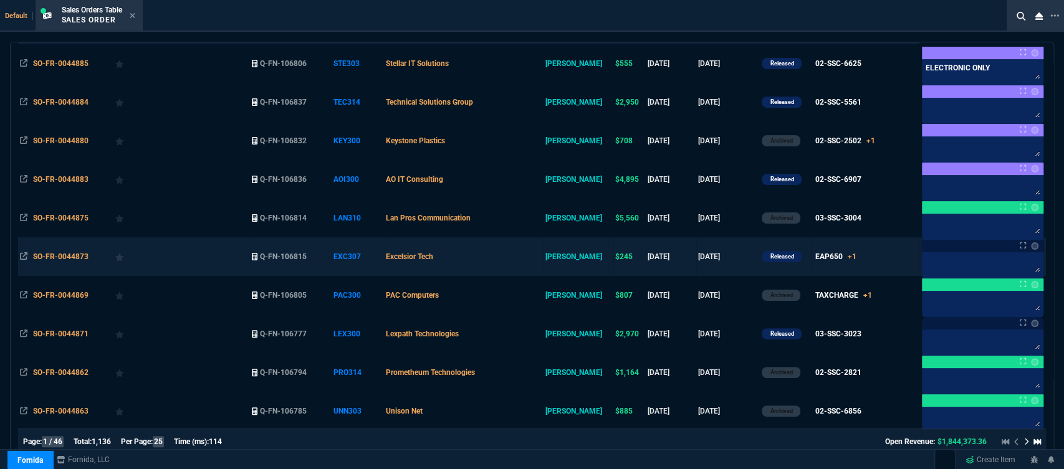
click at [510, 256] on td "Excelsior Tech" at bounding box center [463, 256] width 159 height 39
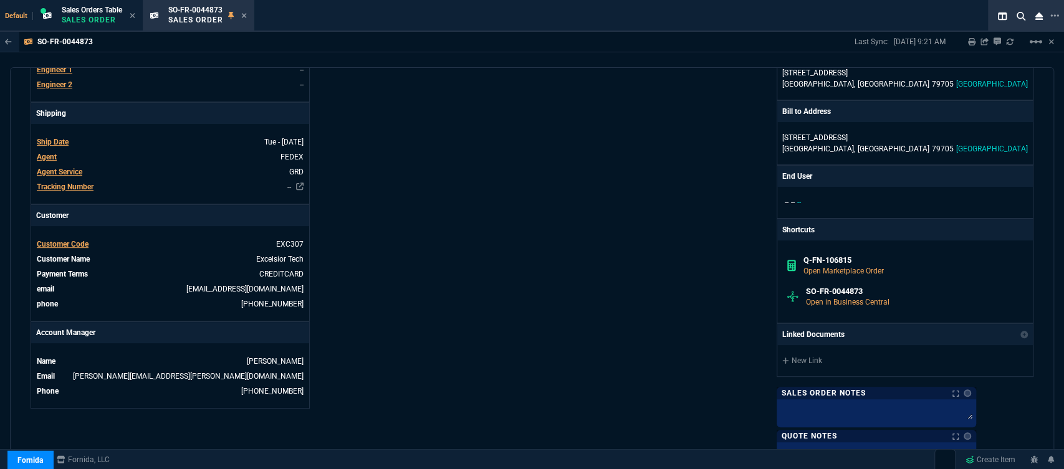
scroll to position [623, 0]
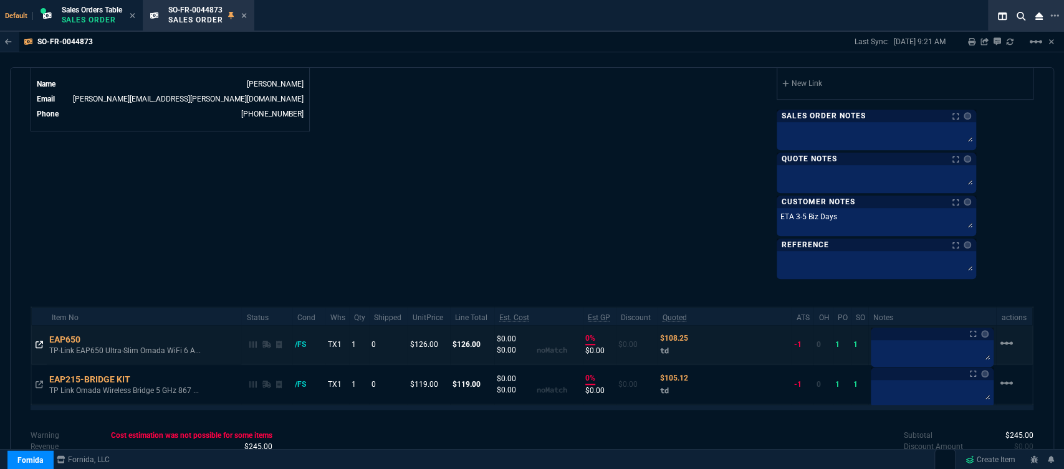
click at [36, 342] on icon at bounding box center [39, 344] width 7 height 7
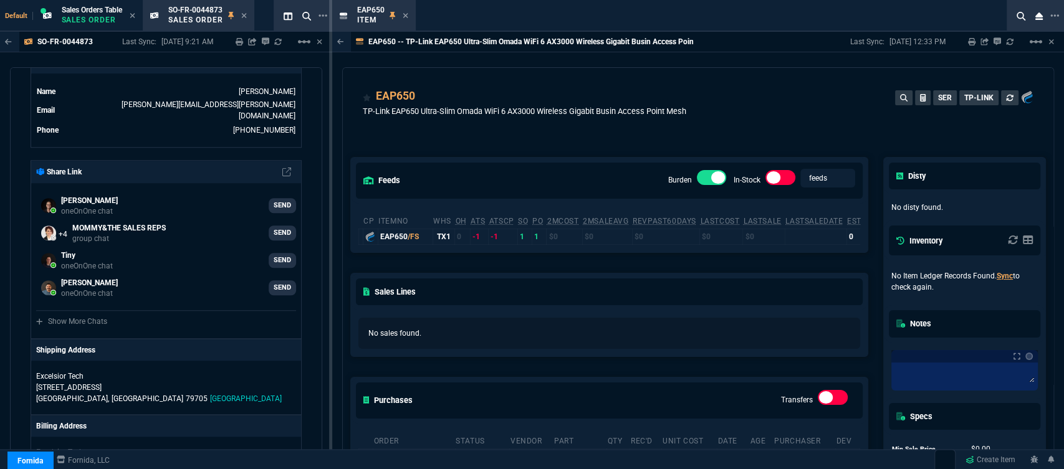
scroll to position [223, 0]
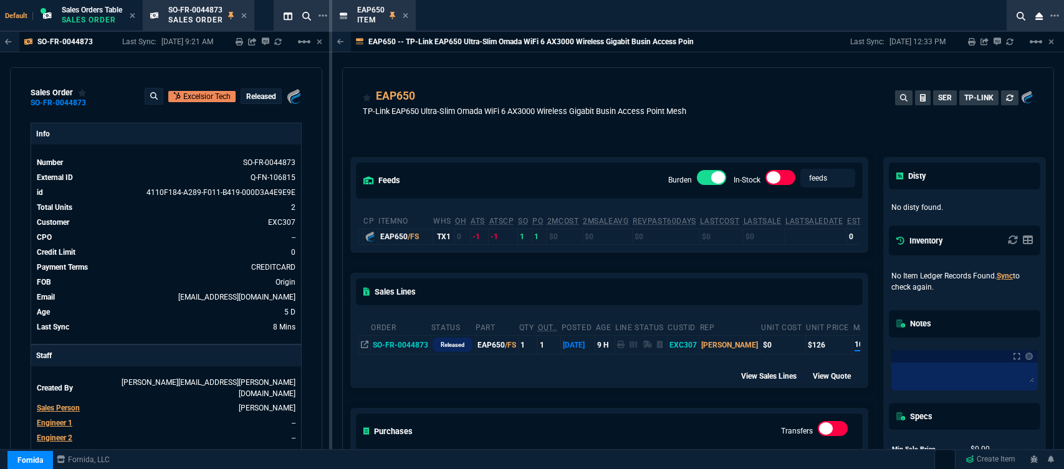
select select "12: [PERSON_NAME]"
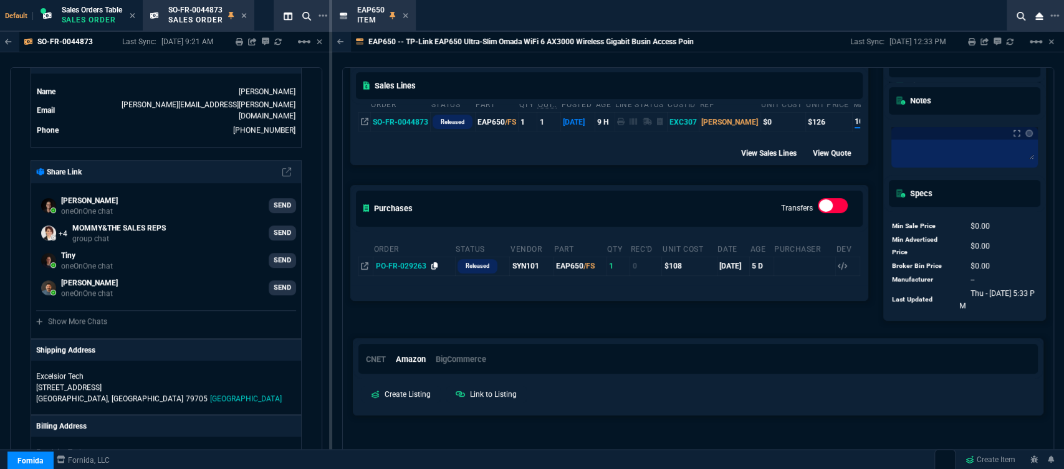
drag, startPoint x: 0, startPoint y: 0, endPoint x: 435, endPoint y: 265, distance: 509.5
click at [435, 265] on icon at bounding box center [434, 265] width 7 height 7
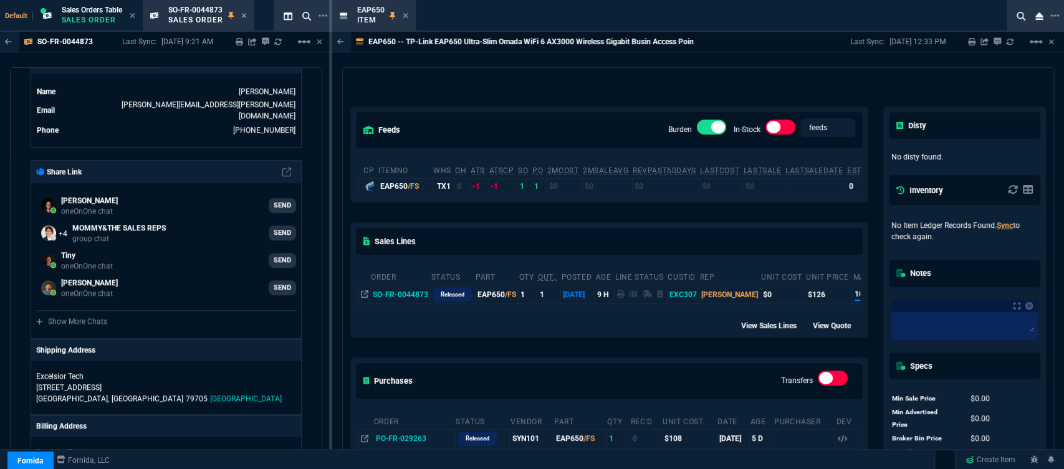
scroll to position [0, 0]
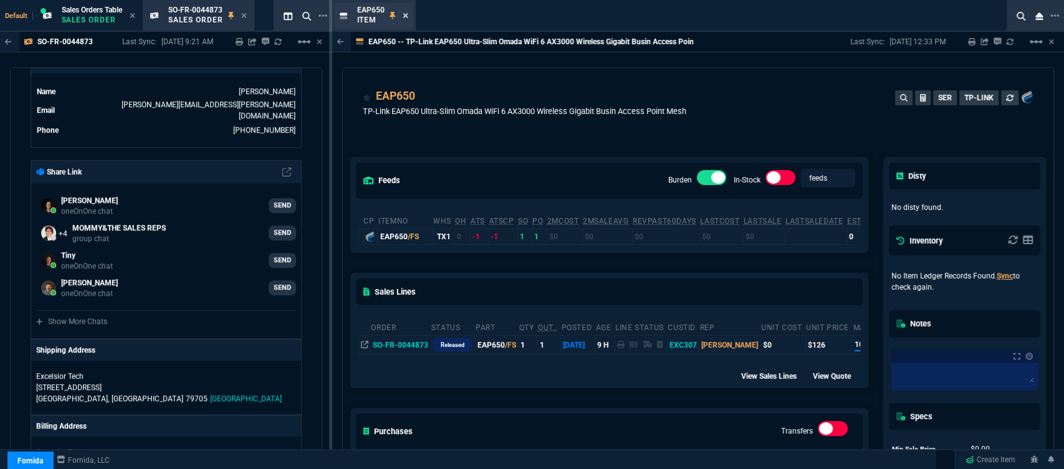
click at [403, 13] on icon at bounding box center [406, 15] width 6 height 7
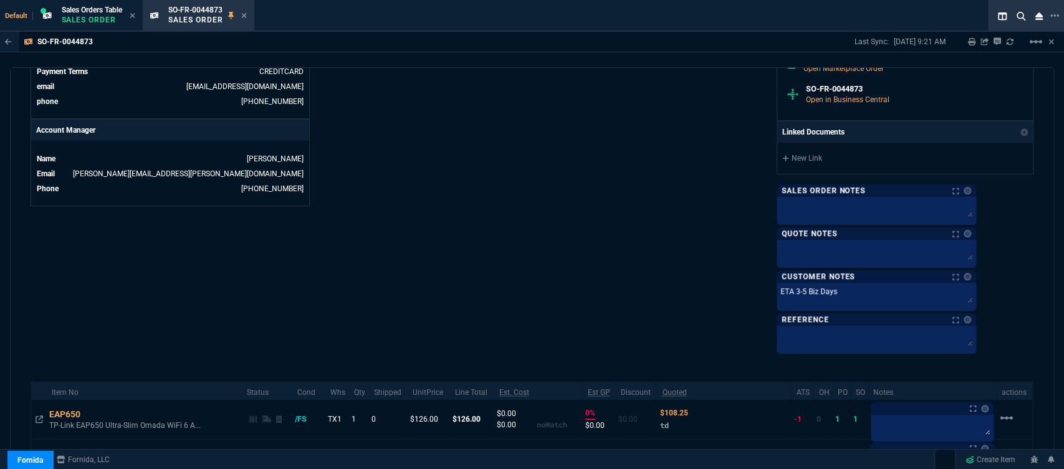
scroll to position [553, 0]
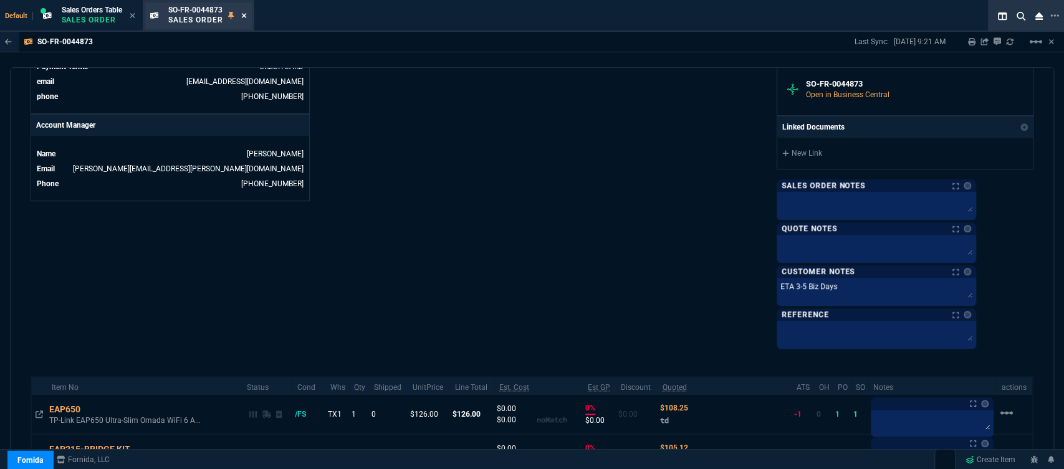
click at [245, 18] on icon at bounding box center [244, 15] width 6 height 7
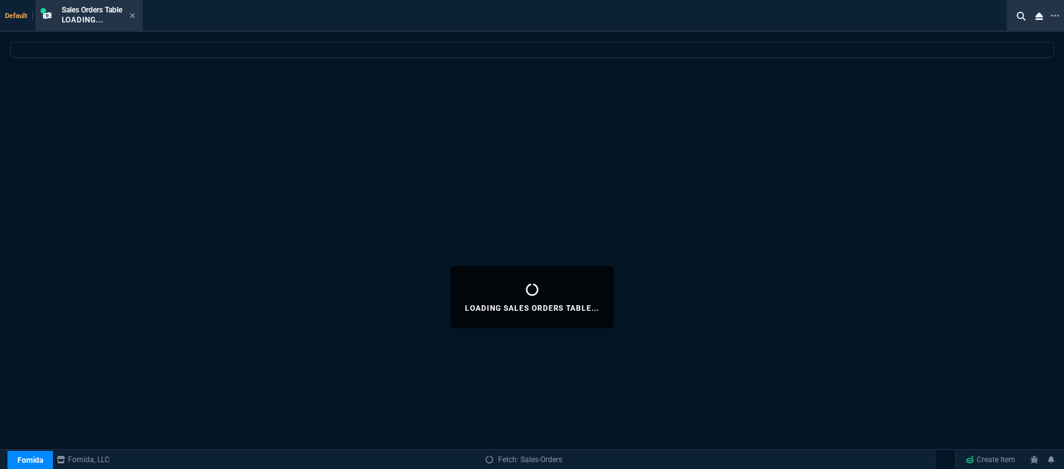
select select
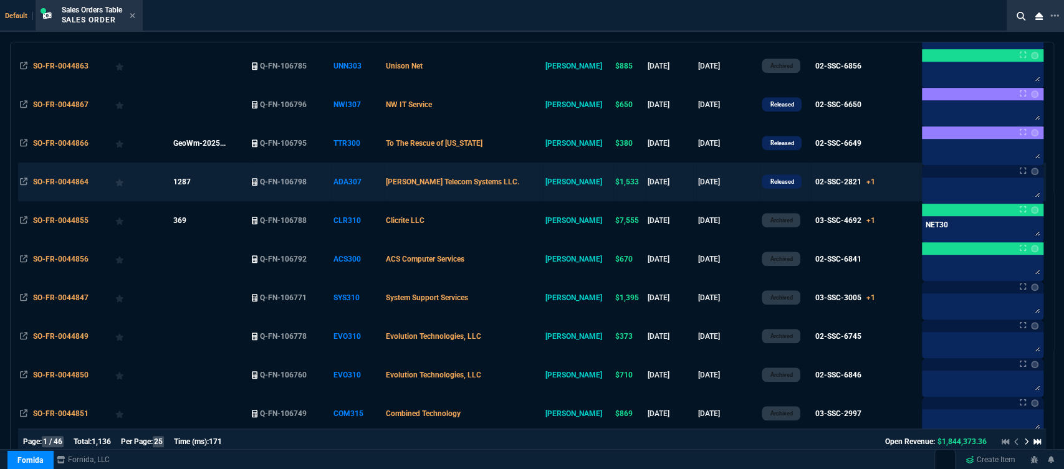
scroll to position [658, 0]
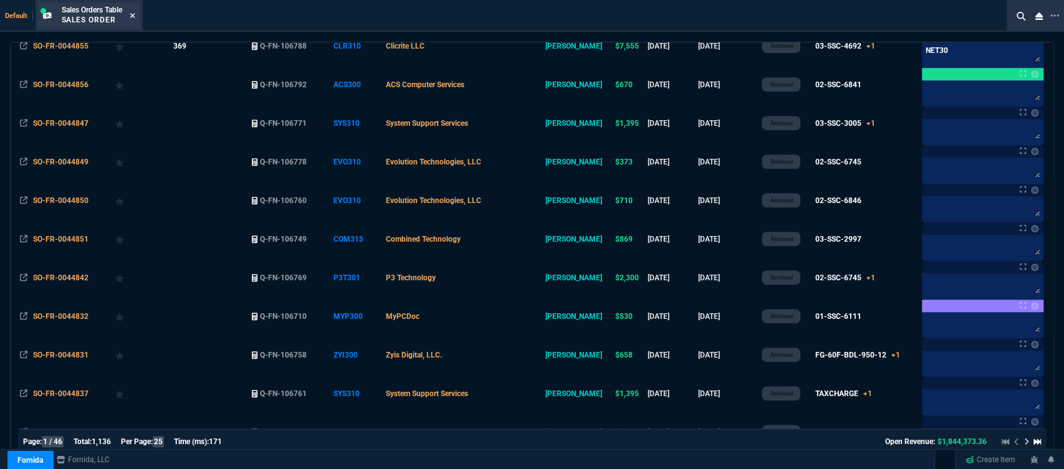
click at [132, 13] on icon at bounding box center [133, 15] width 6 height 7
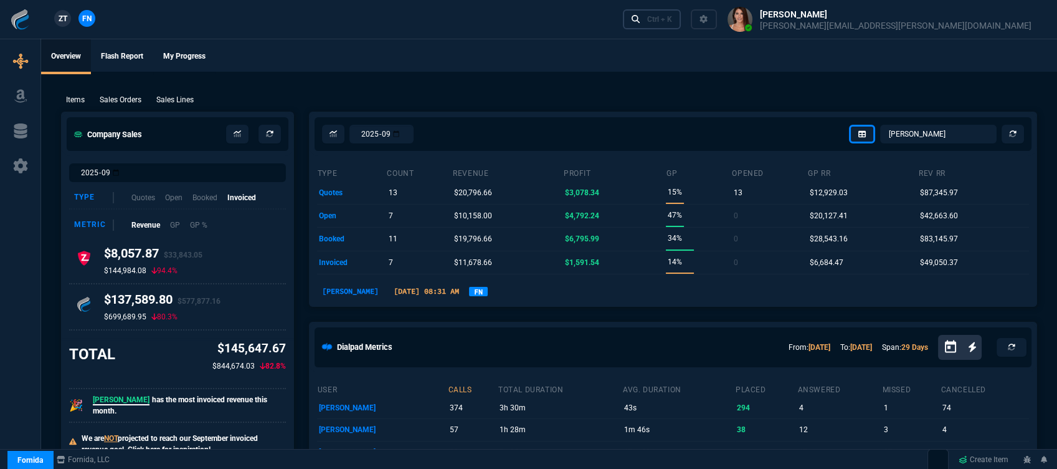
click at [672, 22] on div "Ctrl + K" at bounding box center [659, 19] width 25 height 10
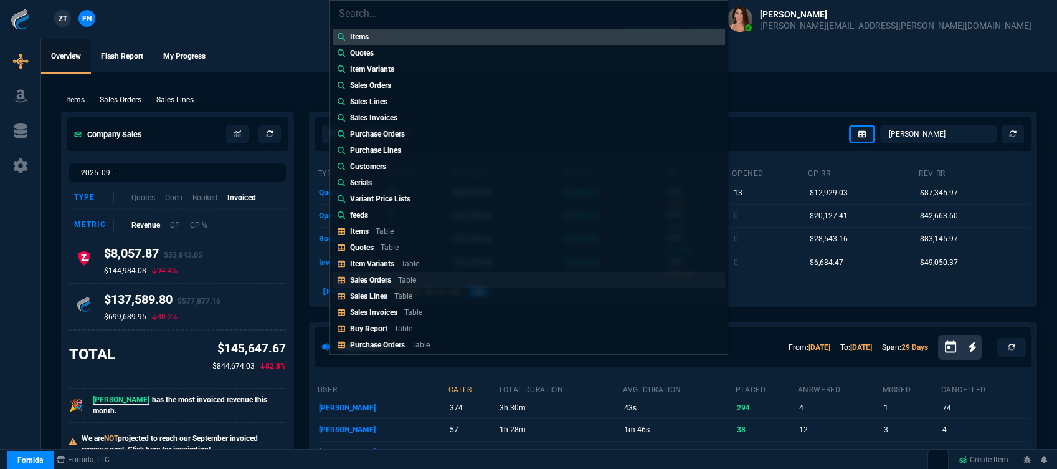
click at [470, 282] on link "Sales Orders Table" at bounding box center [529, 280] width 393 height 16
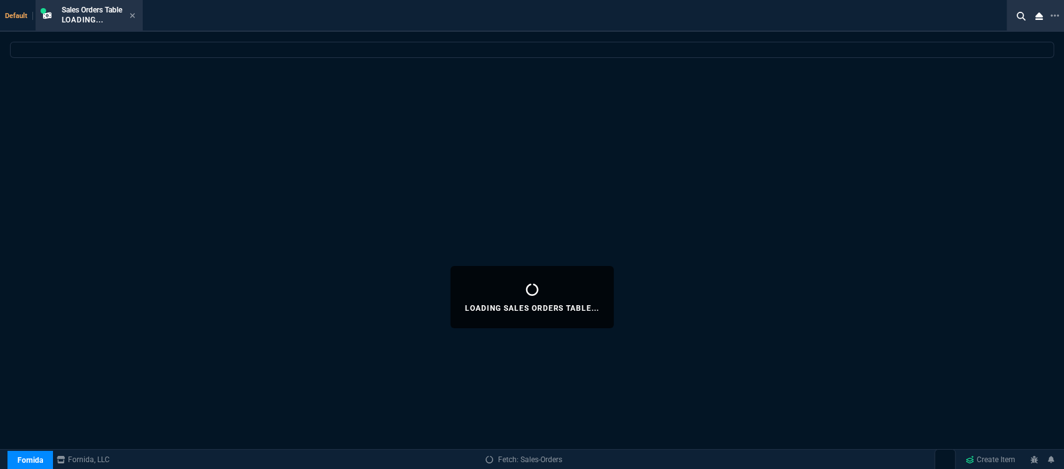
select select
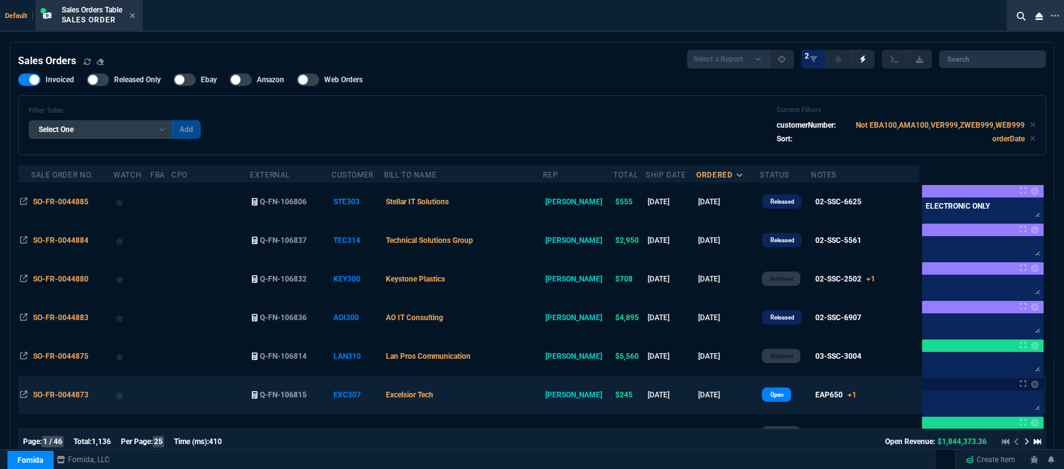
click at [518, 396] on td "Excelsior Tech" at bounding box center [463, 395] width 159 height 39
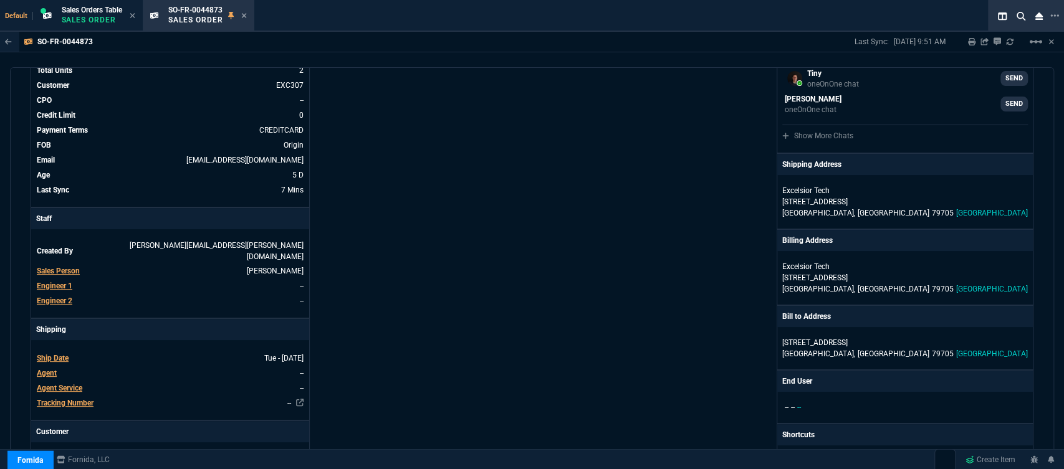
scroll to position [138, 0]
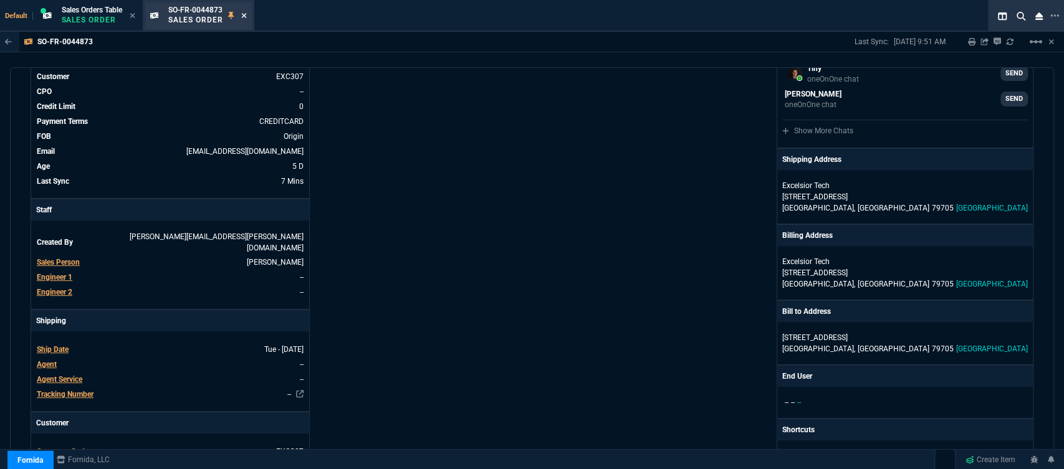
click at [246, 12] on fa-icon at bounding box center [244, 16] width 6 height 9
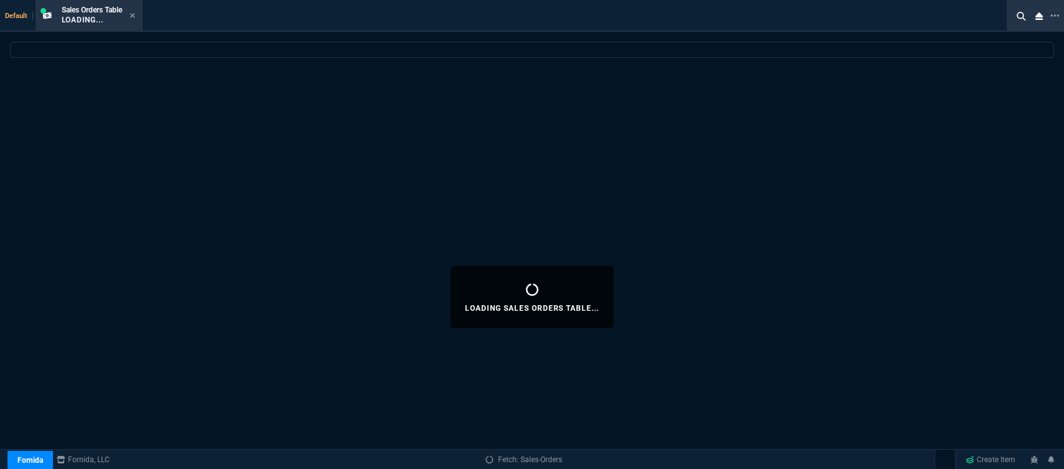
select select
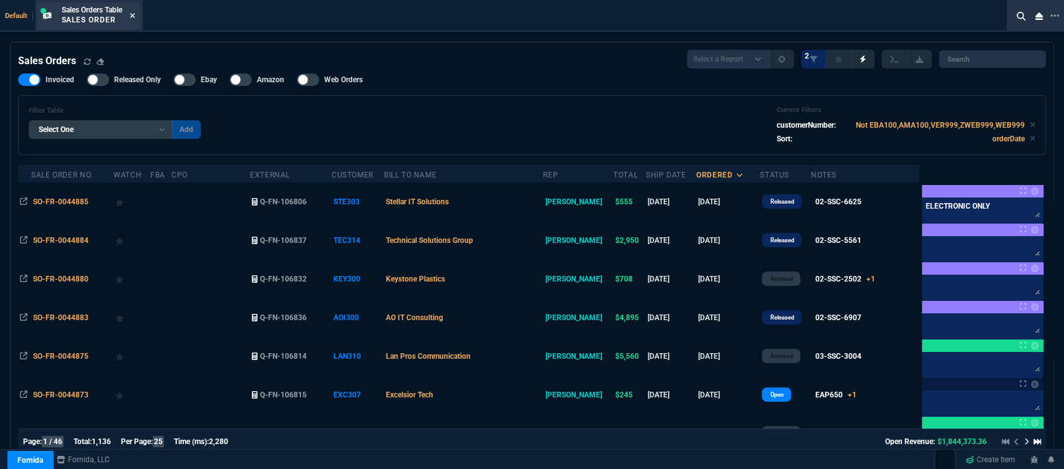
click at [135, 16] on icon at bounding box center [133, 15] width 6 height 7
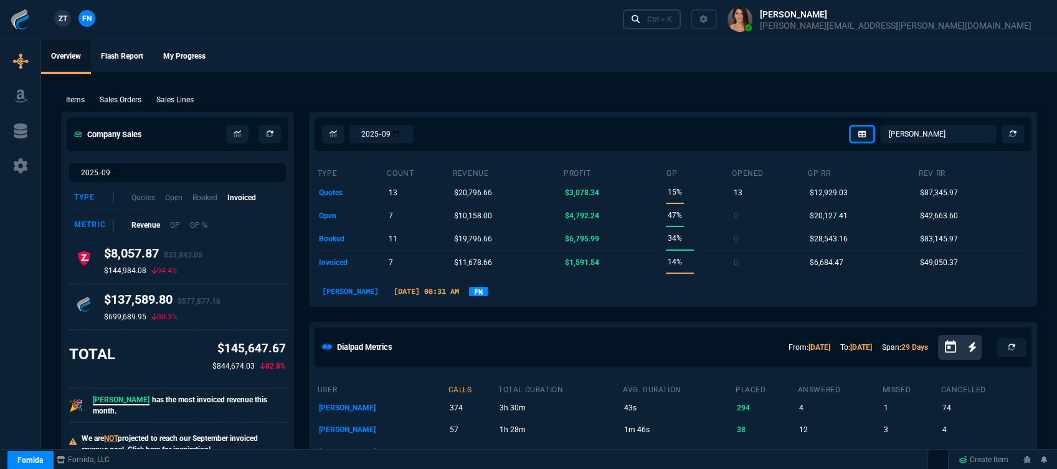
click at [672, 20] on div "Ctrl + K" at bounding box center [659, 19] width 25 height 10
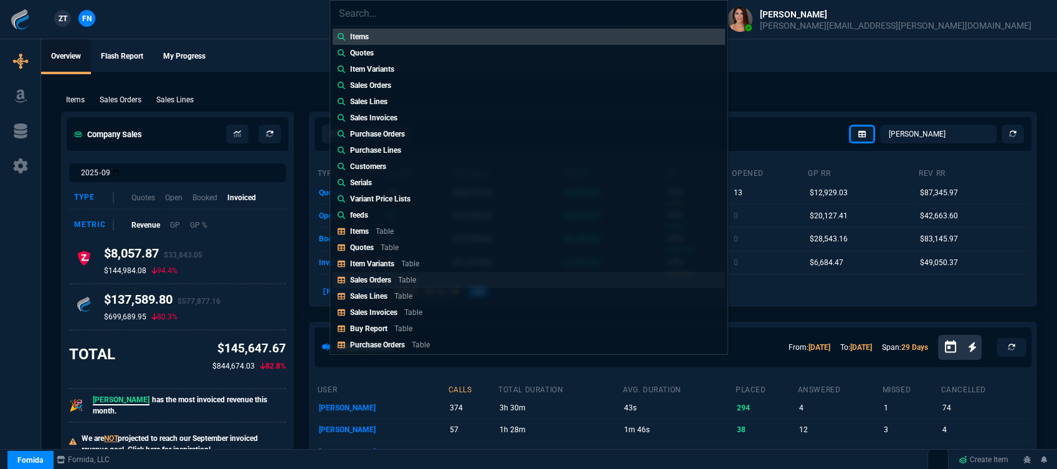
click at [412, 283] on p "Table" at bounding box center [407, 279] width 18 height 9
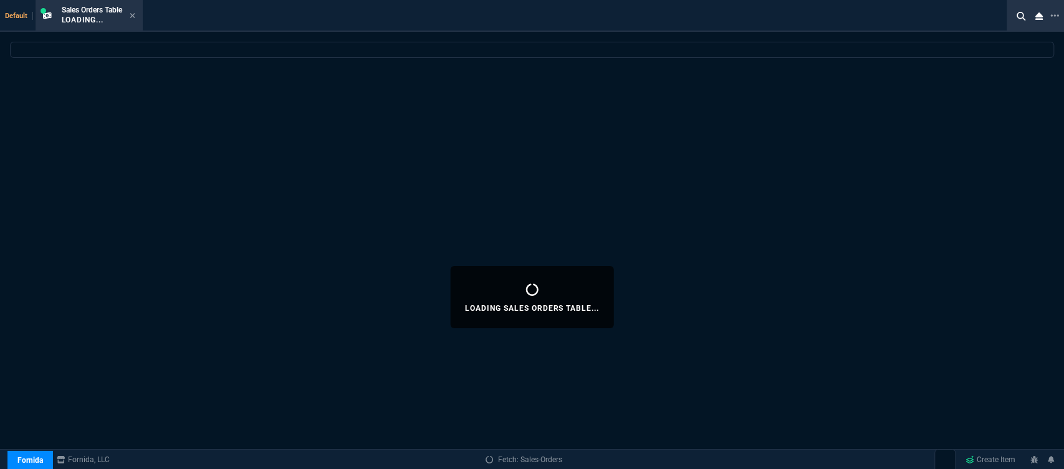
select select
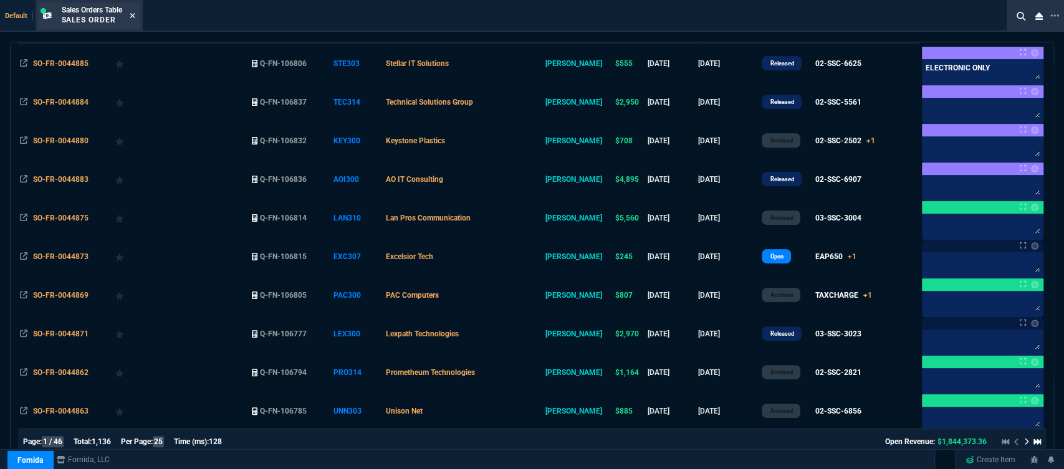
click at [135, 16] on icon at bounding box center [132, 15] width 5 height 5
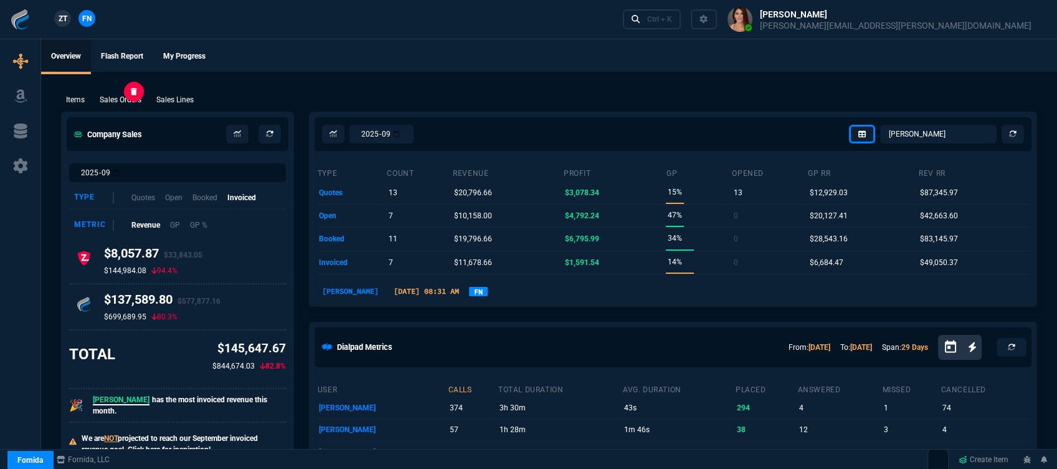
click at [112, 100] on p "Sales Orders" at bounding box center [121, 99] width 42 height 11
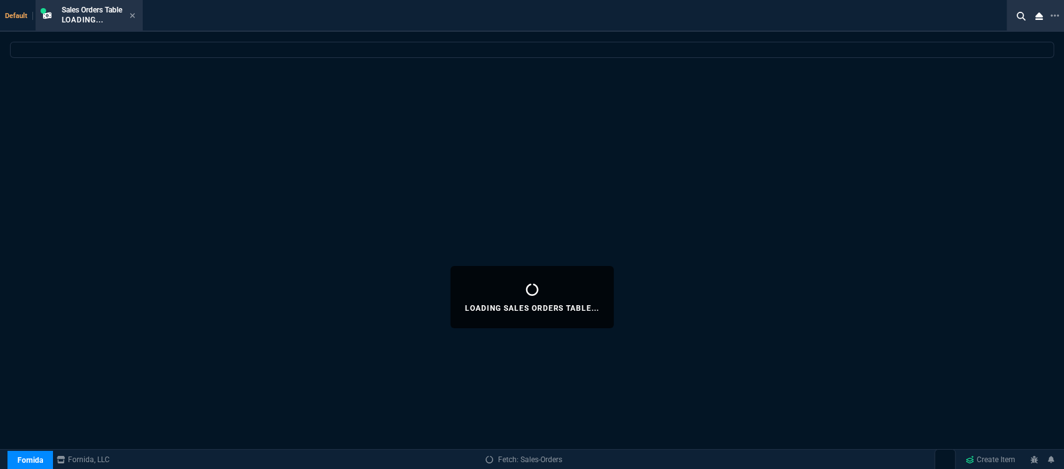
select select
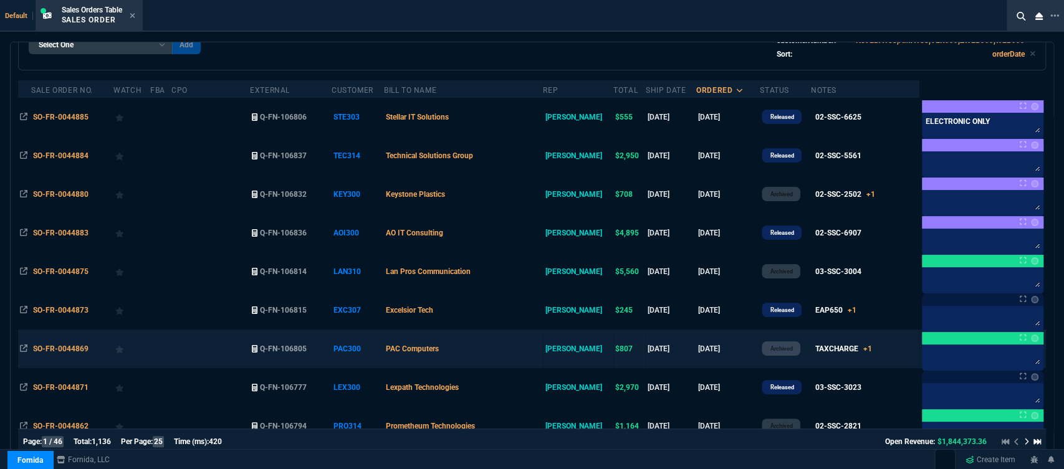
scroll to position [207, 0]
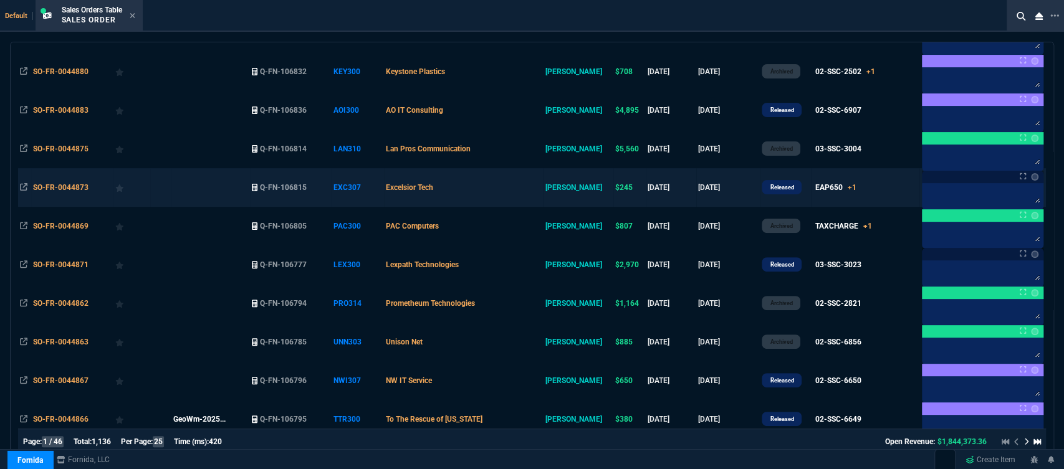
click at [515, 183] on td "Excelsior Tech" at bounding box center [463, 187] width 159 height 39
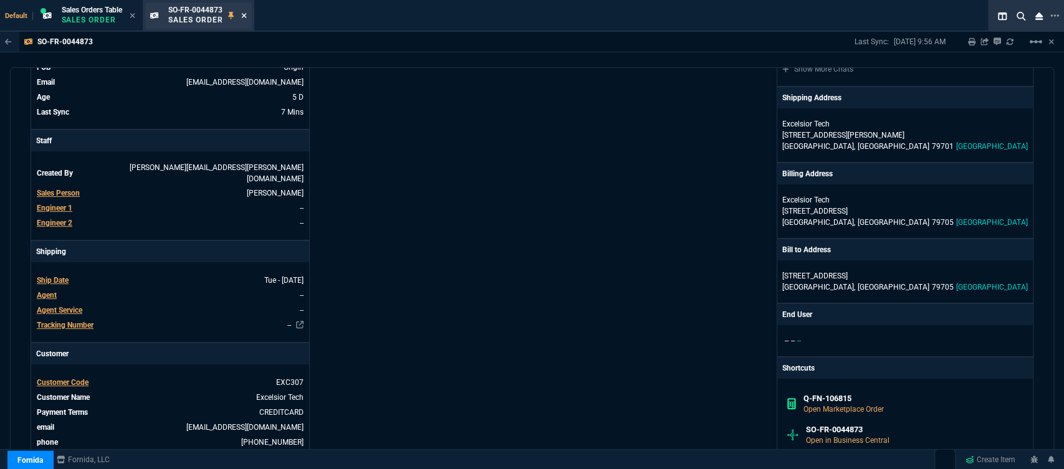
click at [245, 15] on icon at bounding box center [244, 15] width 6 height 7
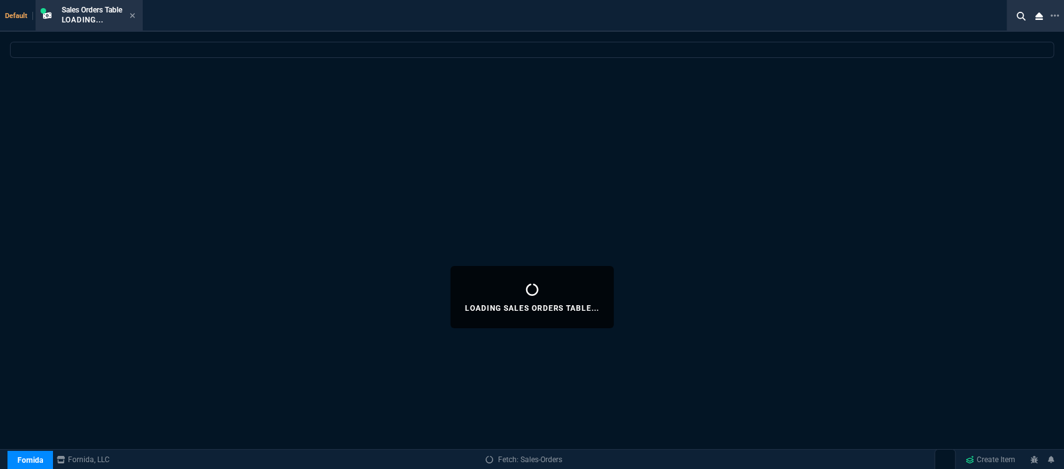
select select
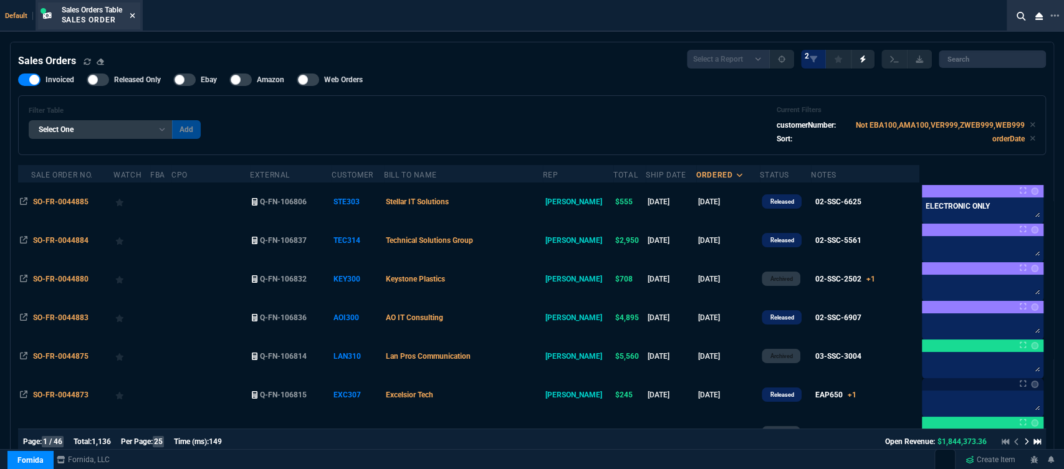
click at [135, 14] on icon at bounding box center [133, 15] width 6 height 7
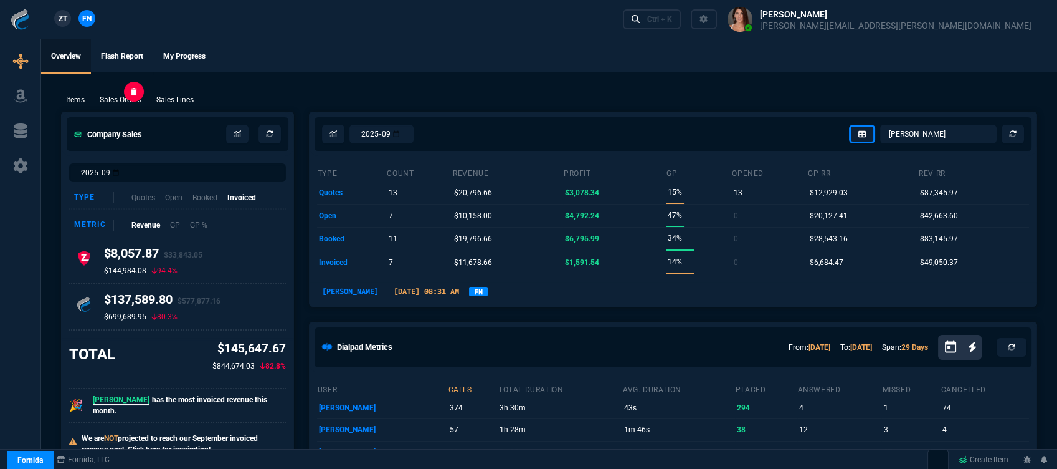
click at [134, 105] on p "Sales Orders" at bounding box center [121, 99] width 42 height 11
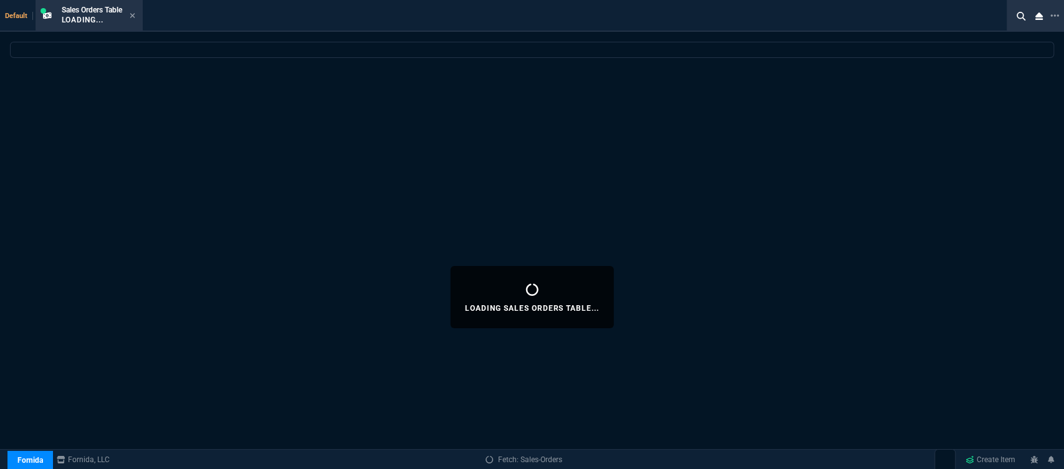
select select
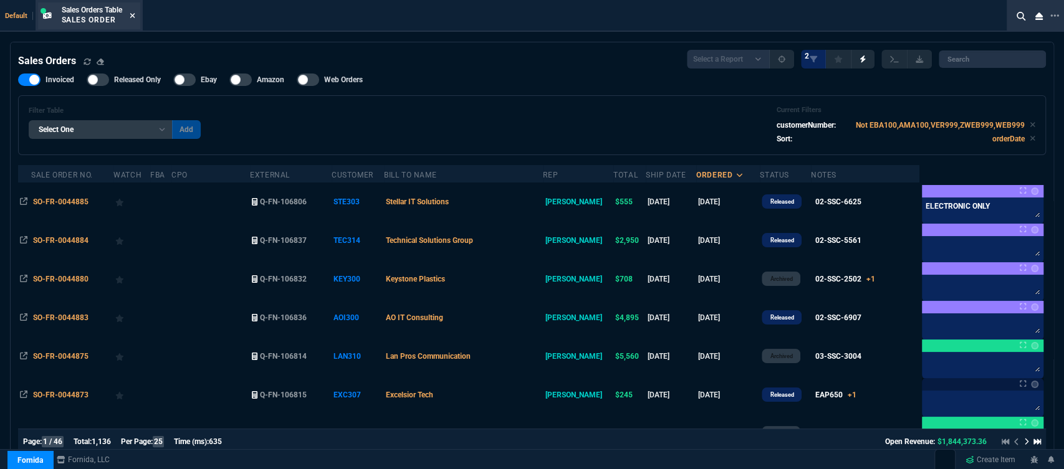
click at [135, 16] on icon at bounding box center [133, 15] width 6 height 7
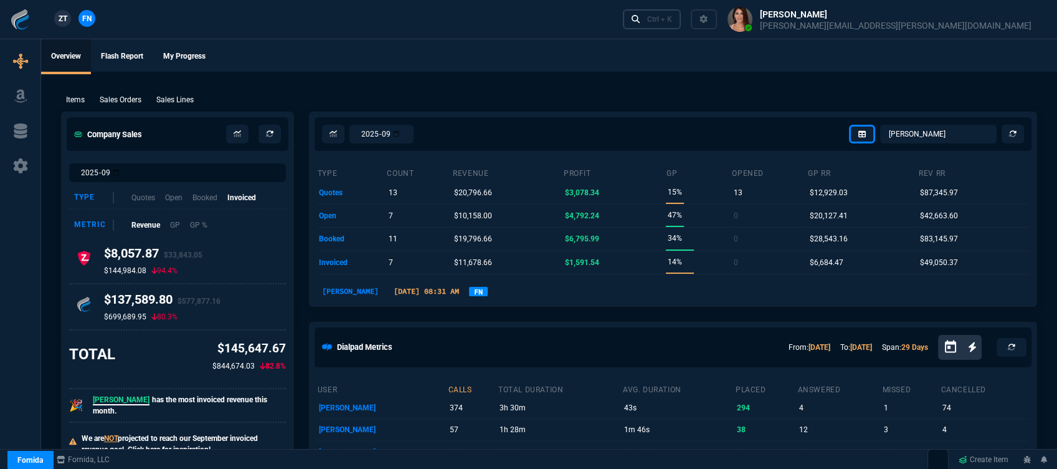
click at [682, 20] on link "Ctrl + K" at bounding box center [652, 18] width 59 height 19
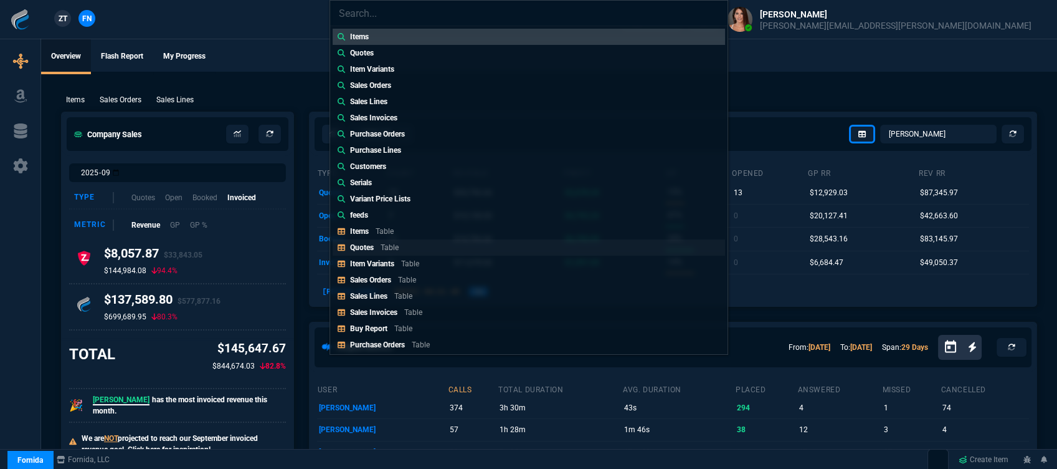
click at [402, 249] on div "Quotes Table" at bounding box center [377, 247] width 54 height 11
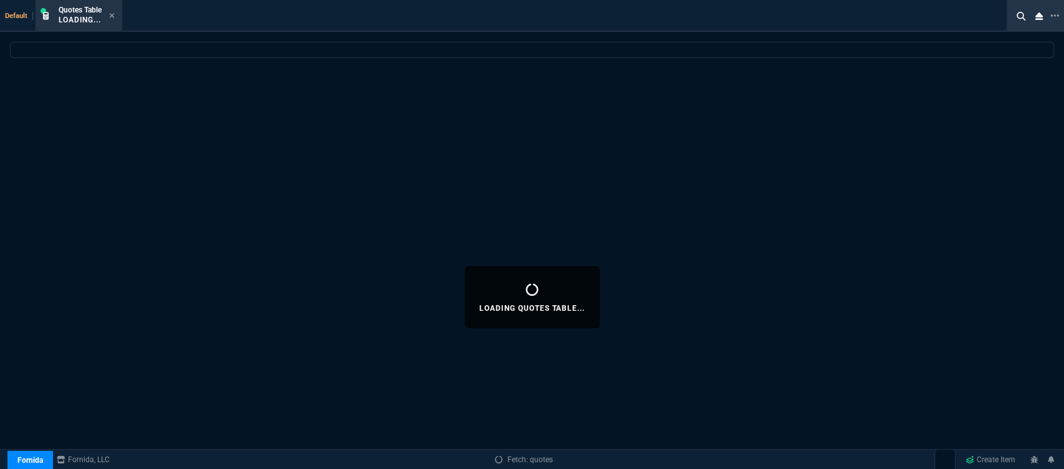
select select
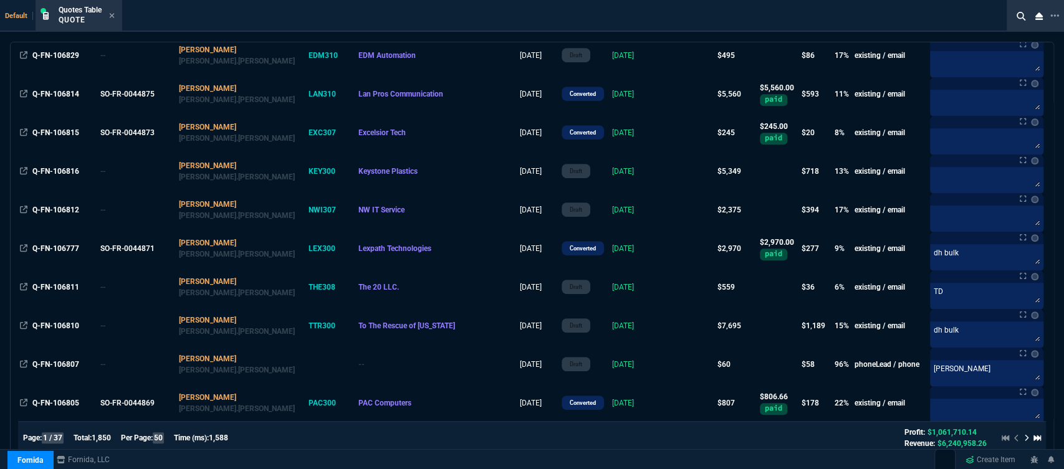
scroll to position [623, 0]
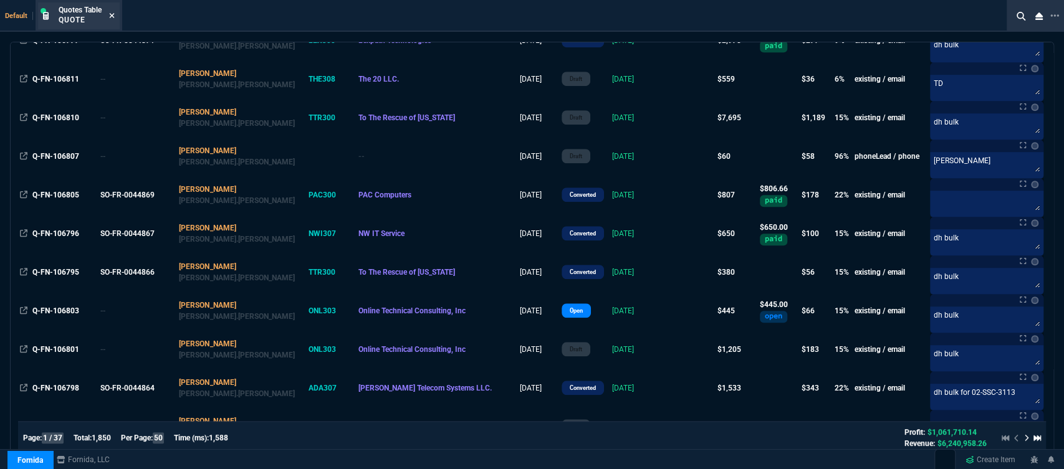
click at [113, 12] on icon at bounding box center [112, 15] width 6 height 7
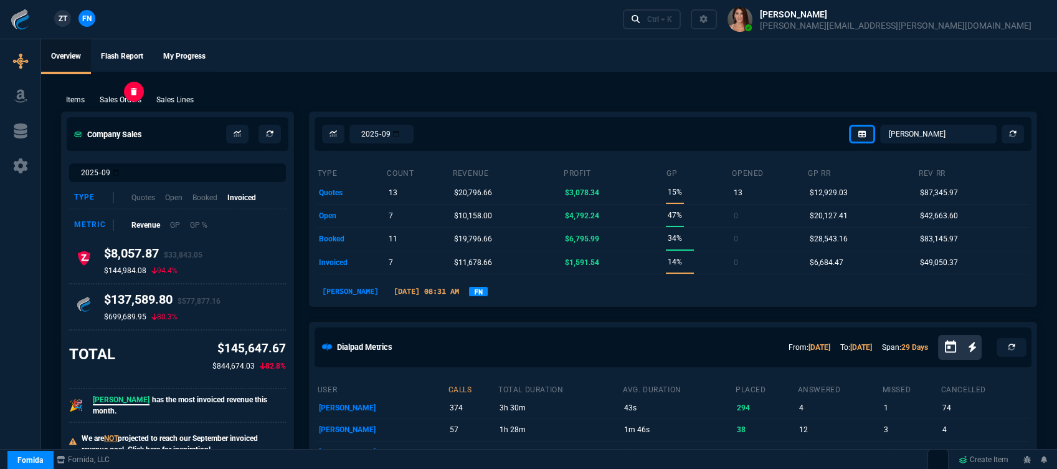
click at [132, 100] on p "Sales Orders" at bounding box center [121, 99] width 42 height 11
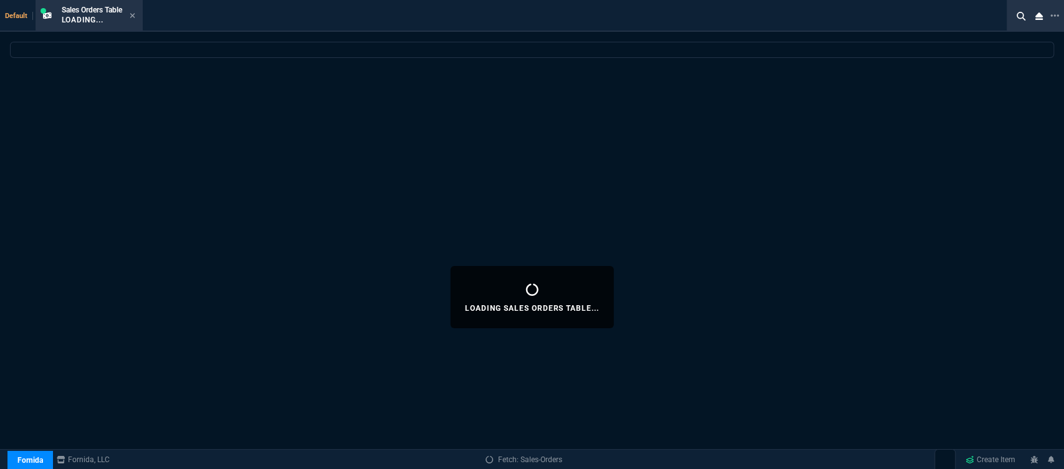
select select
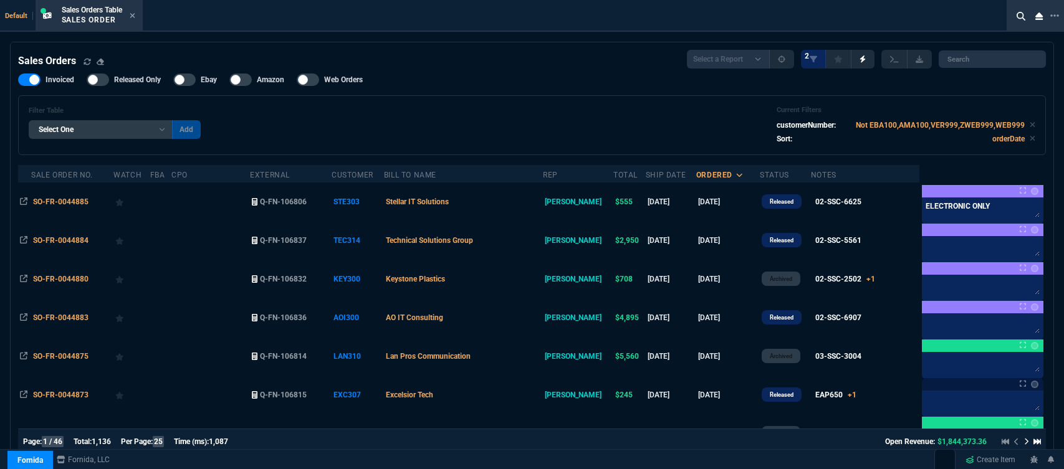
select select "12: [PERSON_NAME]"
select select
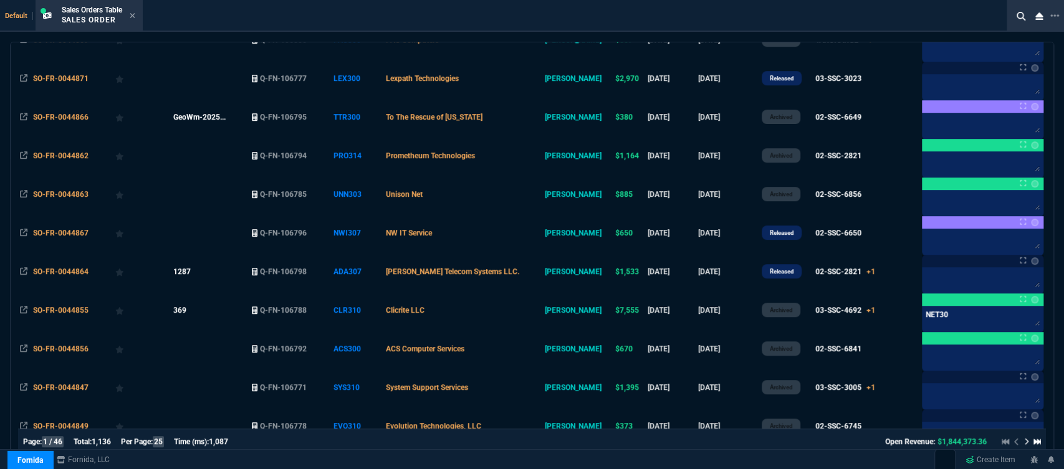
scroll to position [415, 0]
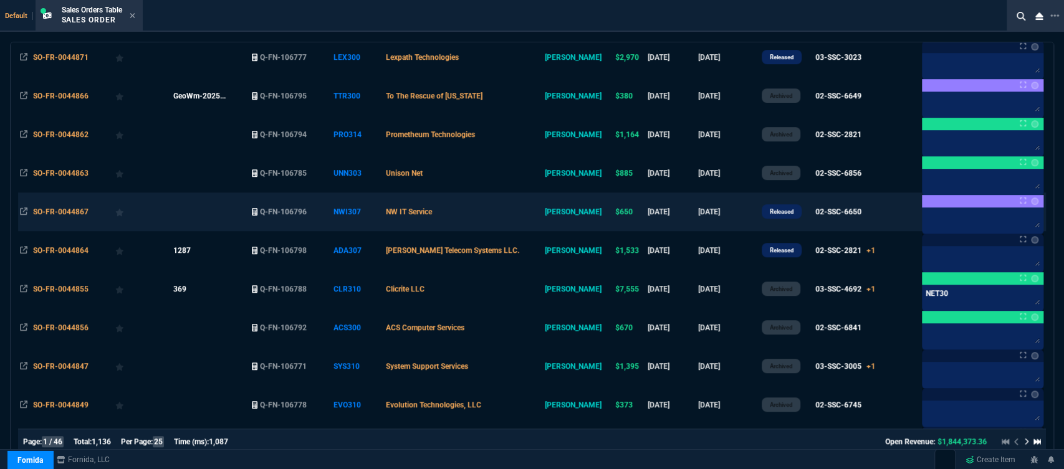
click at [513, 213] on td "NW IT Service" at bounding box center [463, 212] width 159 height 39
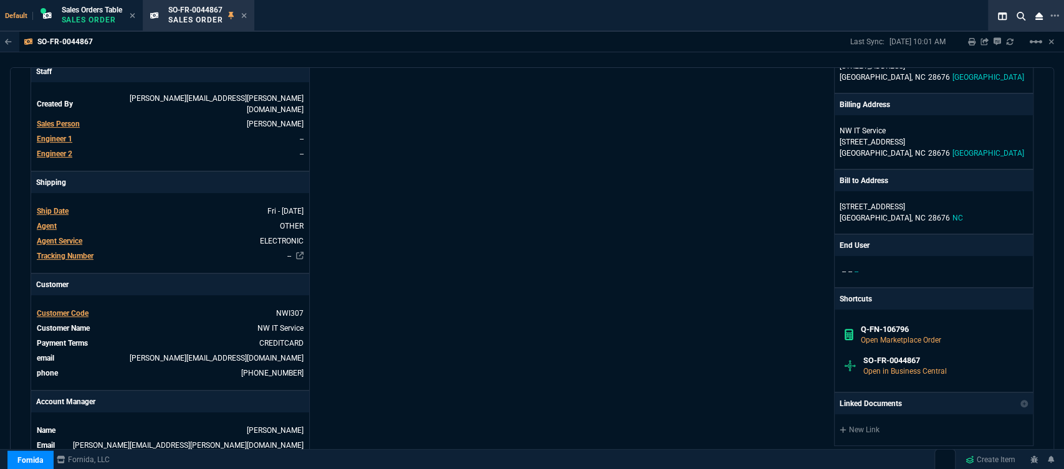
scroll to position [553, 0]
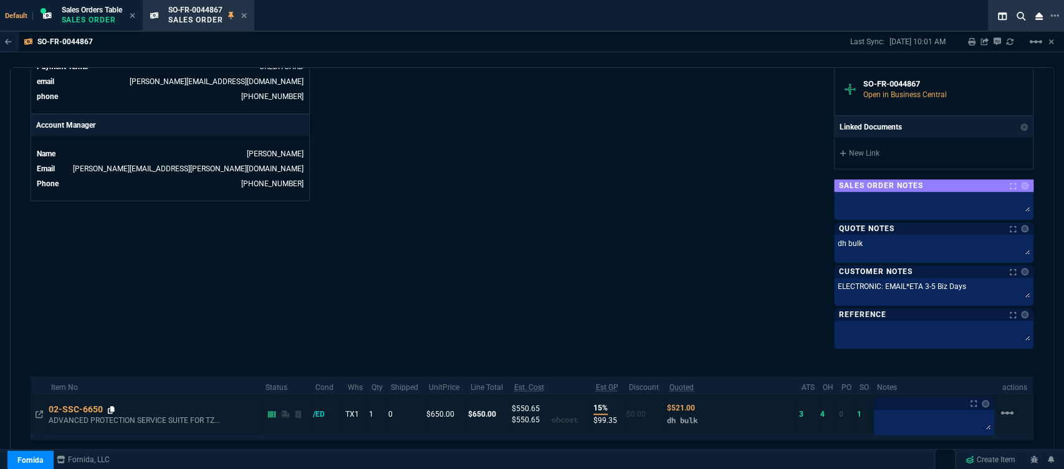
click at [112, 410] on icon at bounding box center [111, 409] width 7 height 7
click at [112, 406] on icon at bounding box center [111, 409] width 7 height 7
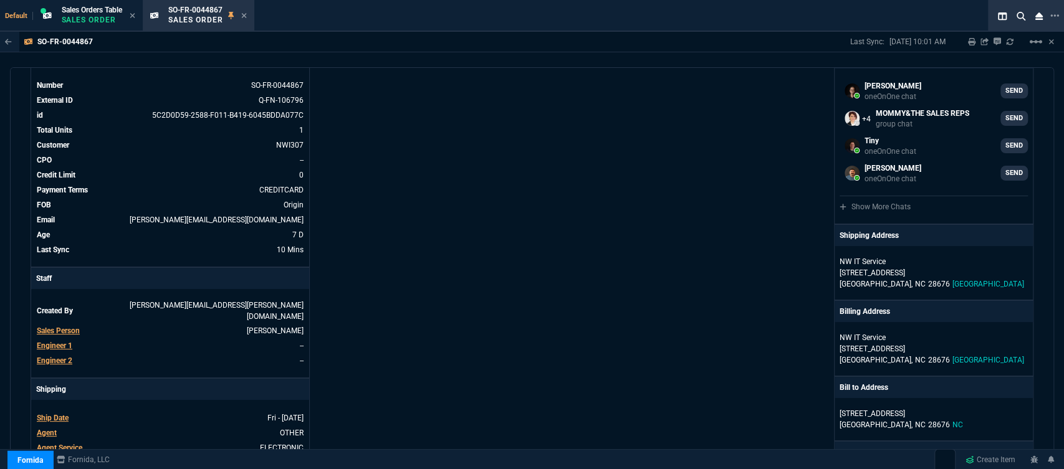
scroll to position [0, 0]
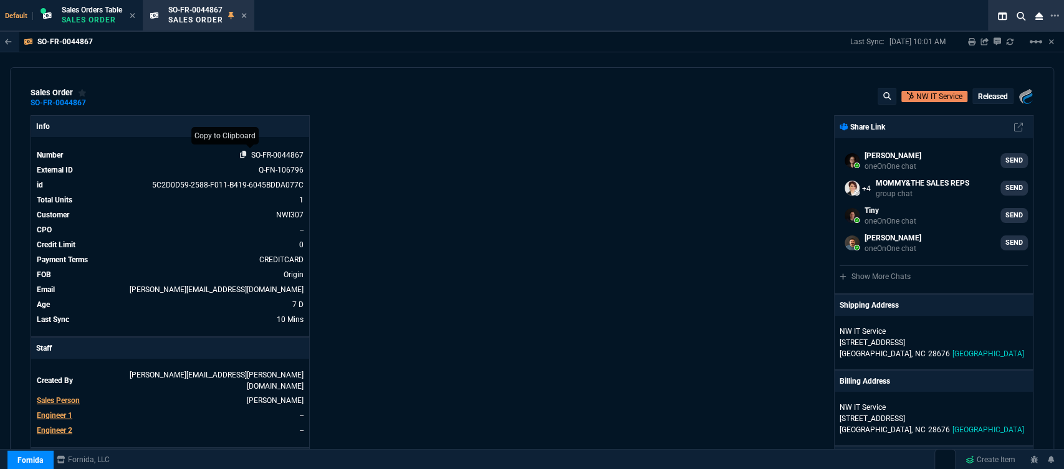
click at [240, 156] on icon at bounding box center [243, 154] width 7 height 7
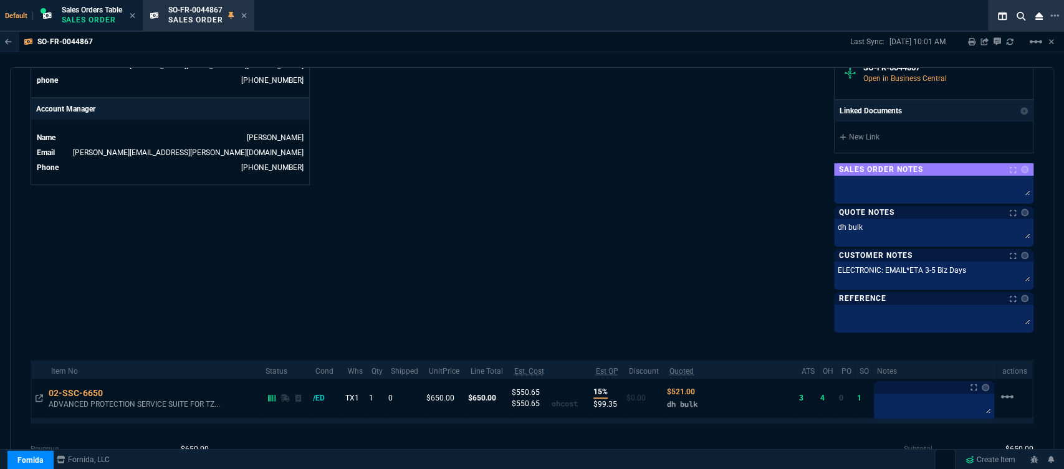
scroll to position [643, 0]
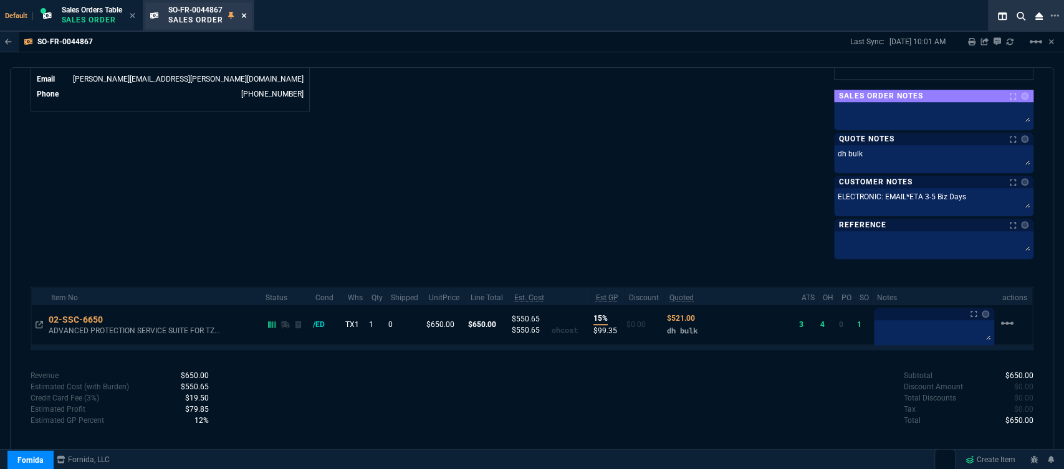
click at [245, 14] on icon at bounding box center [244, 15] width 6 height 7
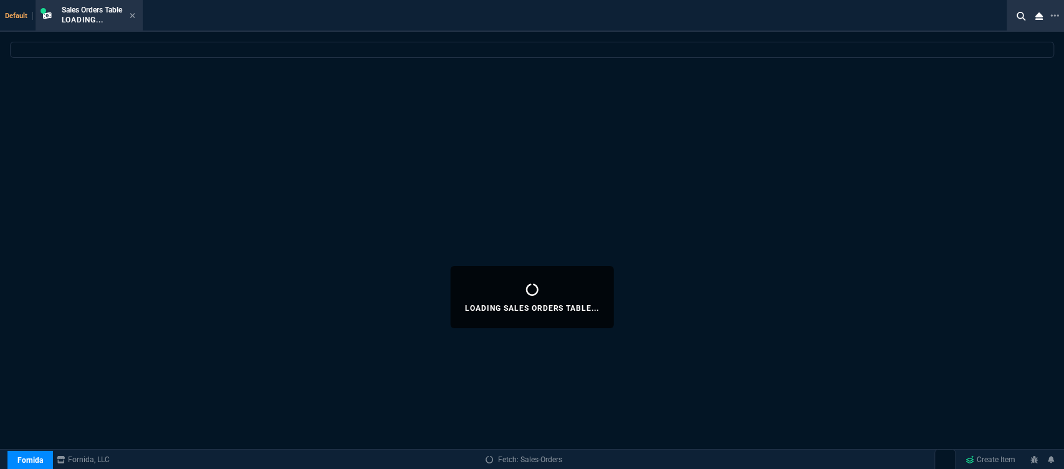
select select
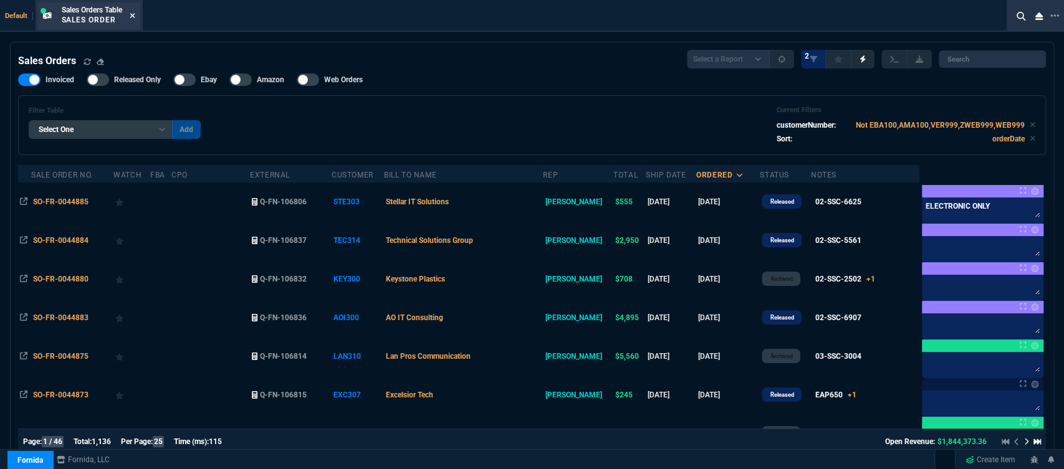
click at [133, 12] on icon at bounding box center [133, 15] width 6 height 7
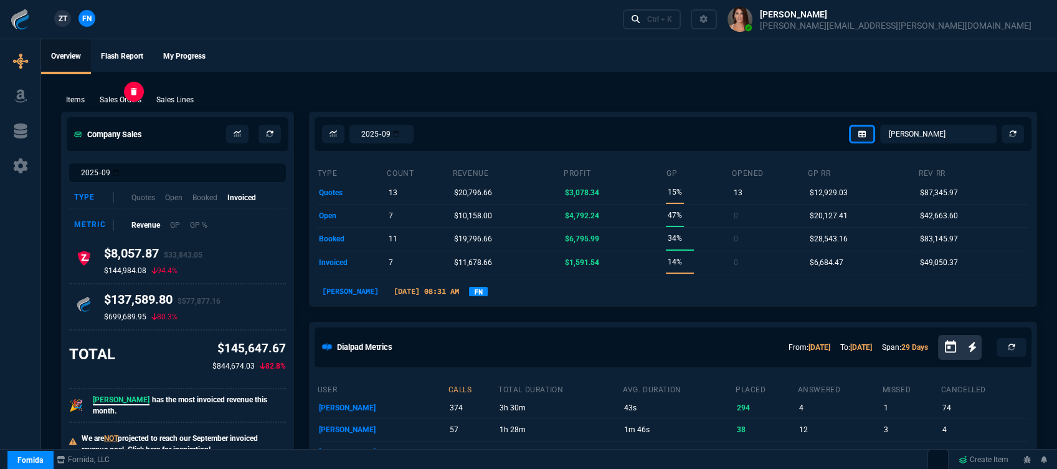
click at [134, 98] on p "Sales Orders" at bounding box center [121, 99] width 42 height 11
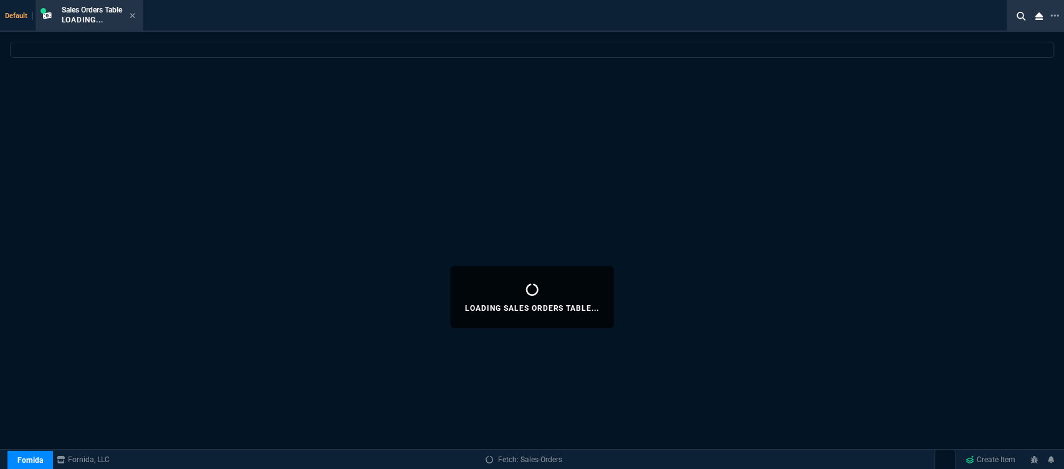
select select
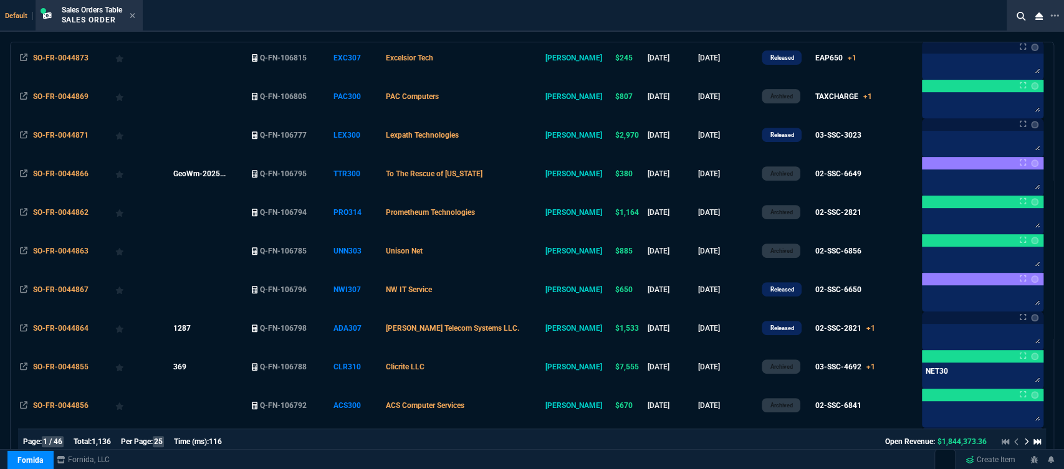
scroll to position [346, 0]
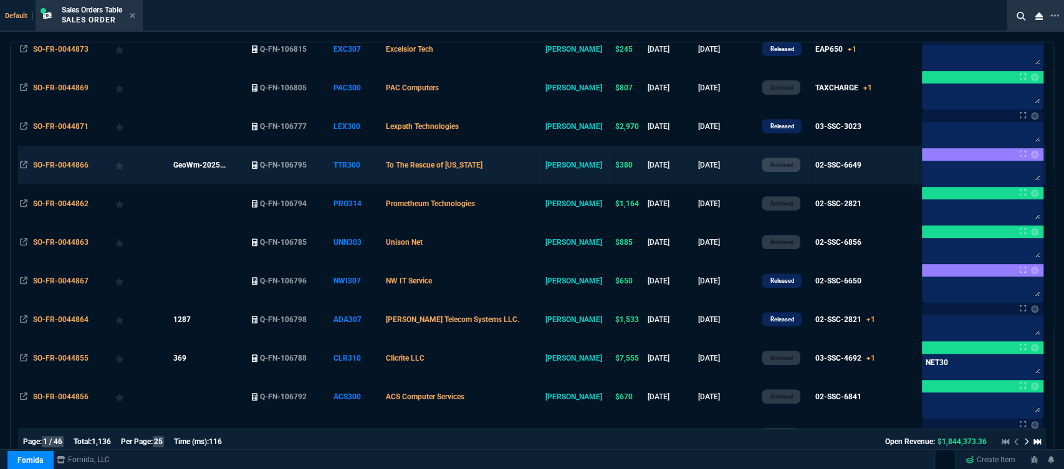
click at [533, 158] on td "To The Rescue of [US_STATE]" at bounding box center [463, 165] width 159 height 39
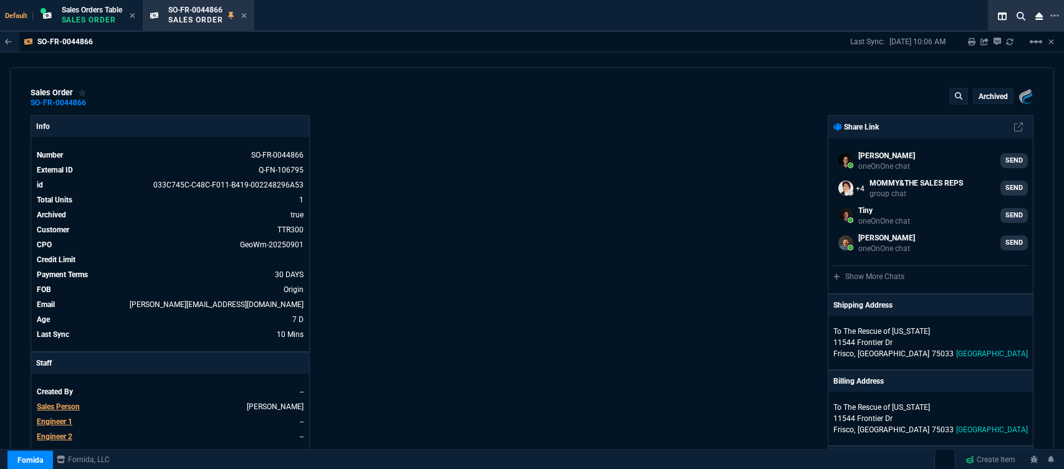
select select "12: [PERSON_NAME]"
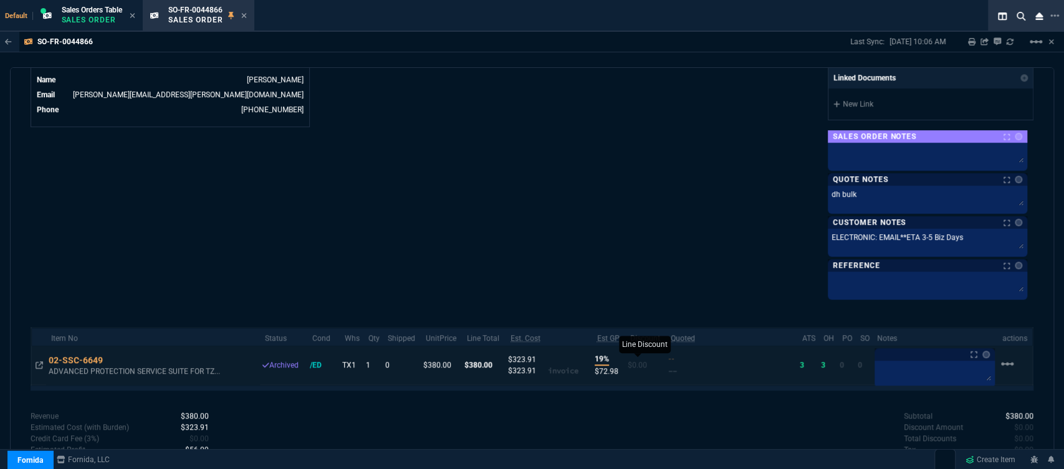
scroll to position [675, 0]
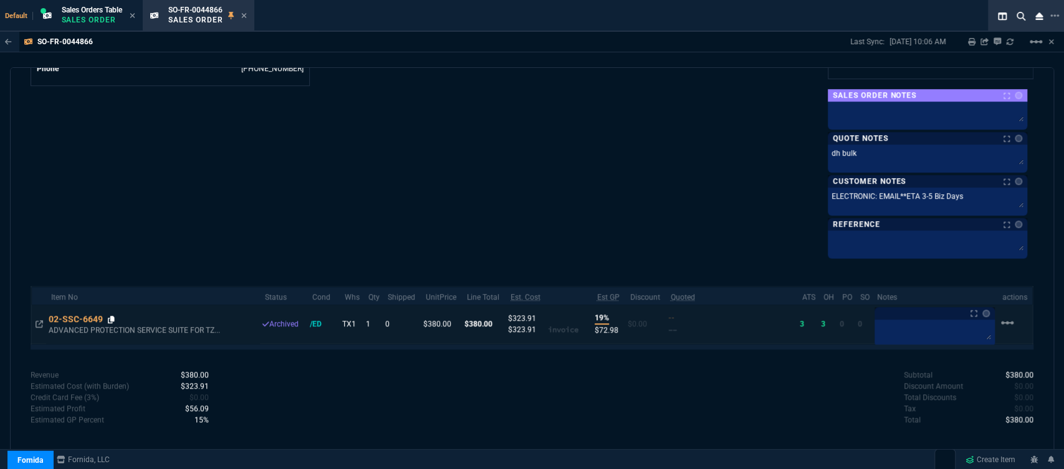
click at [113, 318] on icon at bounding box center [111, 319] width 7 height 7
click at [110, 316] on icon at bounding box center [111, 319] width 7 height 7
click at [110, 317] on icon at bounding box center [111, 319] width 7 height 7
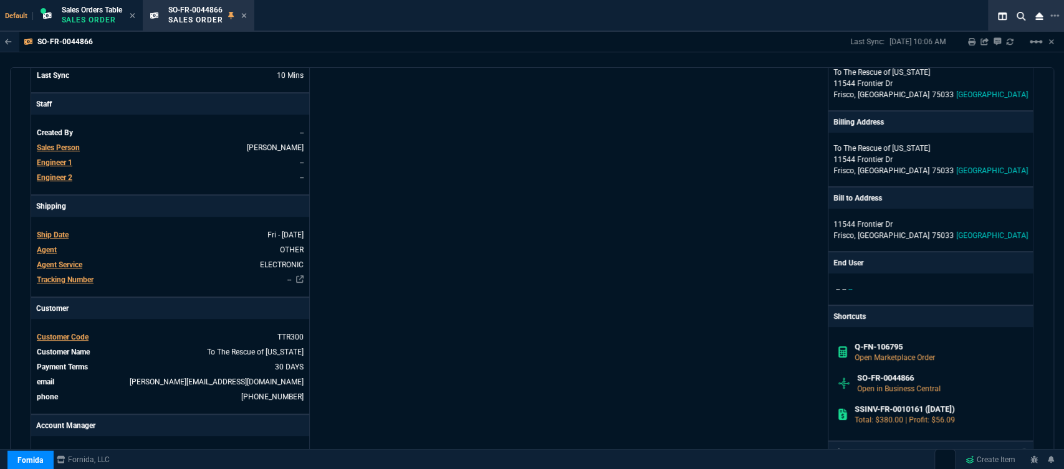
scroll to position [0, 0]
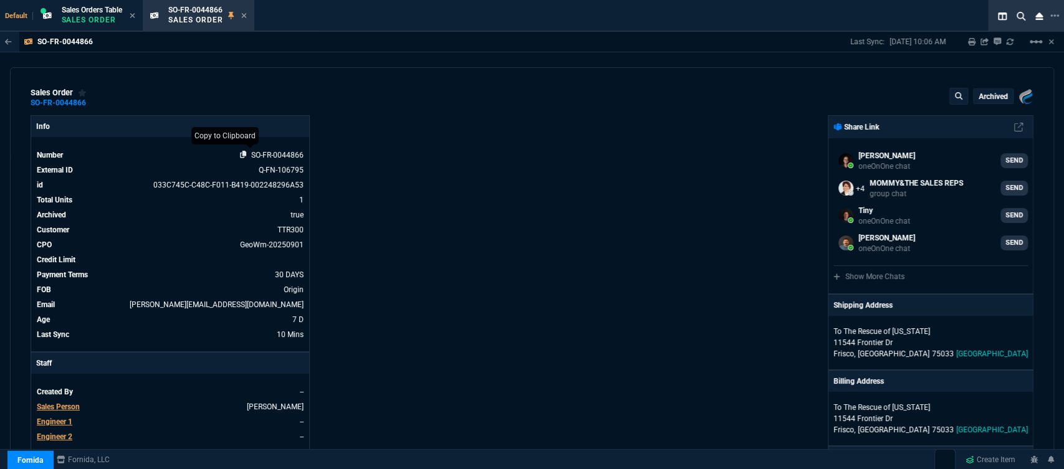
click at [242, 151] on fa-icon at bounding box center [243, 155] width 7 height 9
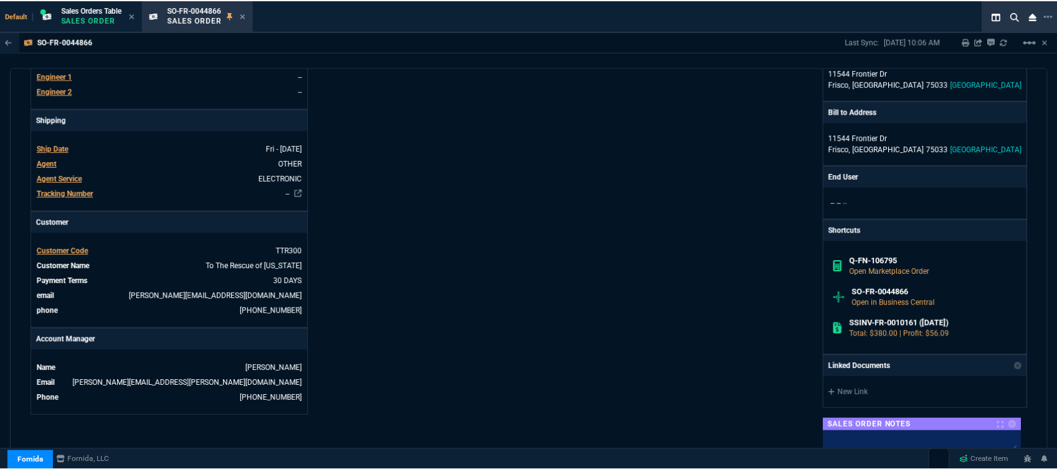
scroll to position [675, 0]
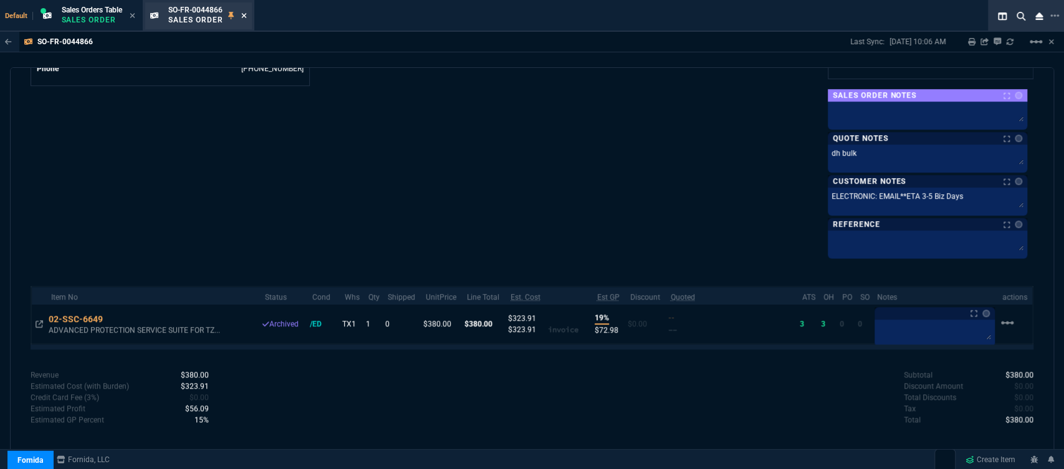
click at [245, 17] on icon at bounding box center [243, 15] width 5 height 5
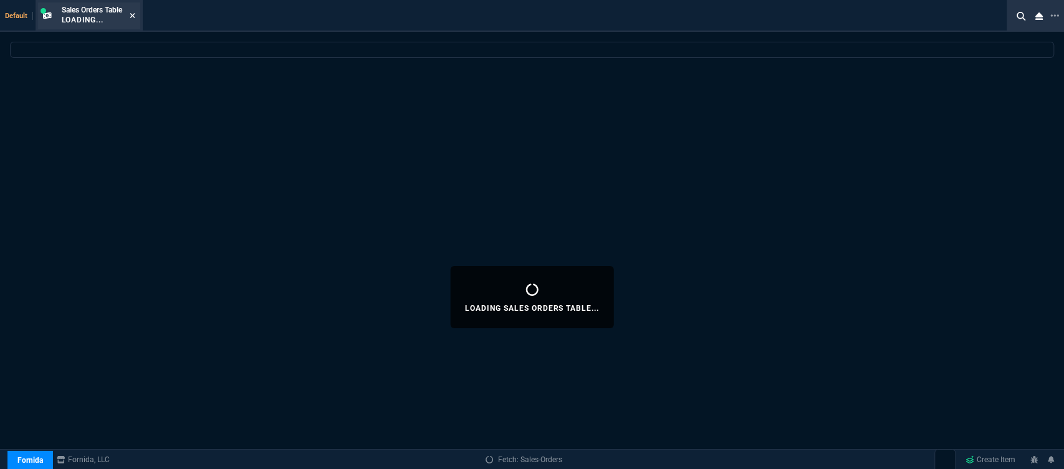
click at [134, 16] on icon at bounding box center [132, 15] width 5 height 5
